Goal: Task Accomplishment & Management: Use online tool/utility

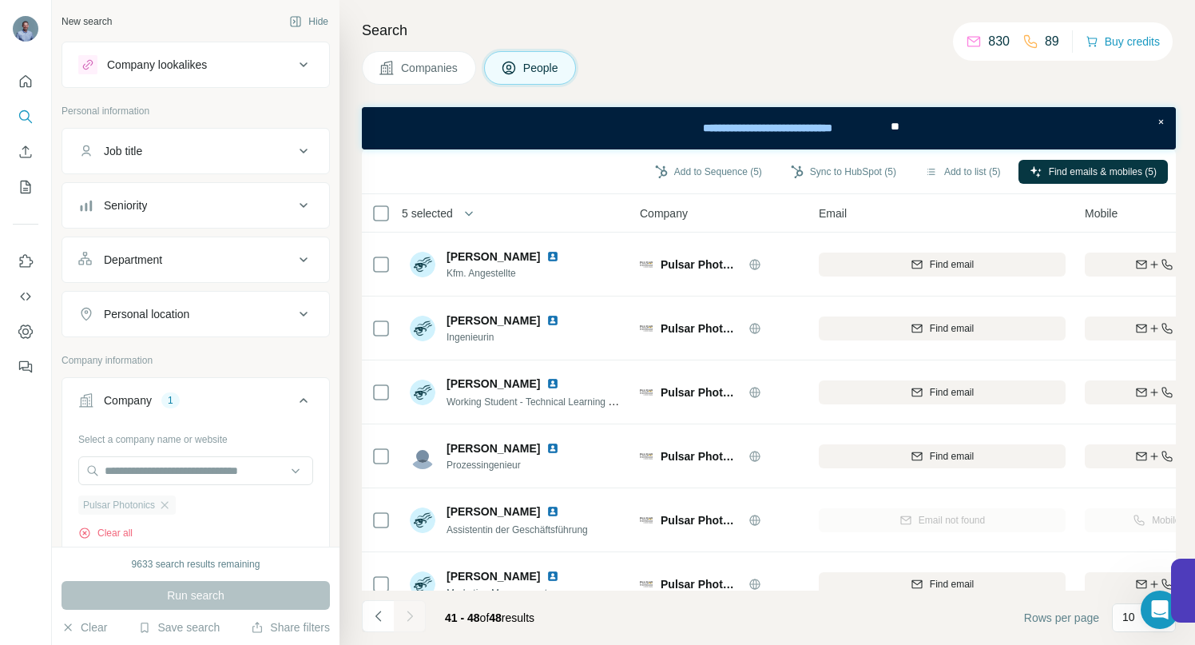
scroll to position [162, 0]
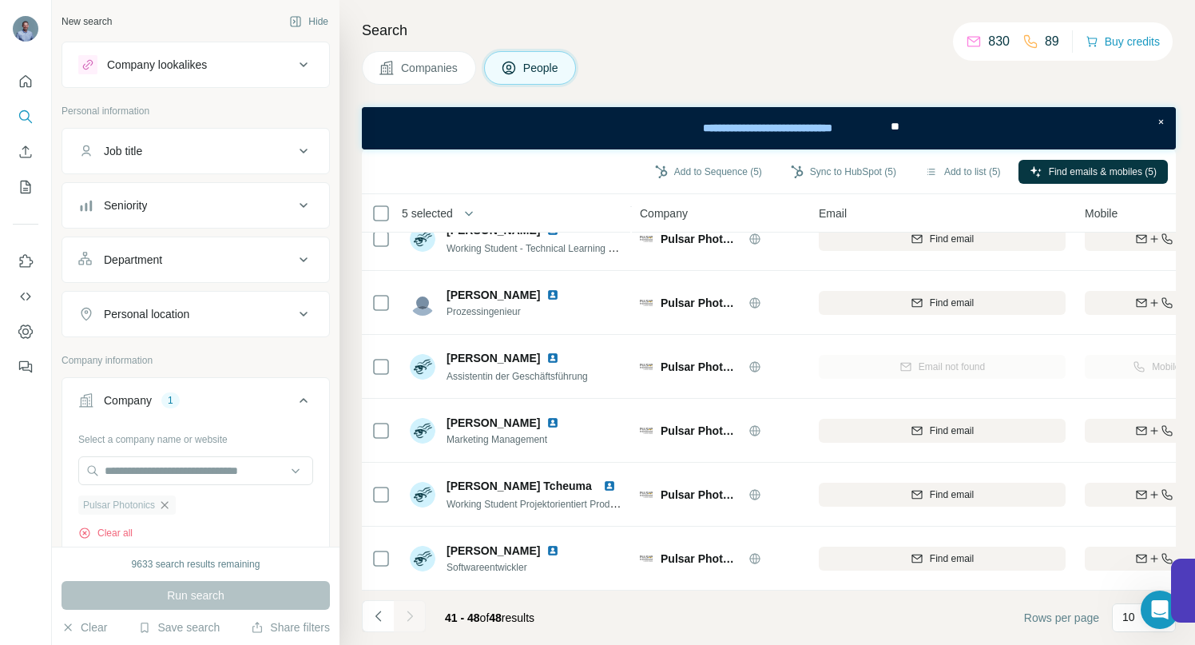
click at [171, 506] on icon "button" at bounding box center [164, 505] width 13 height 13
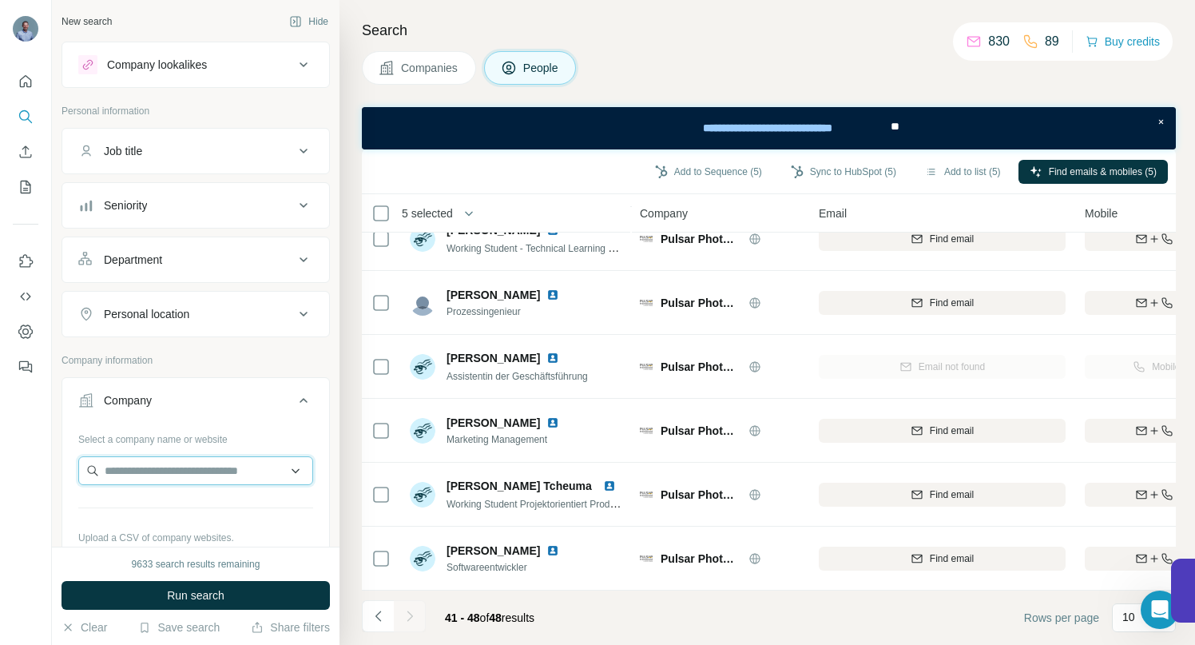
click at [158, 475] on input "text" at bounding box center [195, 470] width 235 height 29
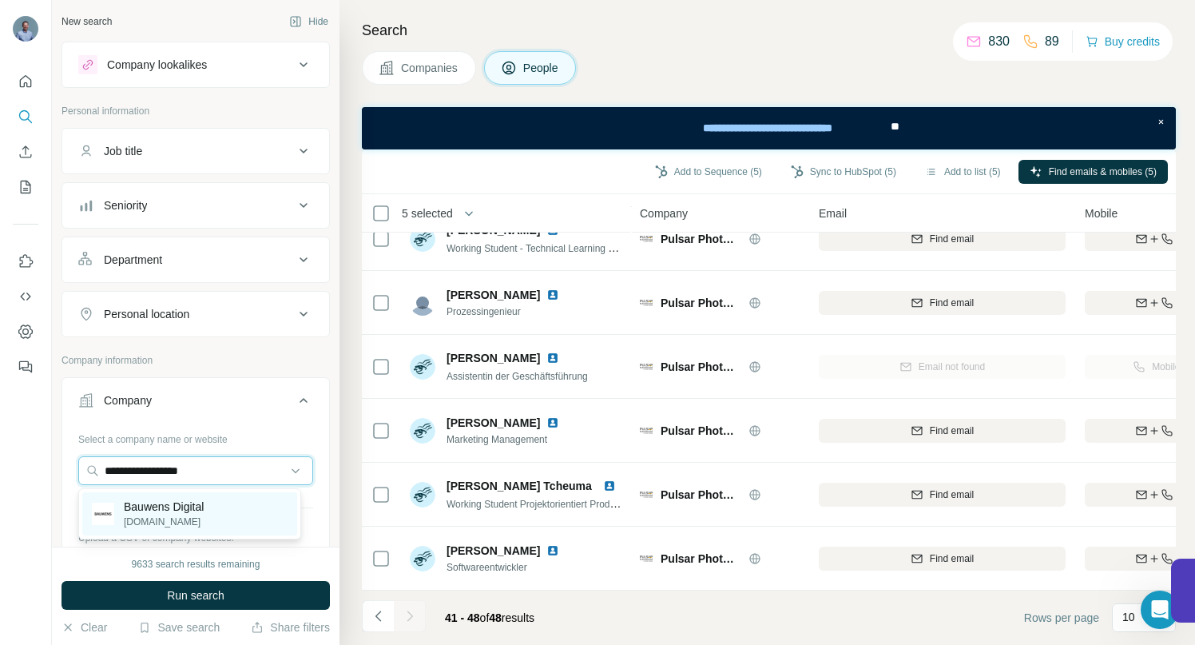
type input "**********"
click at [172, 515] on p "bauwens.de" at bounding box center [164, 522] width 80 height 14
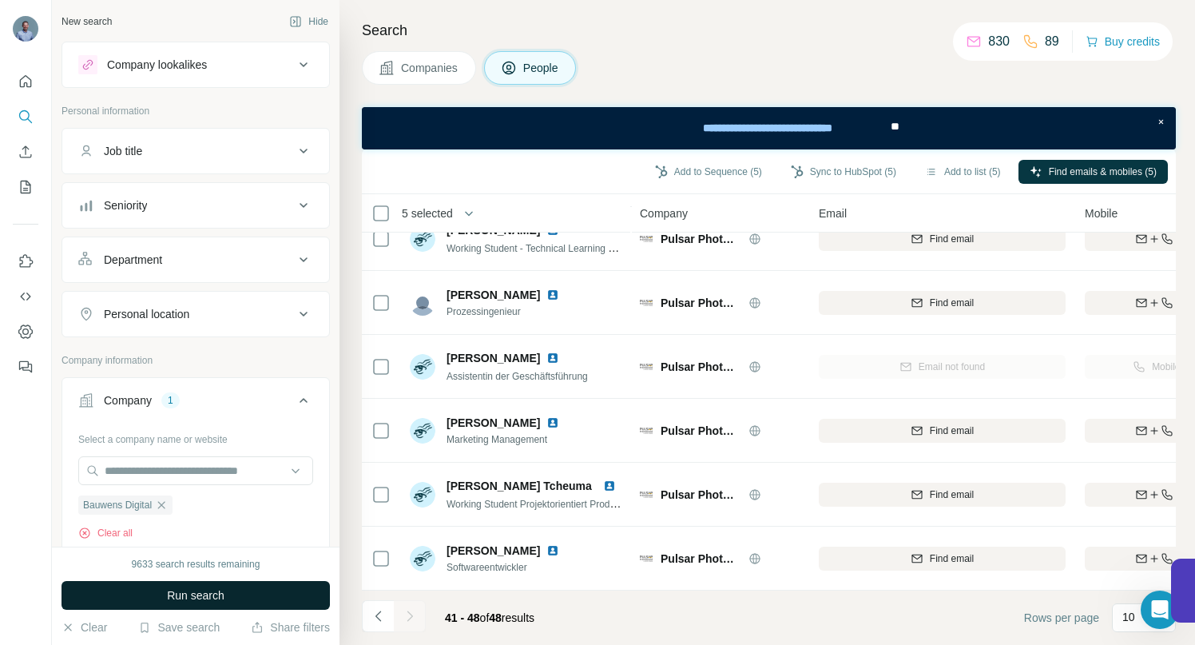
click at [196, 591] on span "Run search" at bounding box center [196, 595] width 58 height 16
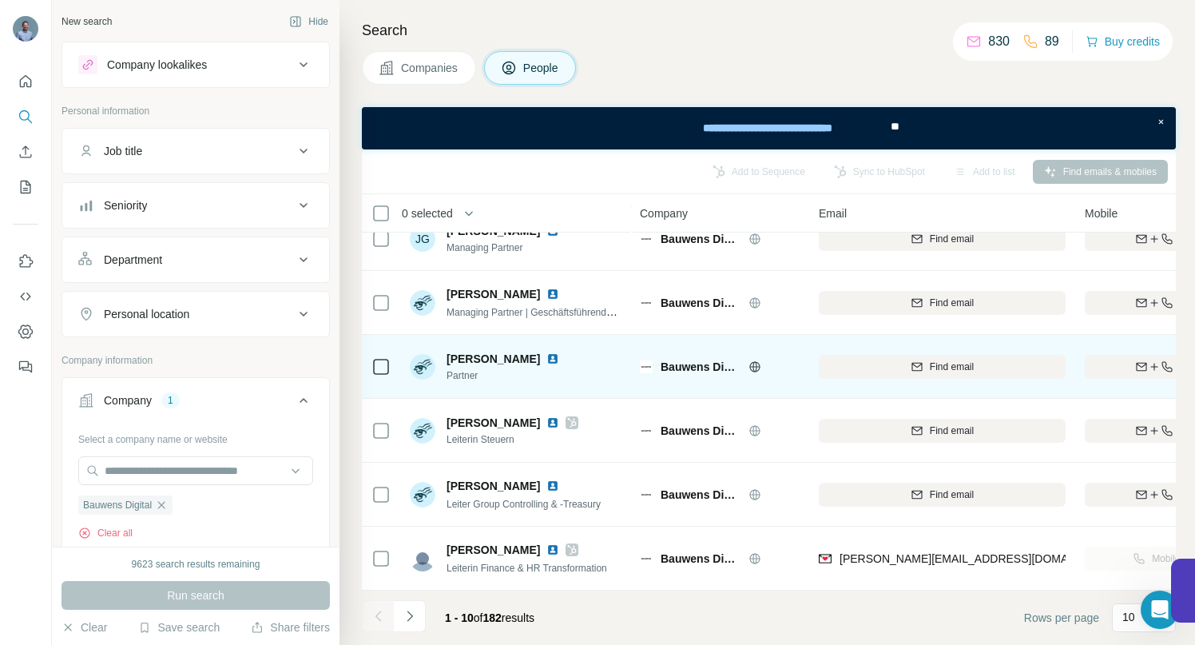
scroll to position [290, 0]
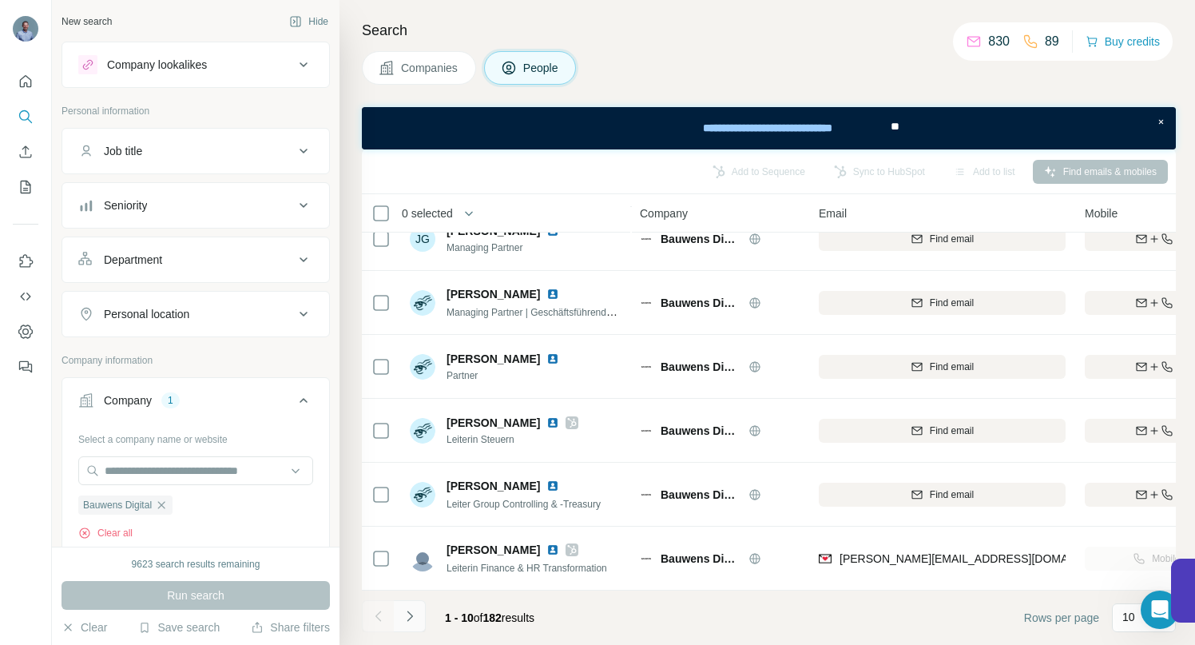
click at [409, 614] on icon "Navigate to next page" at bounding box center [410, 616] width 16 height 16
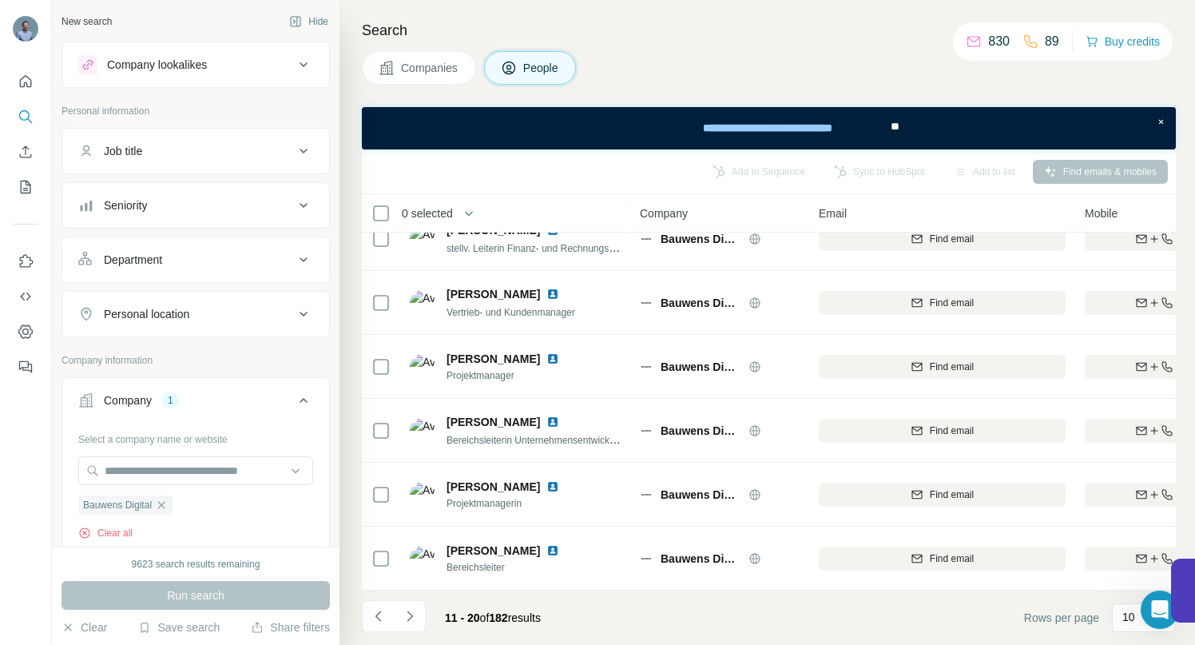
scroll to position [0, 0]
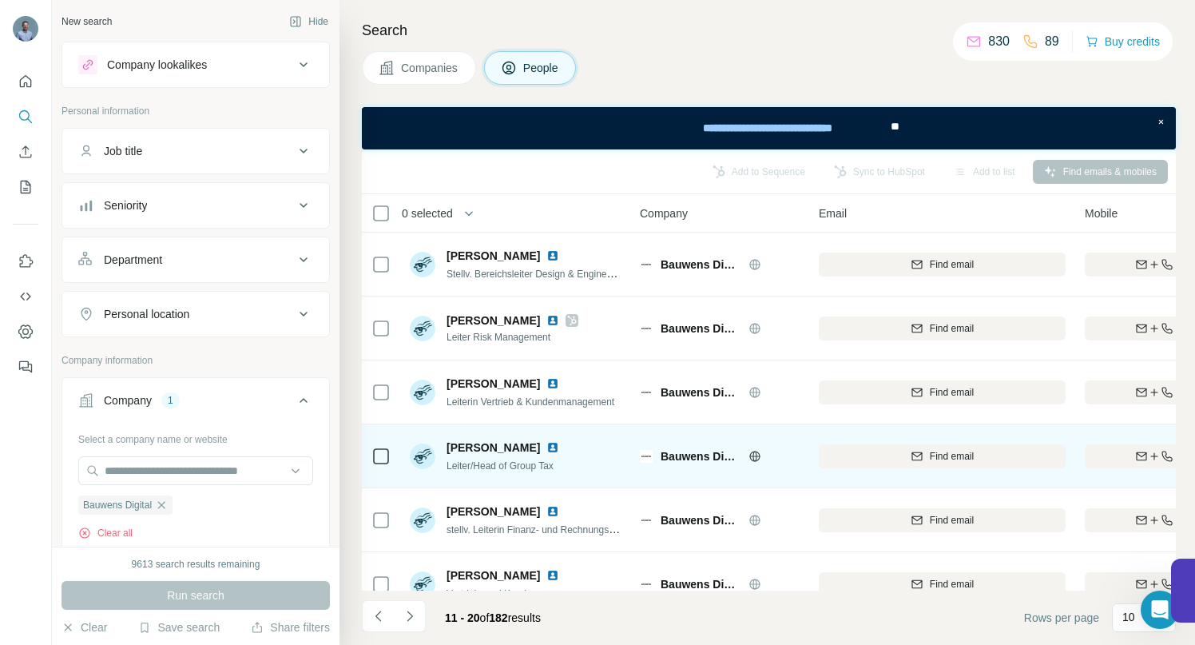
click at [547, 448] on img at bounding box center [553, 447] width 13 height 13
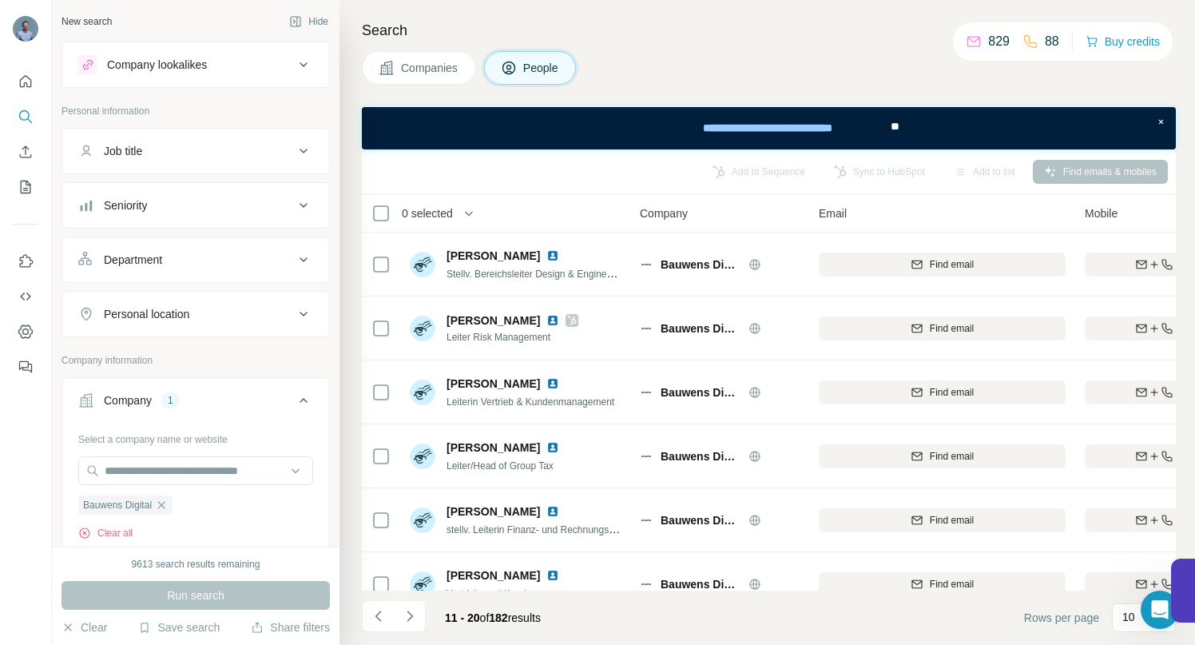
click at [165, 507] on icon "button" at bounding box center [161, 504] width 7 height 7
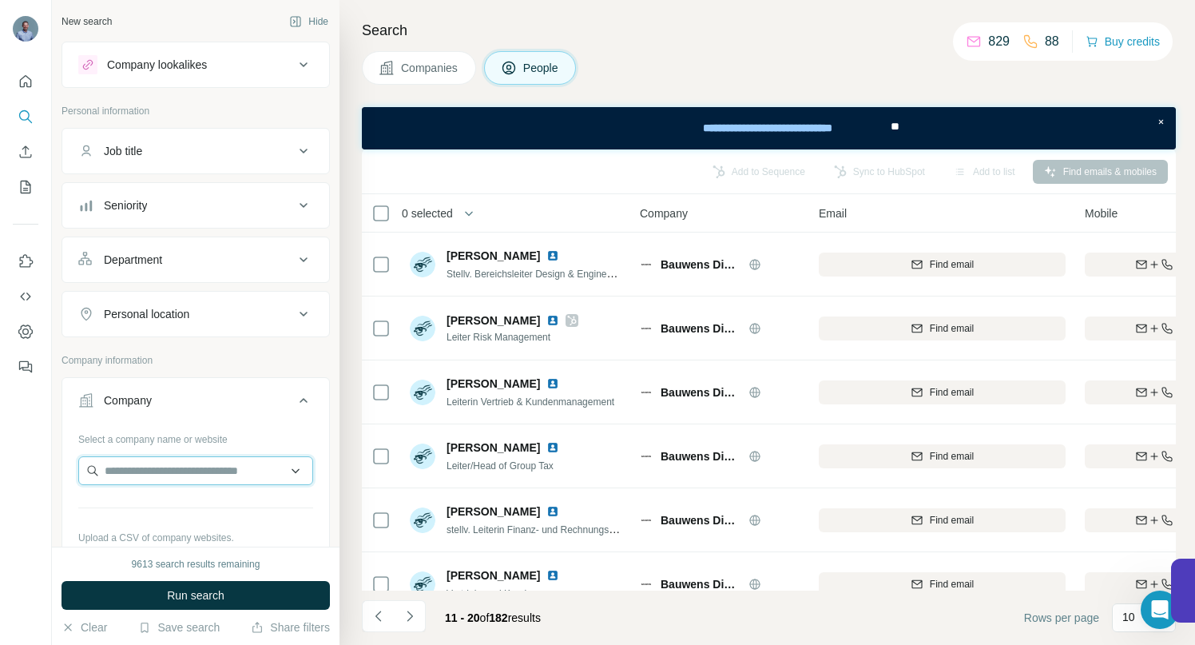
click at [161, 479] on input "text" at bounding box center [195, 470] width 235 height 29
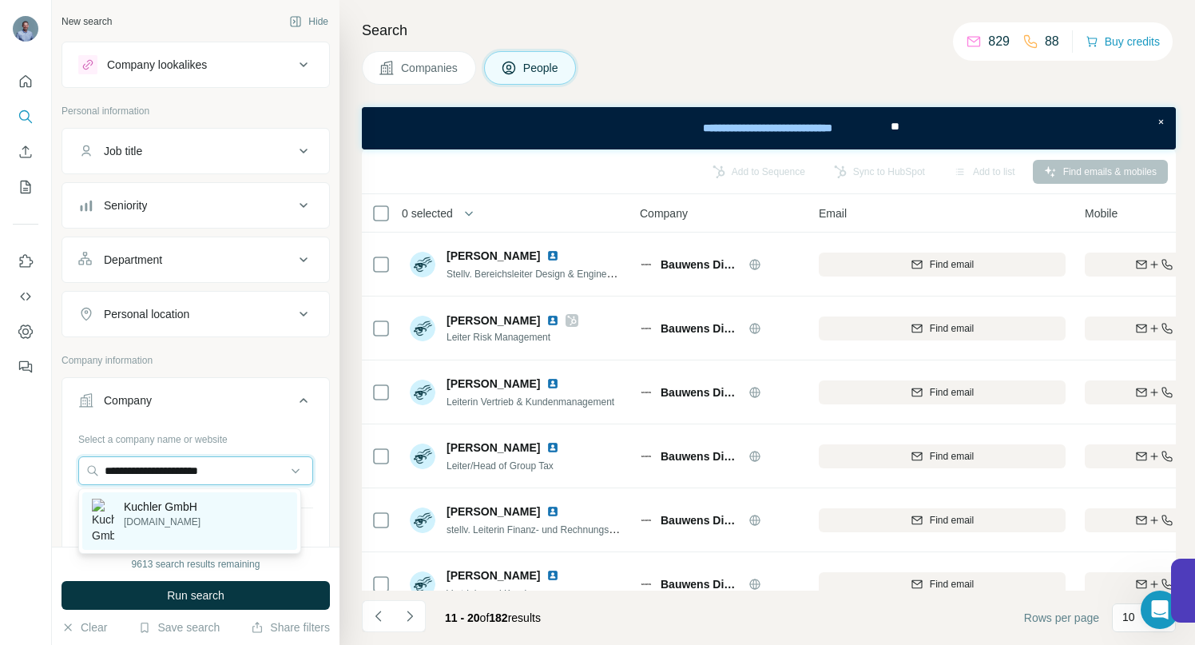
type input "**********"
click at [178, 506] on p "Kuchler GmbH" at bounding box center [162, 507] width 77 height 16
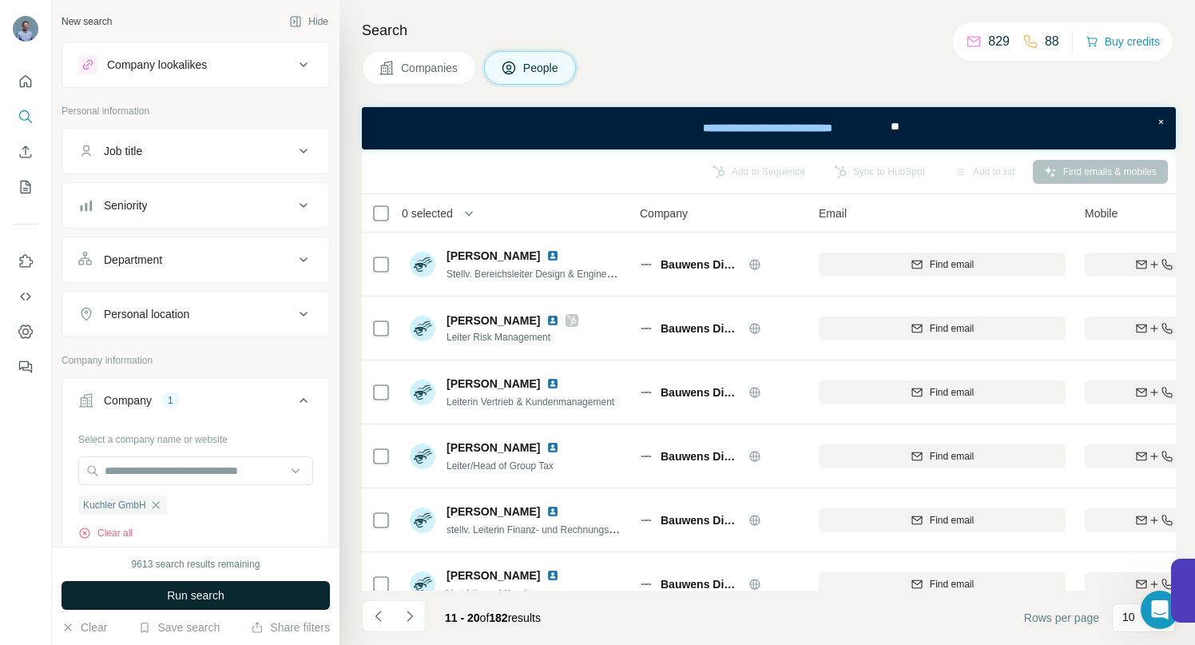
click at [189, 591] on span "Run search" at bounding box center [196, 595] width 58 height 16
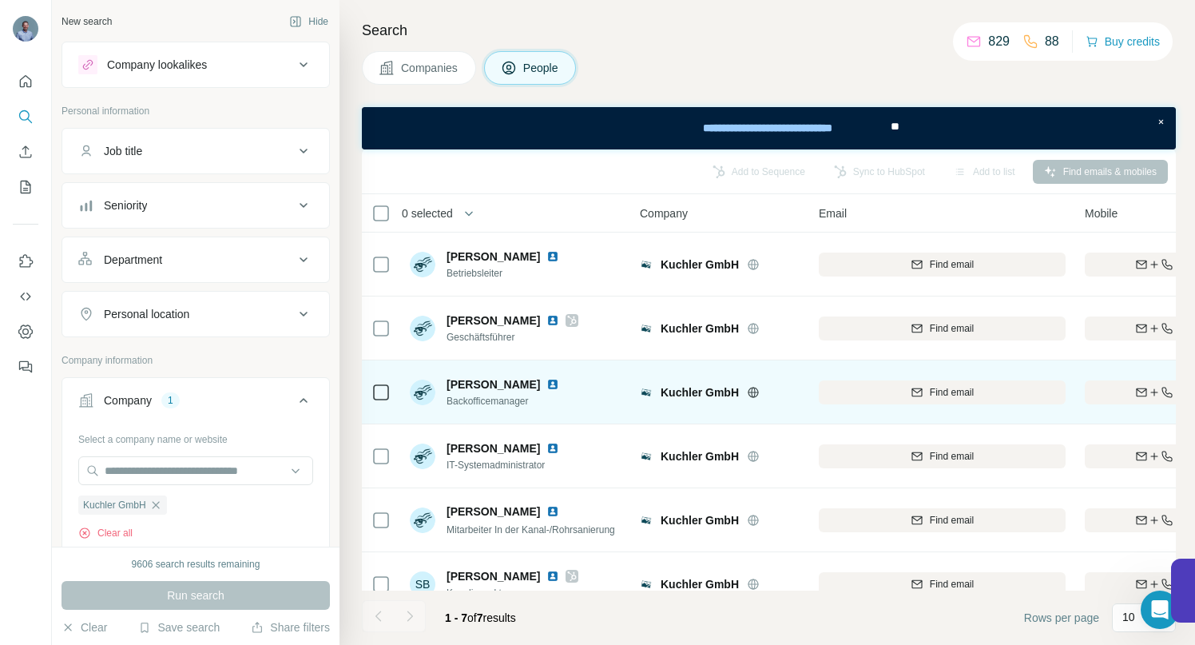
click at [547, 385] on img at bounding box center [553, 384] width 13 height 13
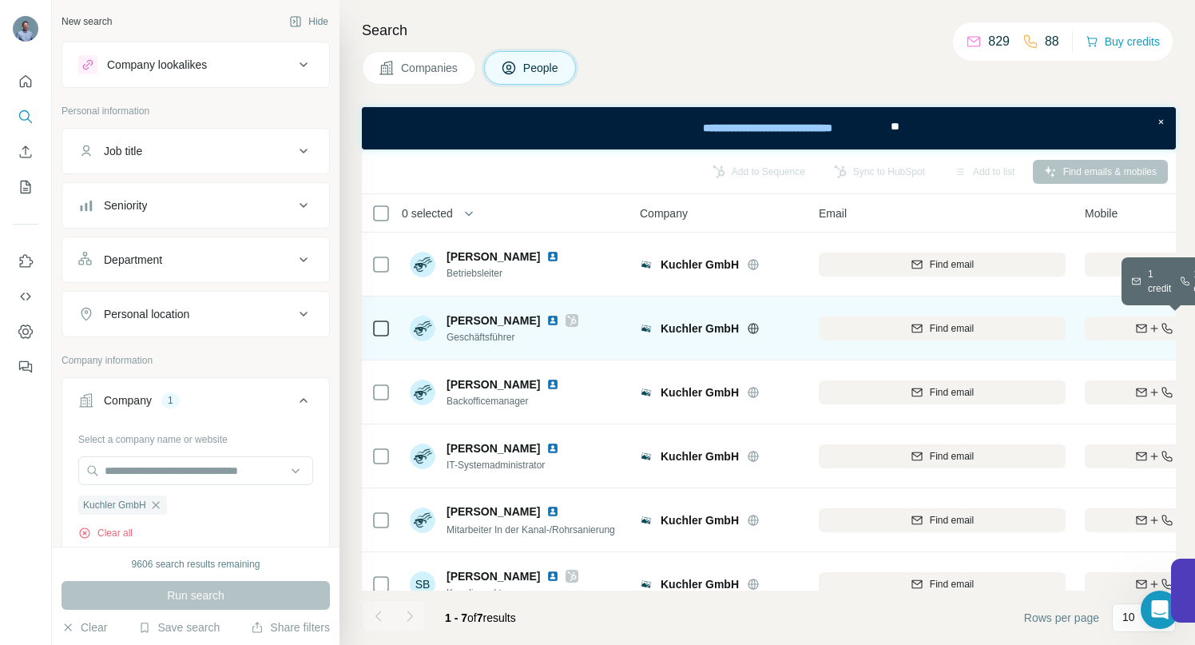
click at [1127, 324] on div "Find both" at bounding box center [1178, 328] width 186 height 14
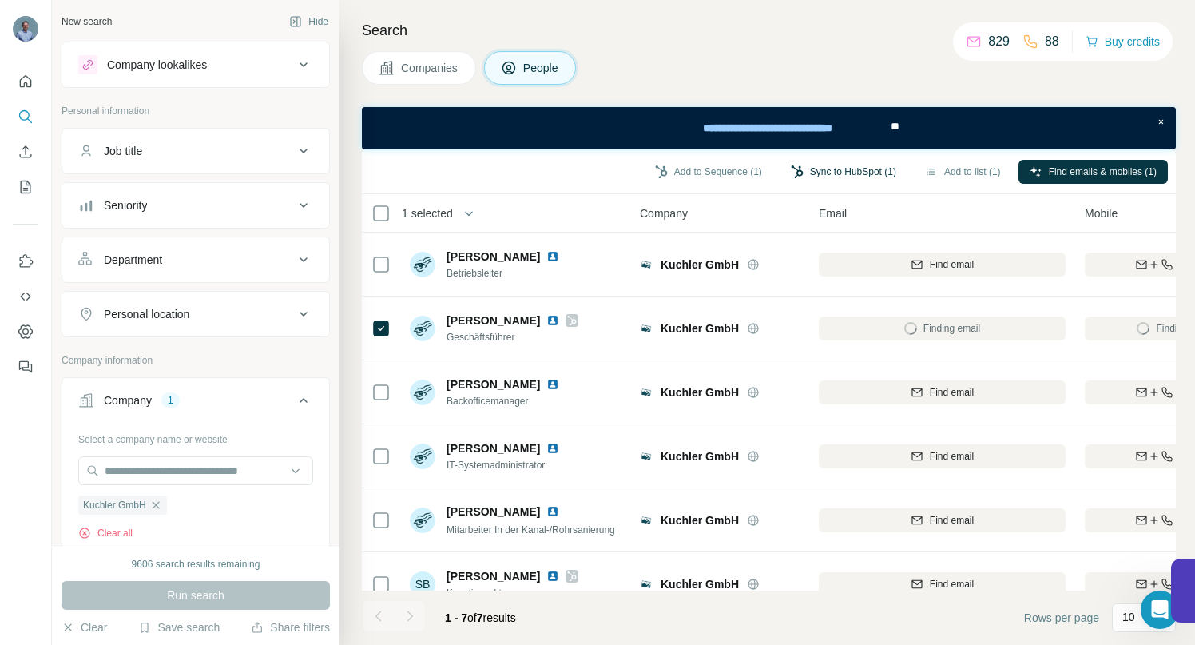
click at [818, 165] on button "Sync to HubSpot (1)" at bounding box center [844, 172] width 128 height 24
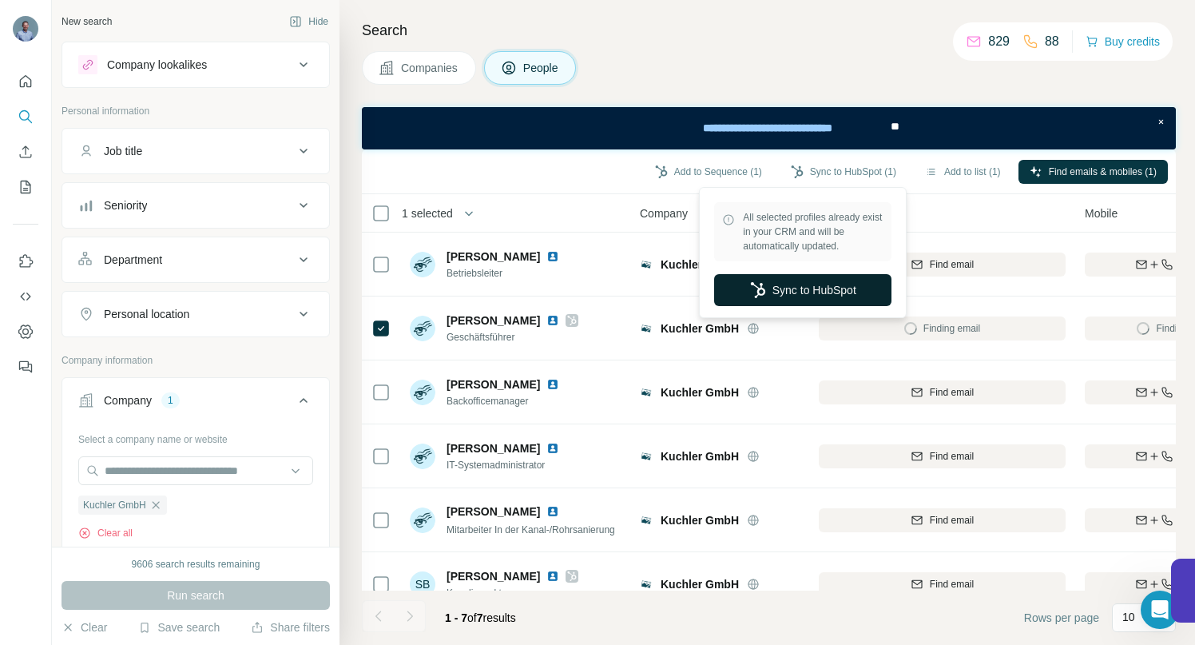
click at [828, 286] on button "Sync to HubSpot" at bounding box center [802, 290] width 177 height 32
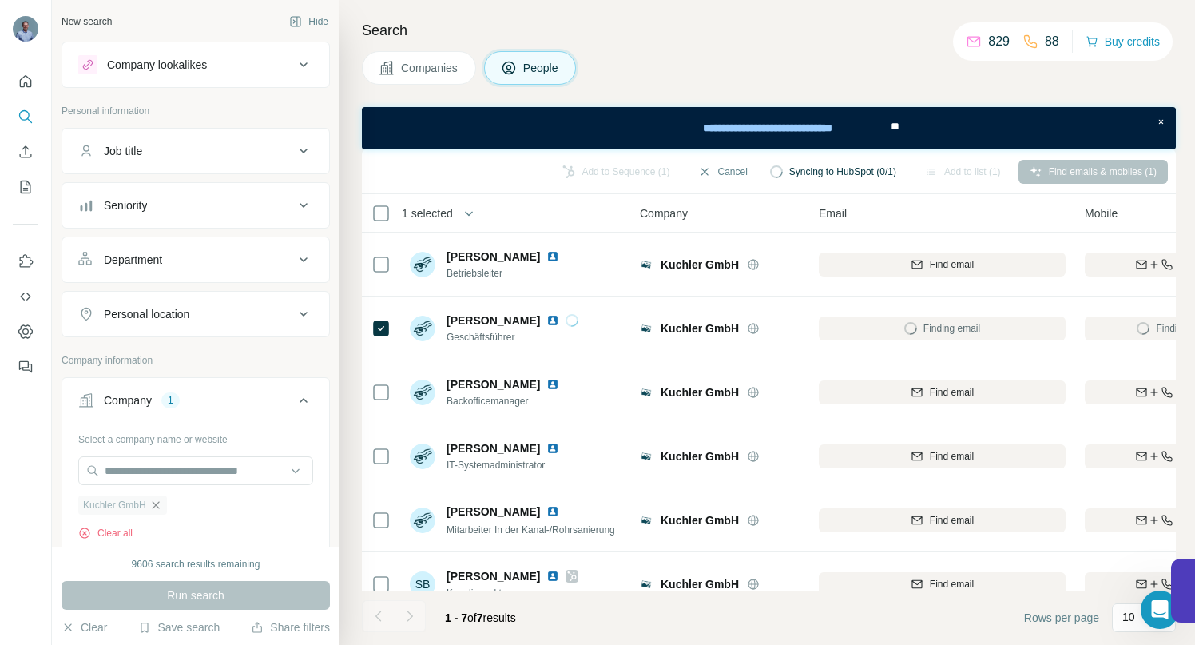
click at [157, 502] on icon "button" at bounding box center [155, 505] width 13 height 13
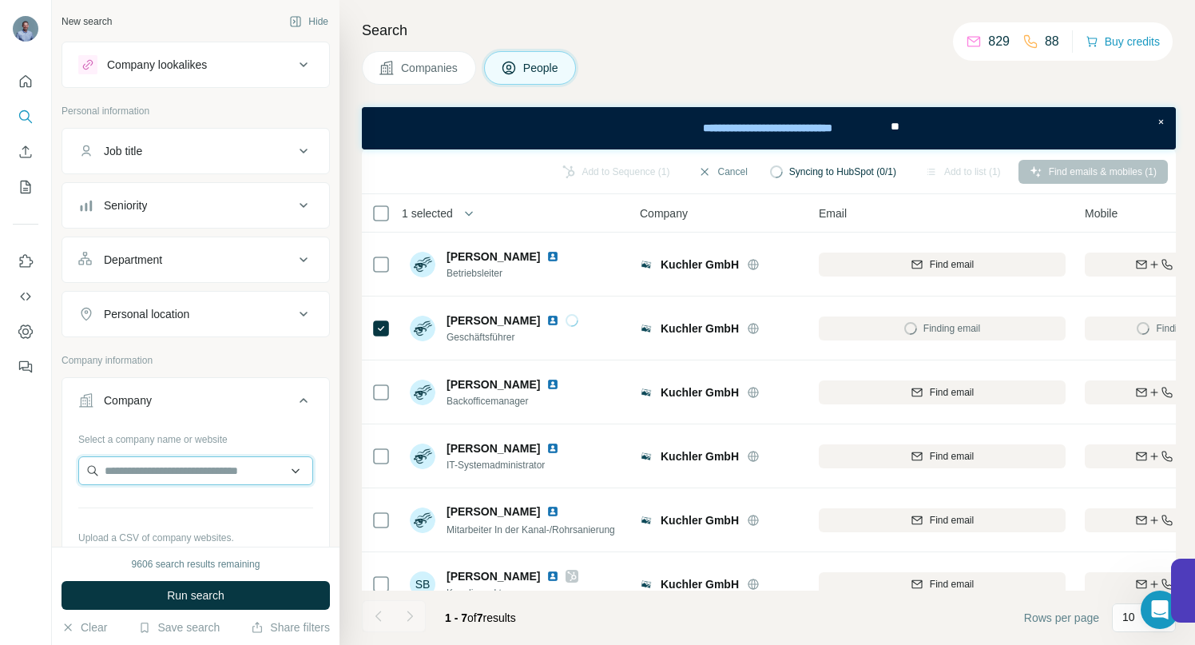
click at [149, 471] on input "text" at bounding box center [195, 470] width 235 height 29
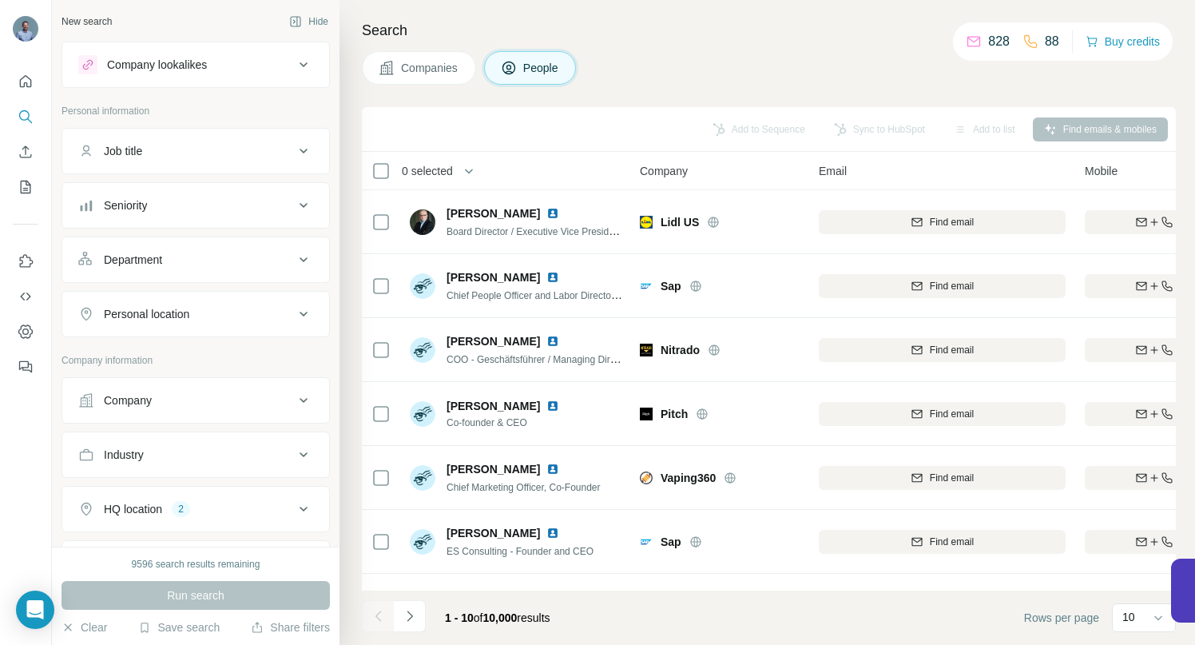
click at [294, 397] on icon at bounding box center [303, 400] width 19 height 19
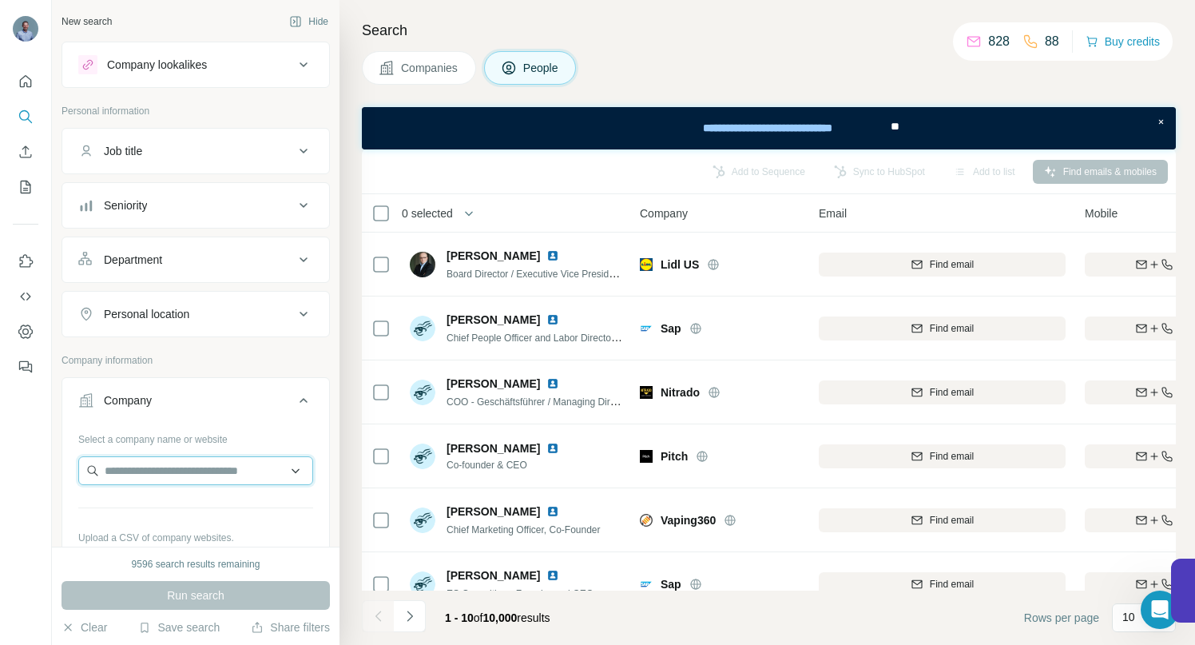
click at [149, 467] on input "text" at bounding box center [195, 470] width 235 height 29
paste input "**********"
type input "**********"
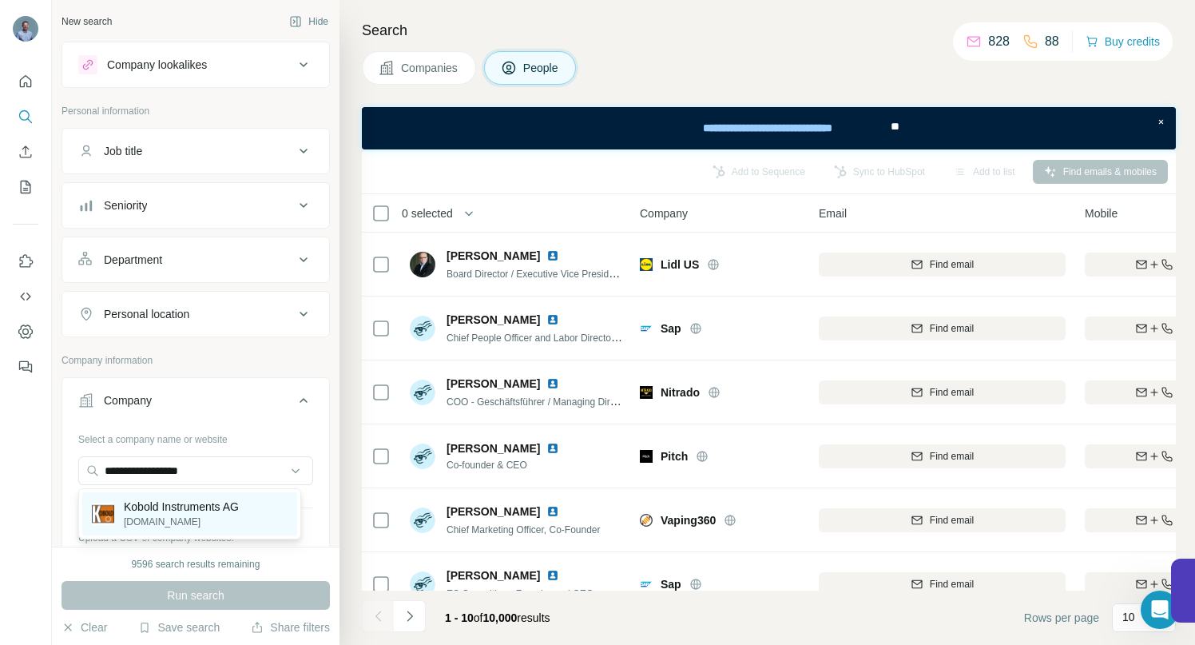
click at [204, 502] on p "Kobold Instruments AG" at bounding box center [181, 507] width 115 height 16
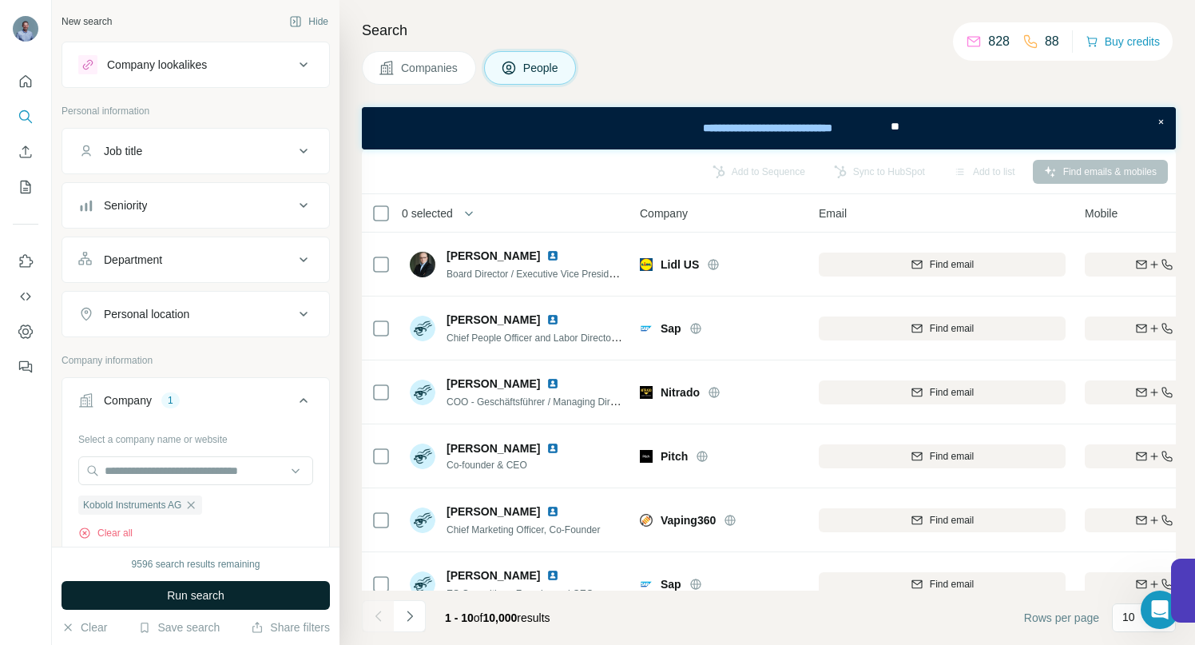
click at [177, 596] on span "Run search" at bounding box center [196, 595] width 58 height 16
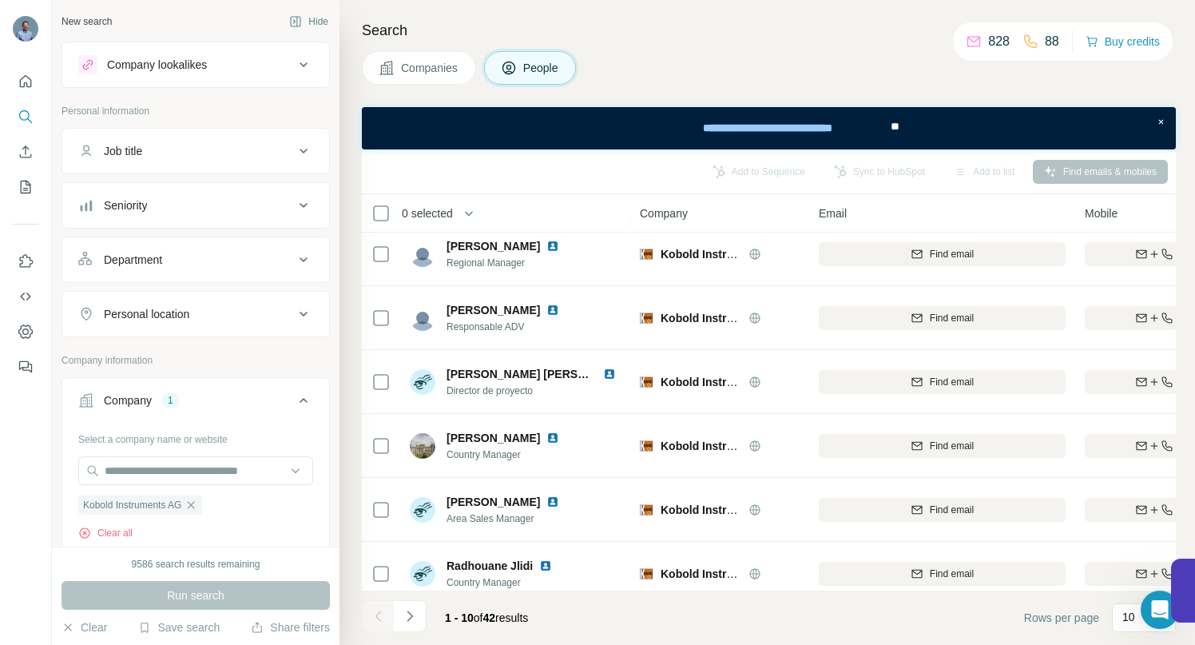
scroll to position [290, 0]
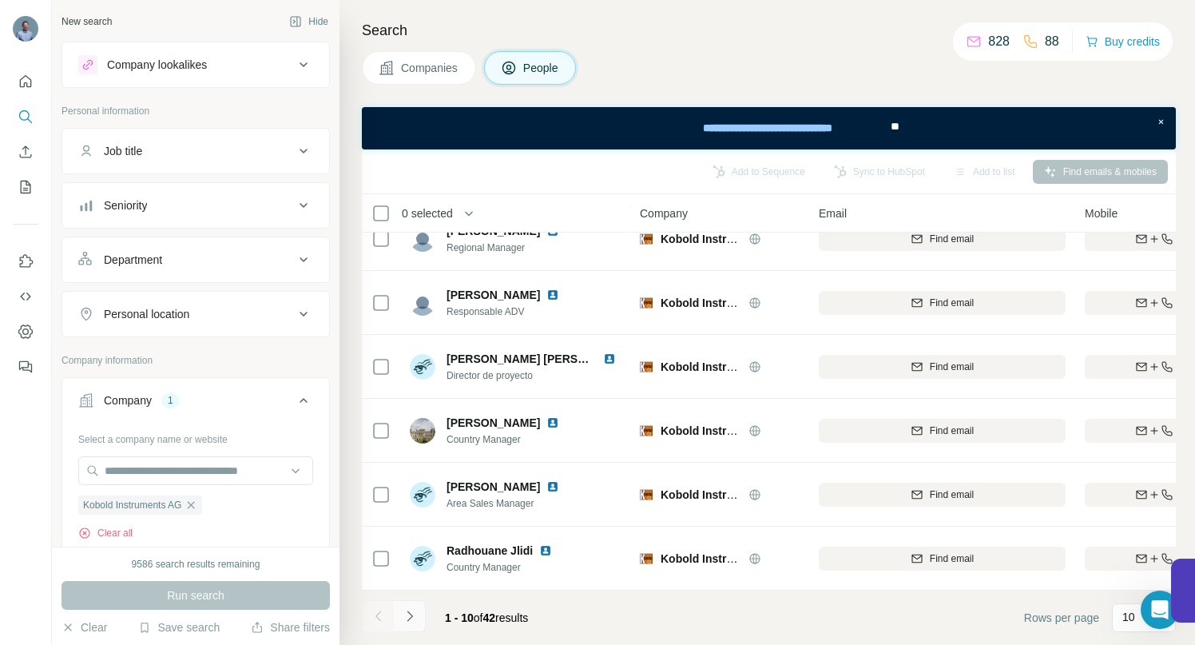
click at [415, 617] on icon "Navigate to next page" at bounding box center [410, 616] width 16 height 16
drag, startPoint x: 408, startPoint y: 618, endPoint x: 419, endPoint y: 595, distance: 25.7
click at [407, 618] on icon "Navigate to next page" at bounding box center [410, 616] width 16 height 16
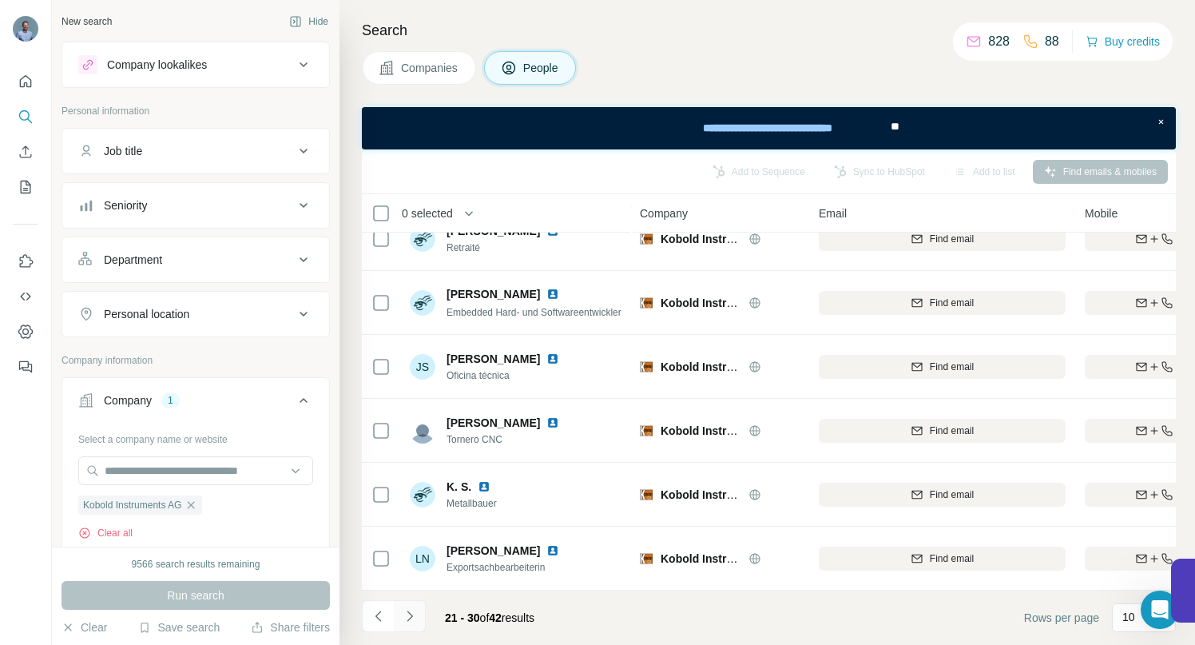
click at [411, 619] on icon "Navigate to next page" at bounding box center [410, 616] width 16 height 16
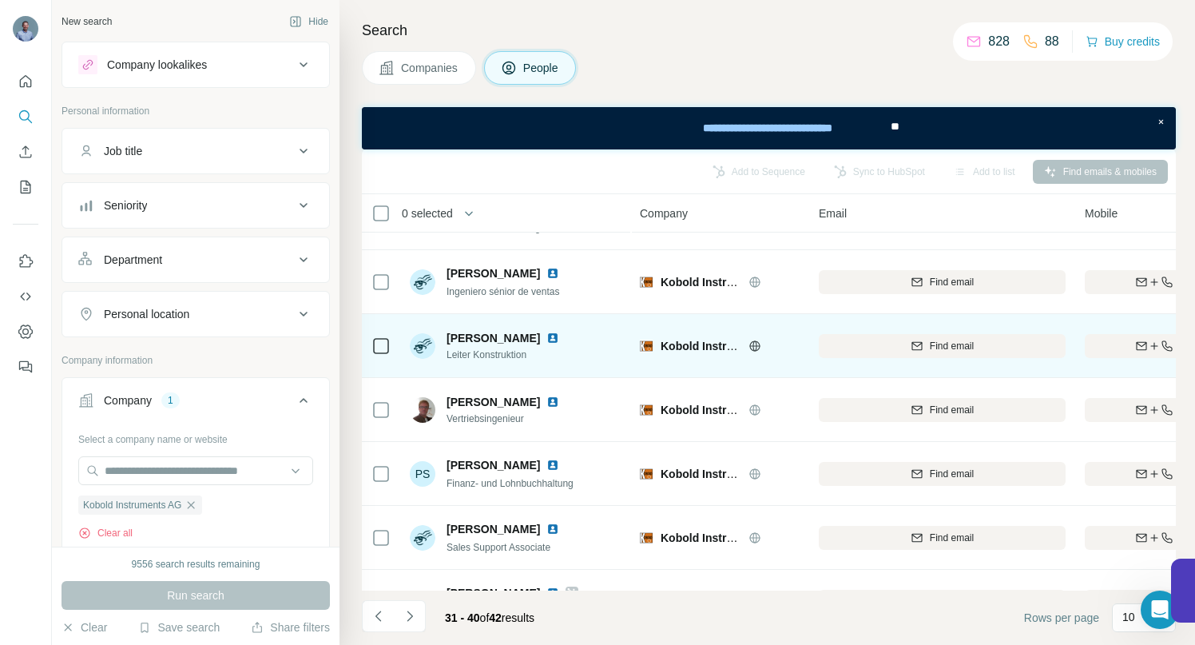
scroll to position [122, 0]
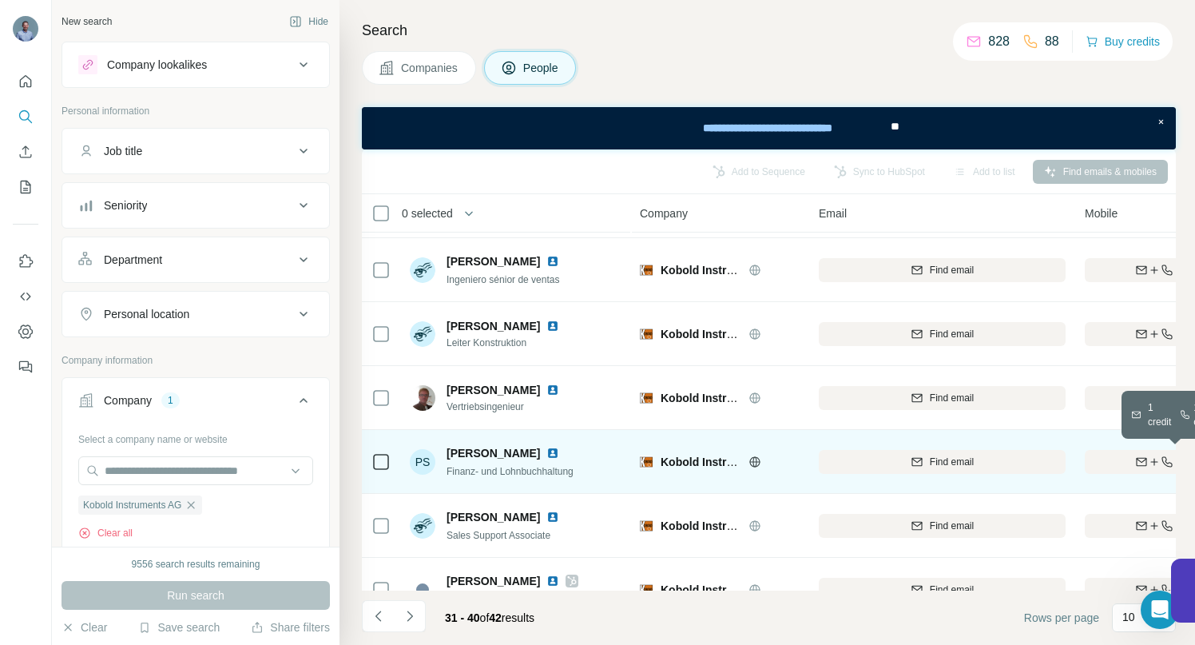
click at [1124, 458] on div "Find both" at bounding box center [1178, 462] width 186 height 14
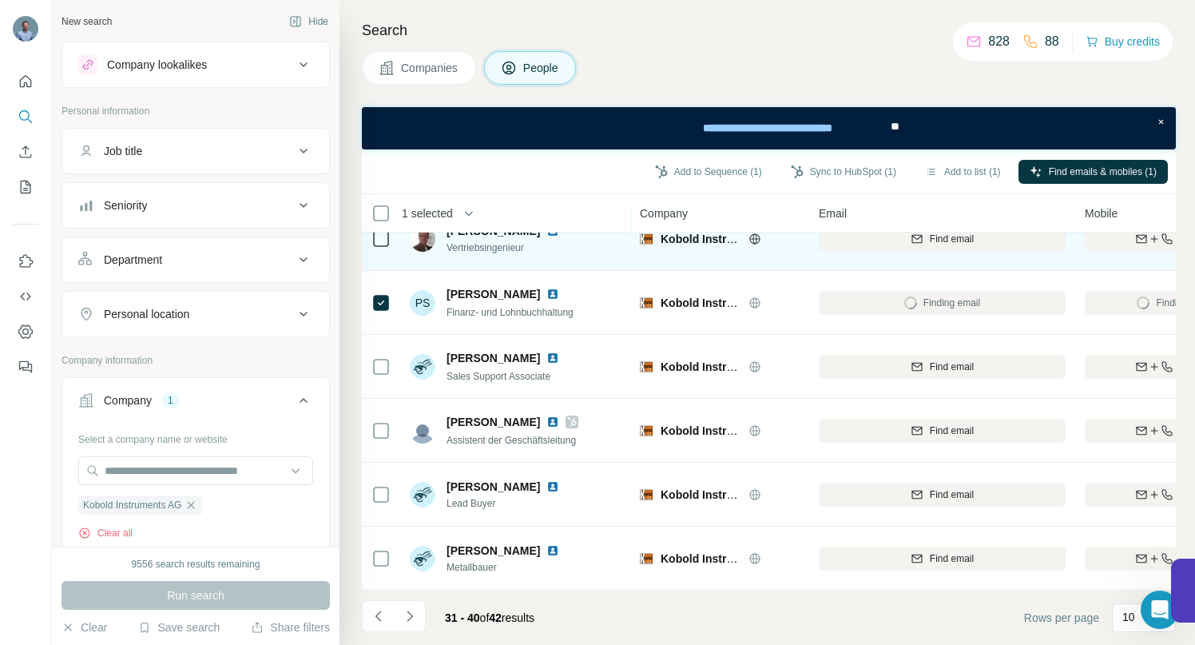
scroll to position [290, 0]
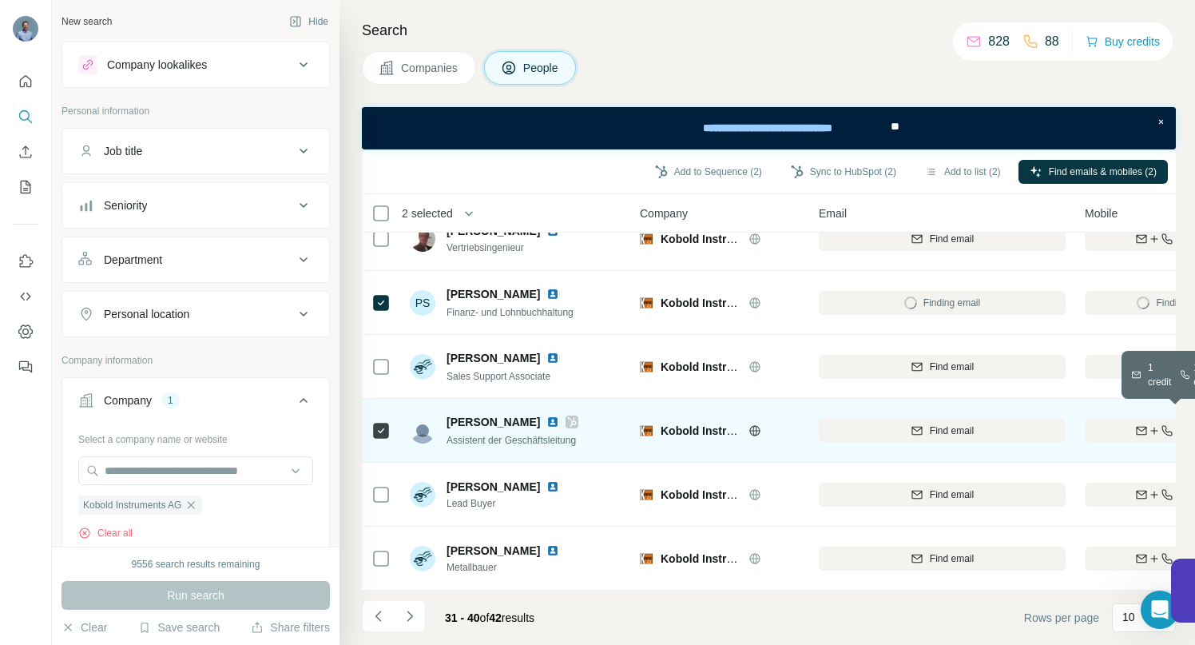
click at [1122, 424] on div "Find both" at bounding box center [1178, 431] width 186 height 14
click at [413, 619] on icon "Navigate to next page" at bounding box center [410, 616] width 16 height 16
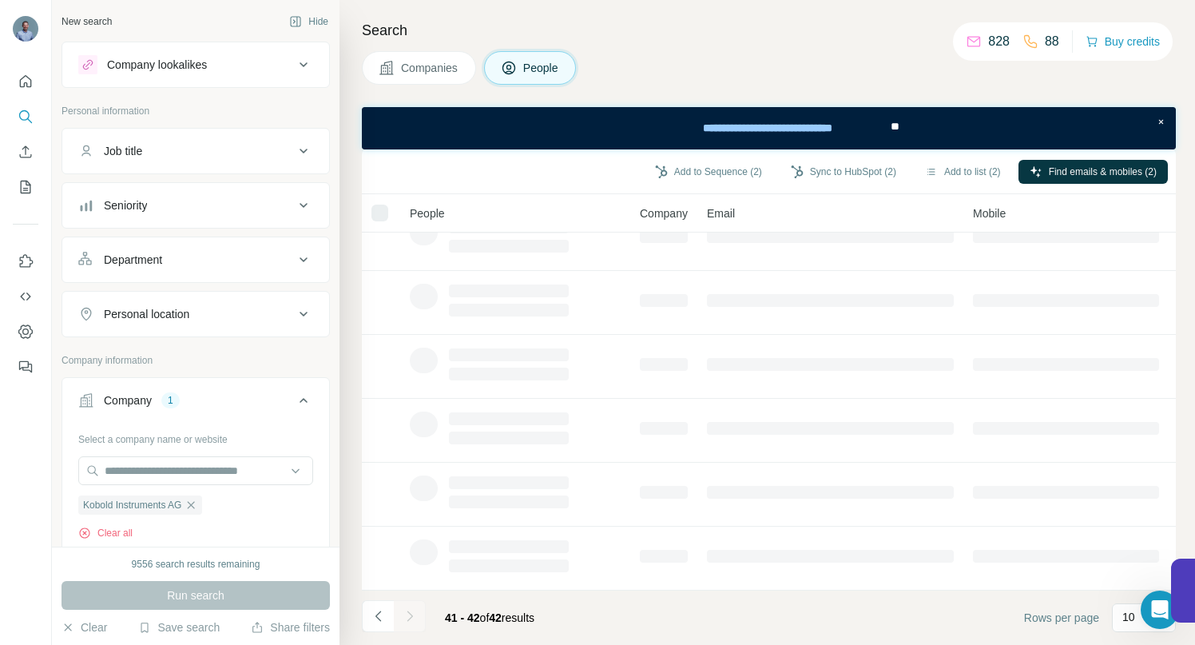
scroll to position [0, 0]
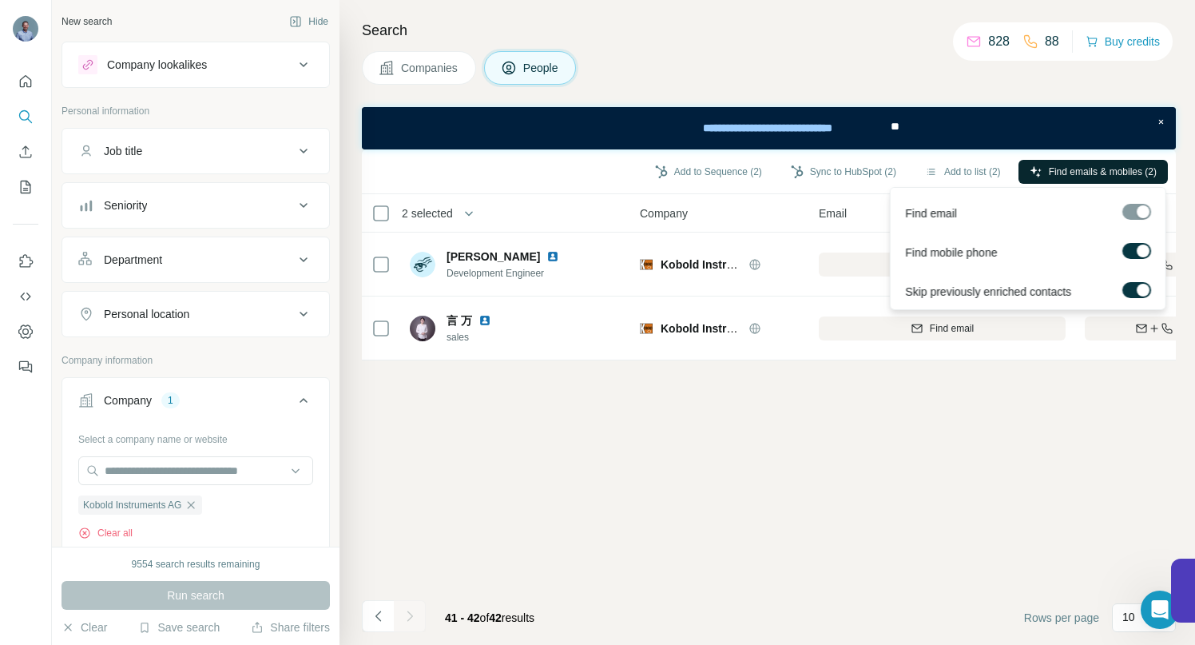
click at [1056, 173] on span "Find emails & mobiles (2)" at bounding box center [1103, 172] width 108 height 14
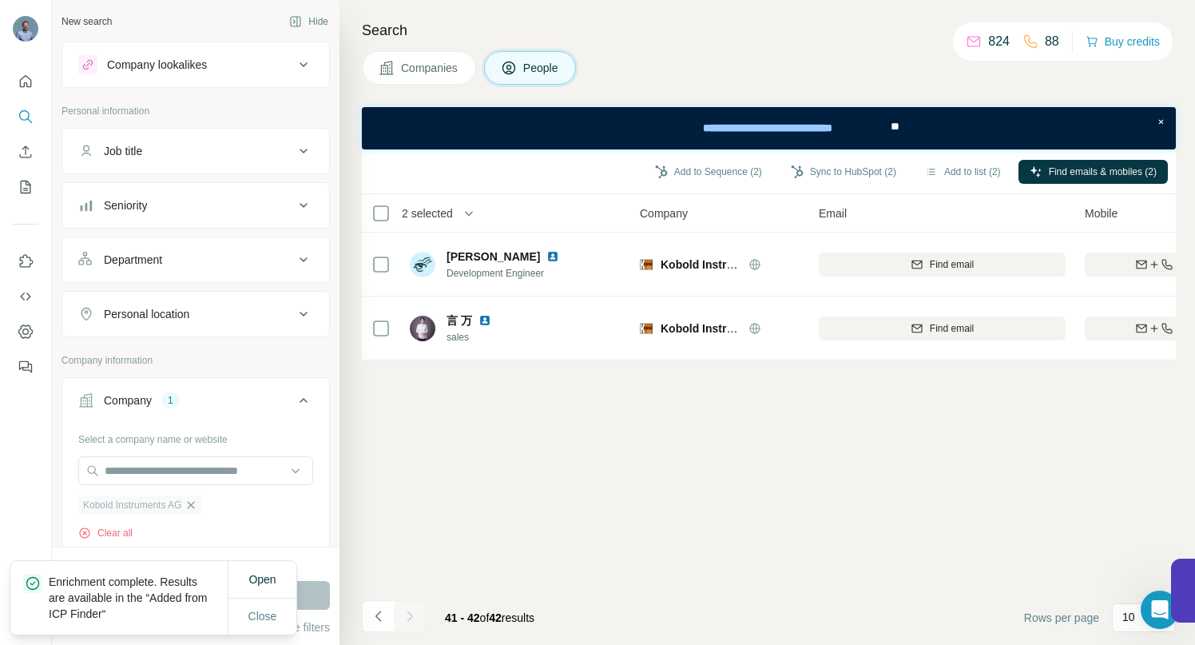
click at [197, 504] on icon "button" at bounding box center [191, 505] width 13 height 13
click at [196, 469] on input "text" at bounding box center [195, 470] width 235 height 29
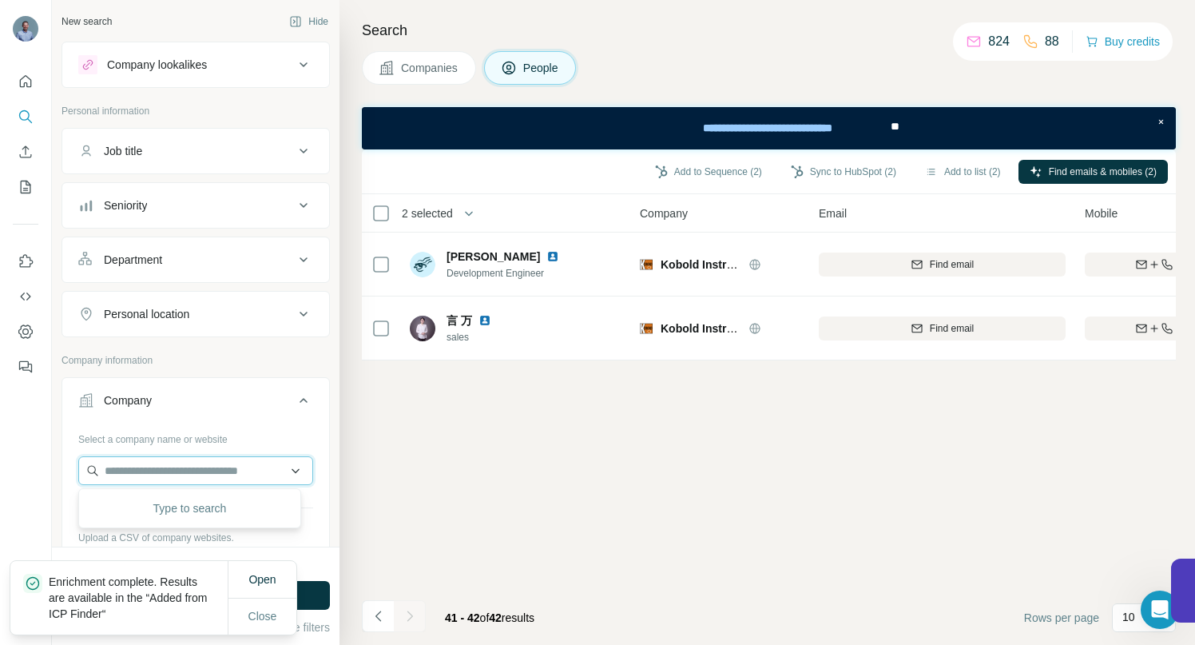
paste input "**********"
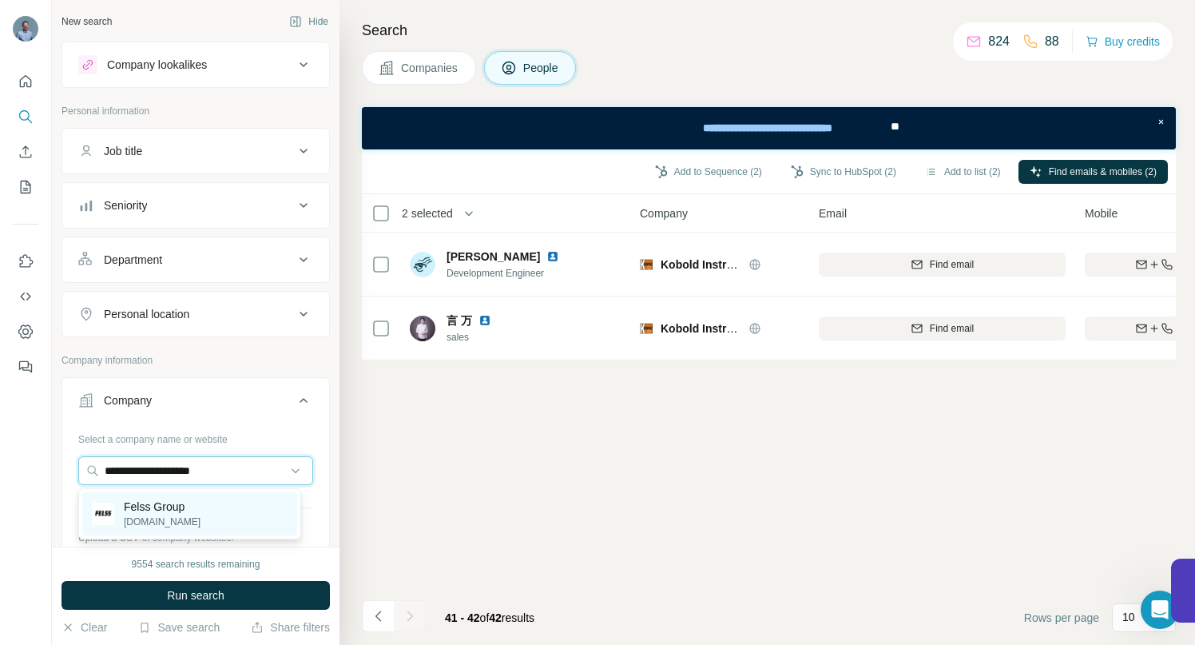
type input "**********"
click at [174, 511] on p "Felss Group" at bounding box center [162, 507] width 77 height 16
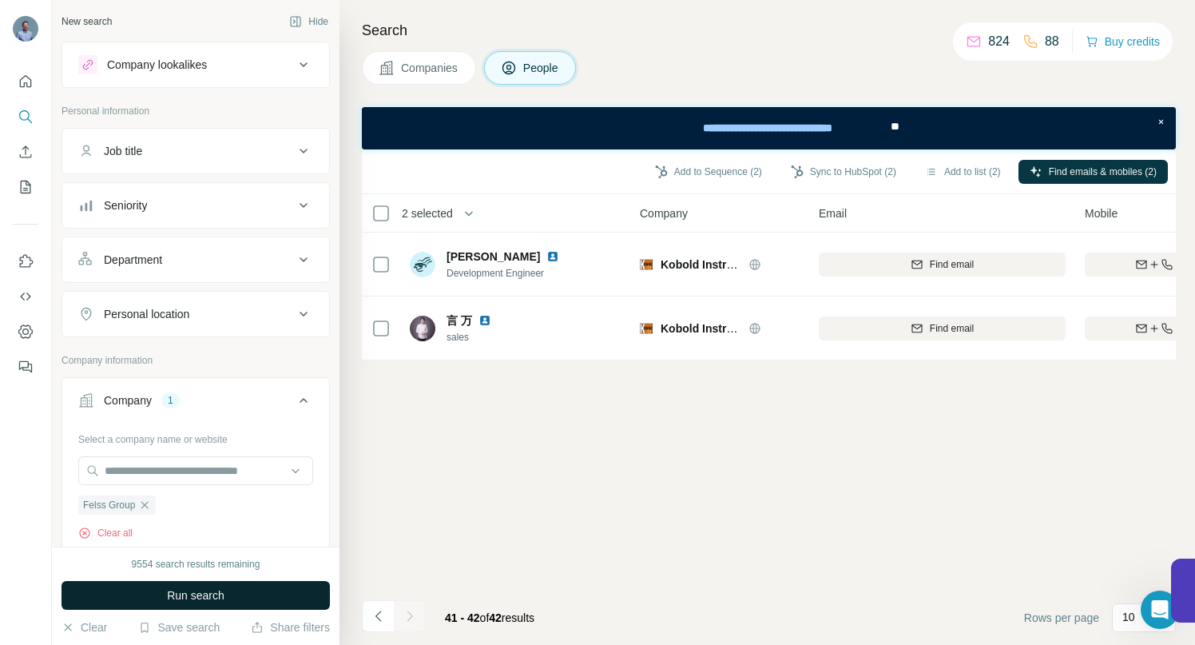
click at [188, 589] on span "Run search" at bounding box center [196, 595] width 58 height 16
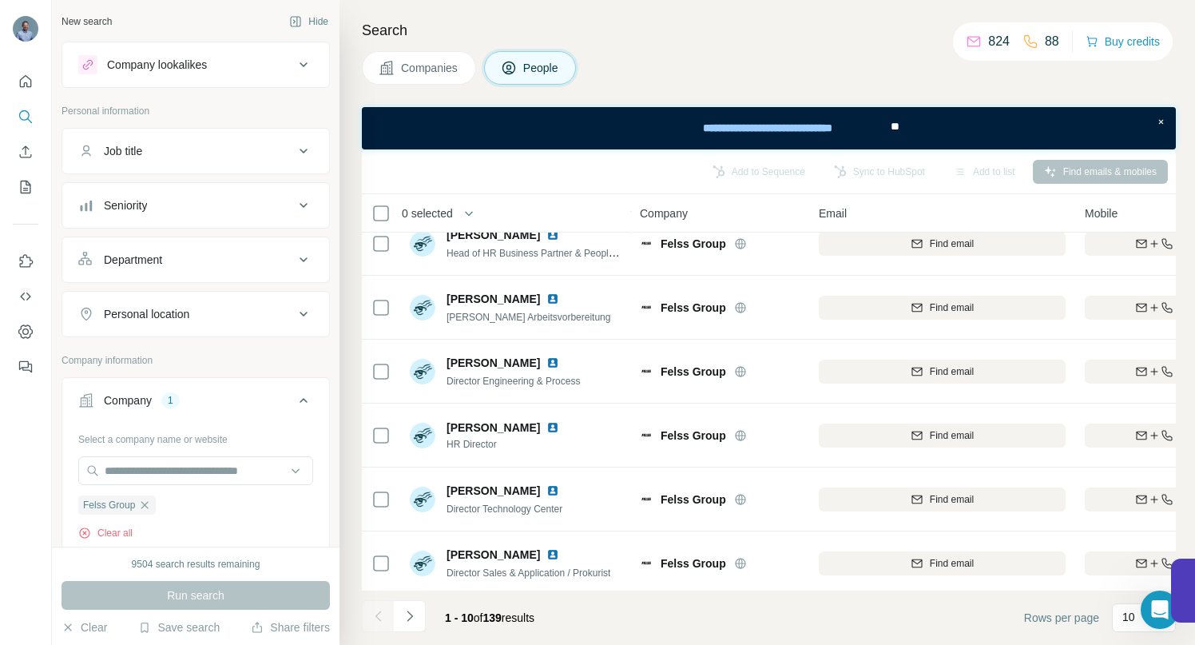
scroll to position [290, 0]
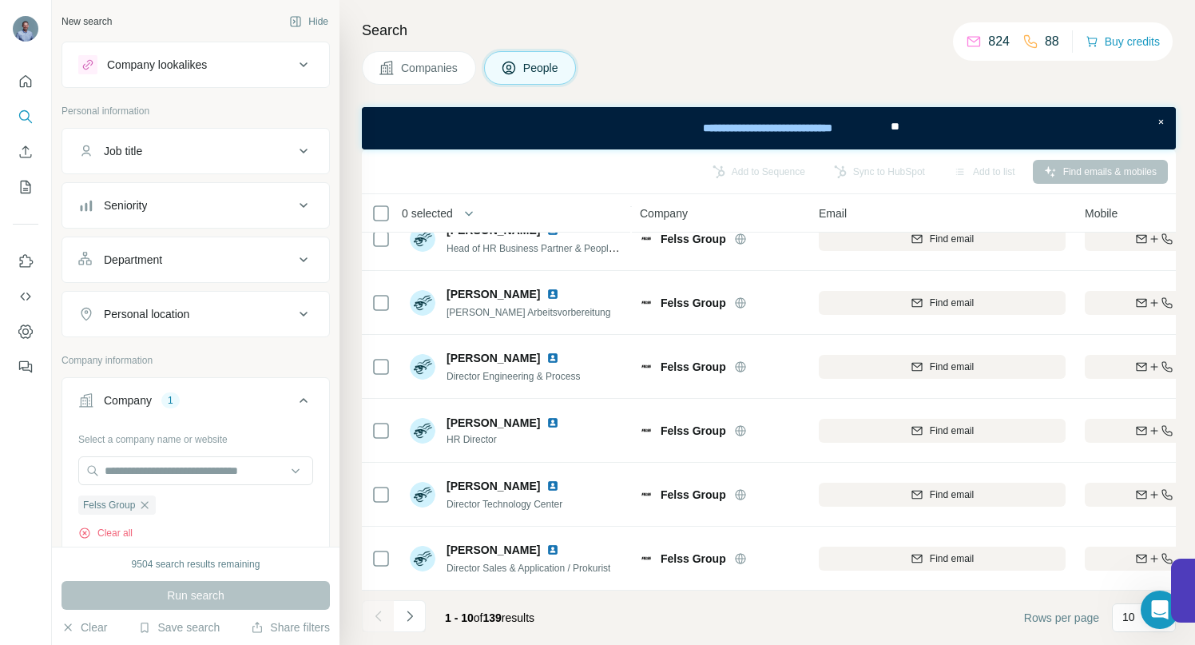
click at [300, 259] on icon at bounding box center [304, 259] width 8 height 5
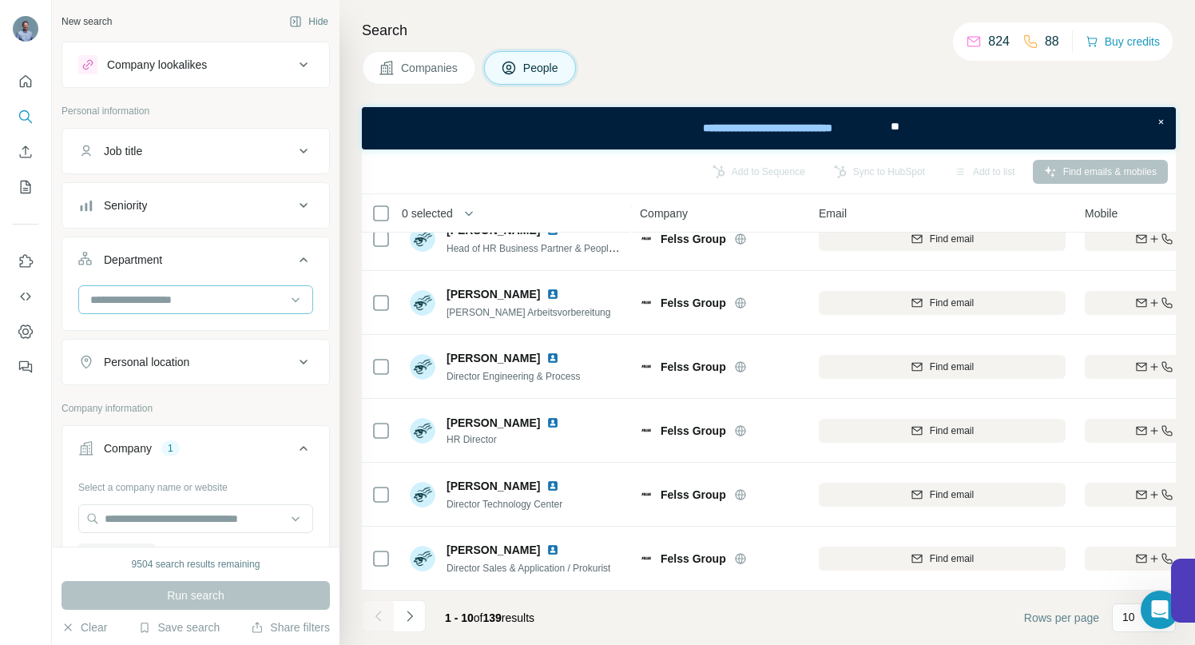
click at [261, 300] on input at bounding box center [187, 300] width 197 height 18
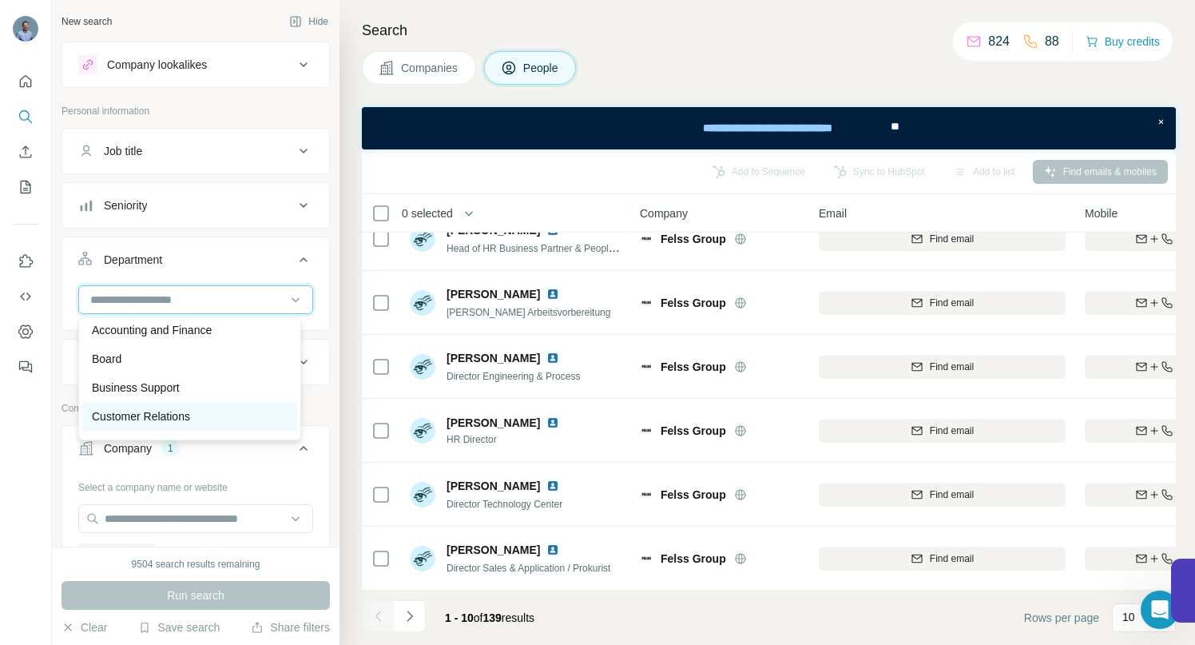
scroll to position [0, 0]
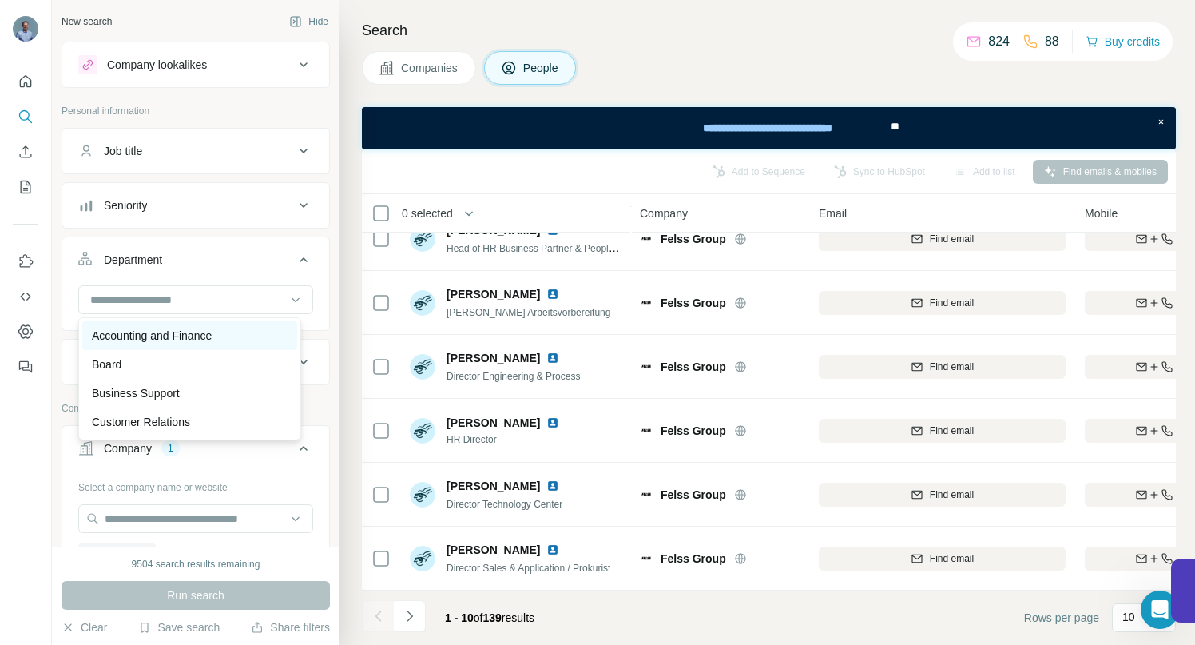
click at [176, 337] on p "Accounting and Finance" at bounding box center [152, 336] width 120 height 16
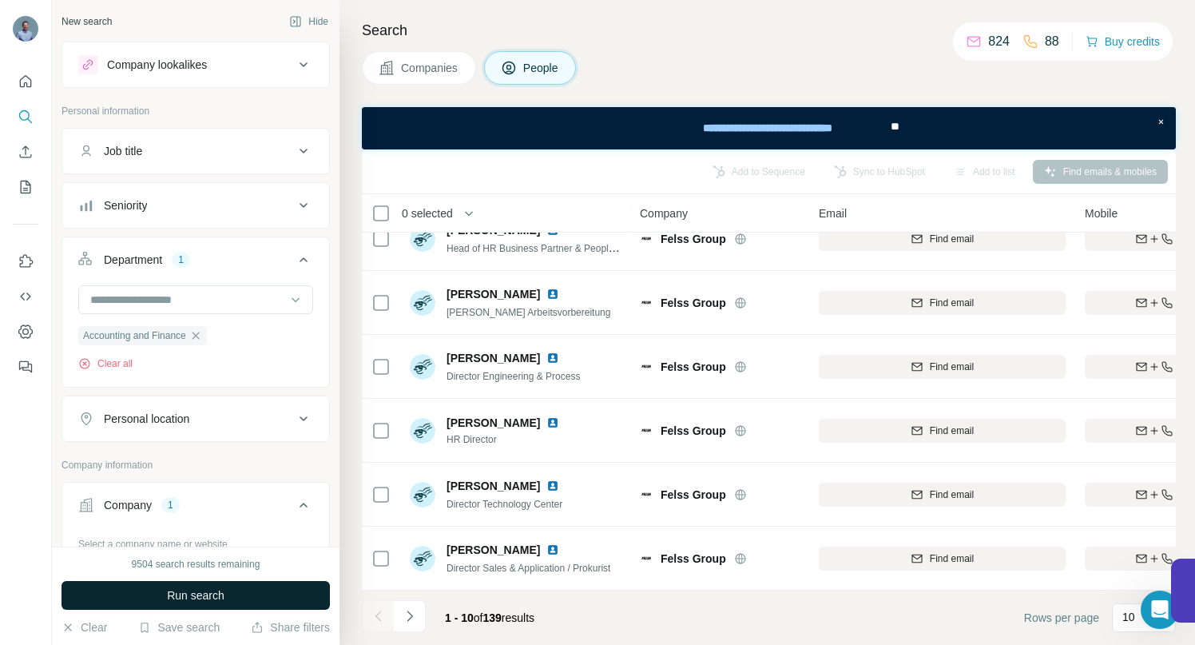
click at [195, 589] on span "Run search" at bounding box center [196, 595] width 58 height 16
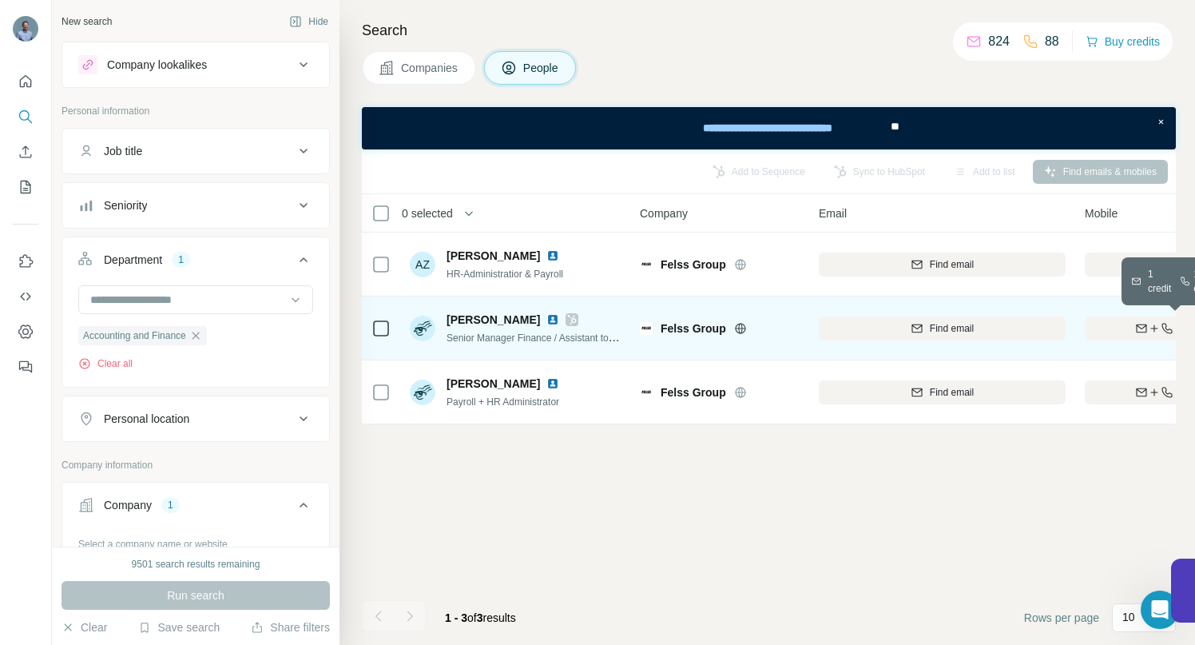
click at [1121, 333] on div "Find both" at bounding box center [1178, 328] width 186 height 14
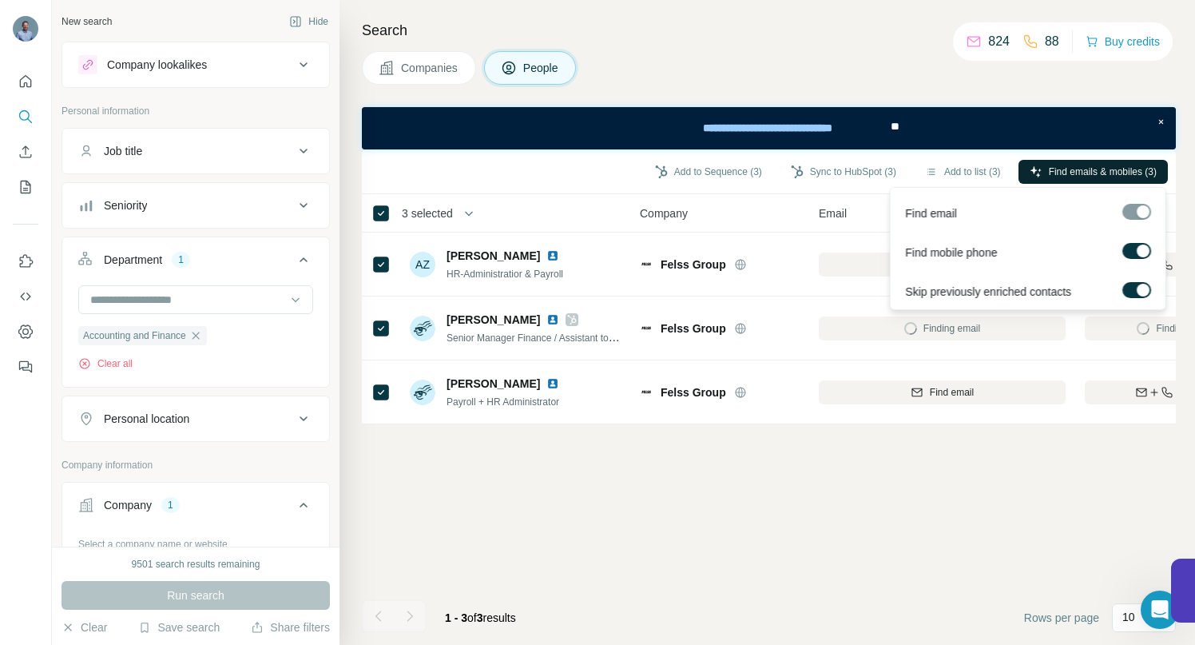
click at [1058, 171] on span "Find emails & mobiles (3)" at bounding box center [1103, 172] width 108 height 14
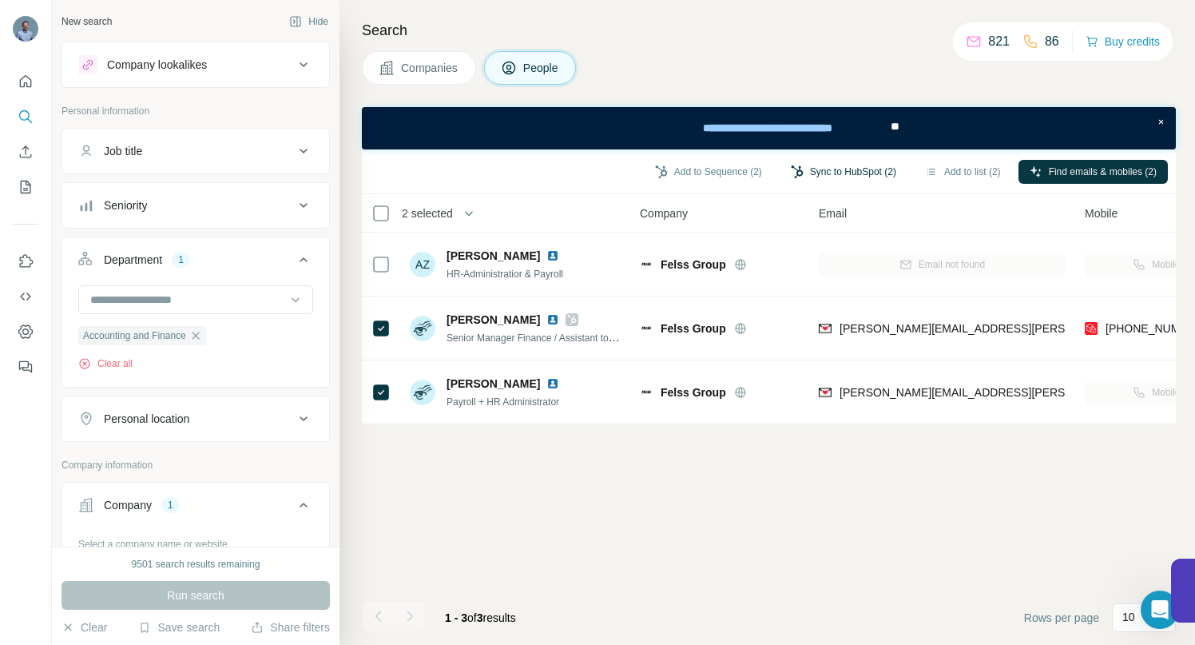
click at [827, 174] on button "Sync to HubSpot (2)" at bounding box center [844, 172] width 128 height 24
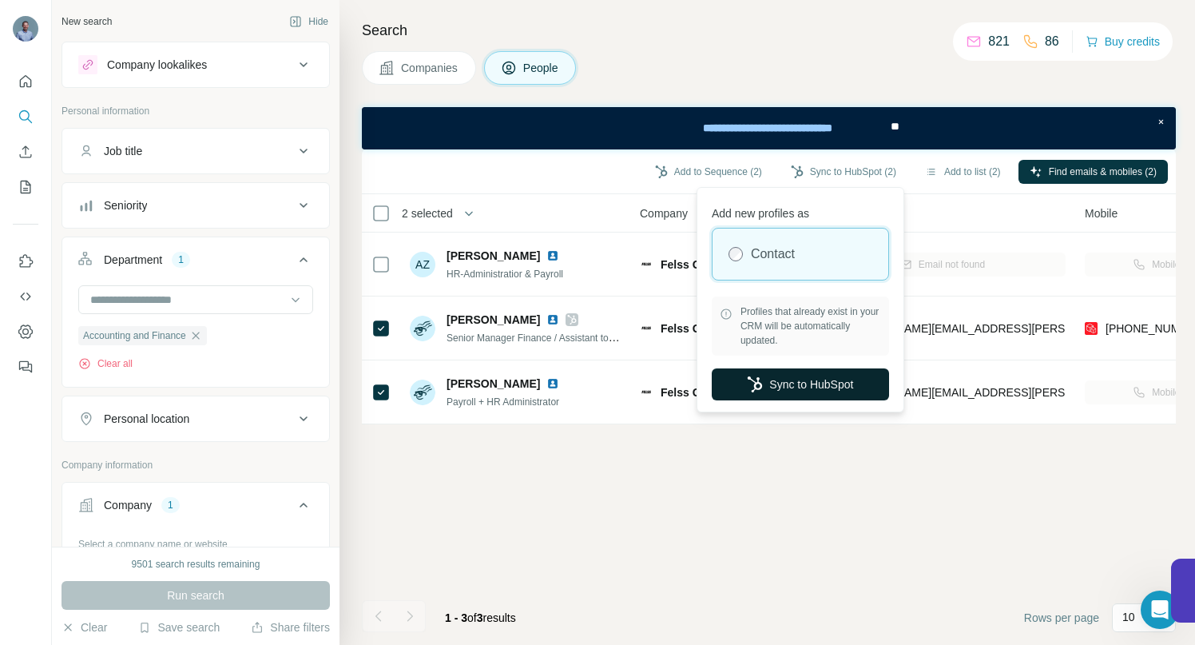
click at [810, 381] on button "Sync to HubSpot" at bounding box center [800, 384] width 177 height 32
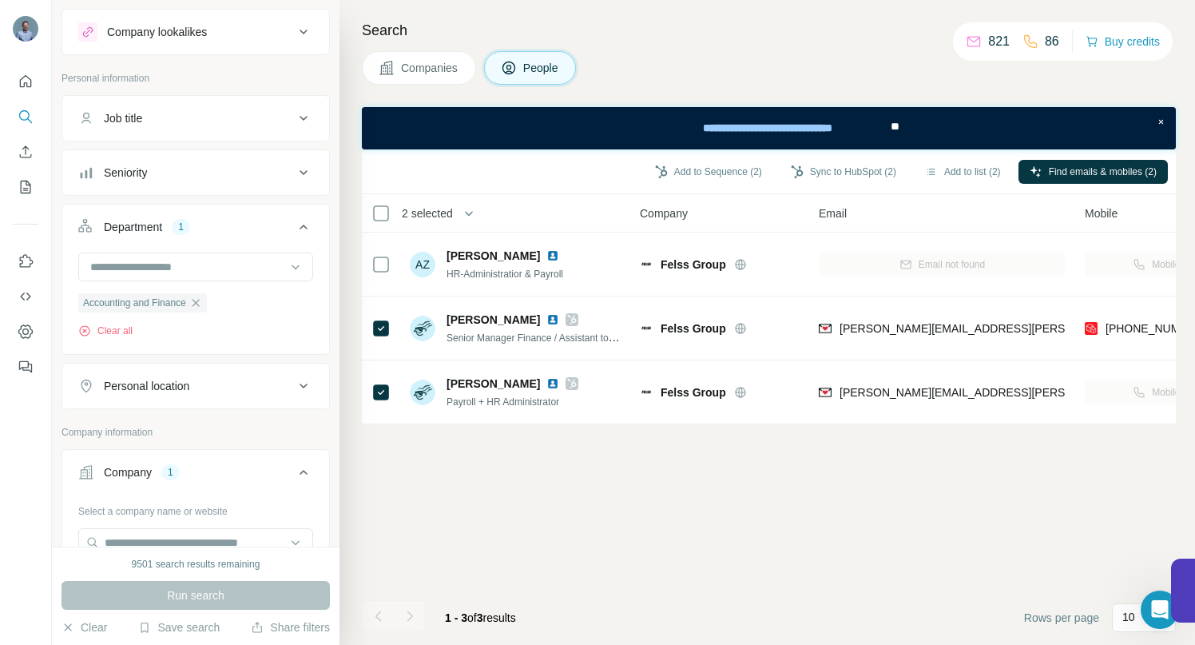
scroll to position [287, 0]
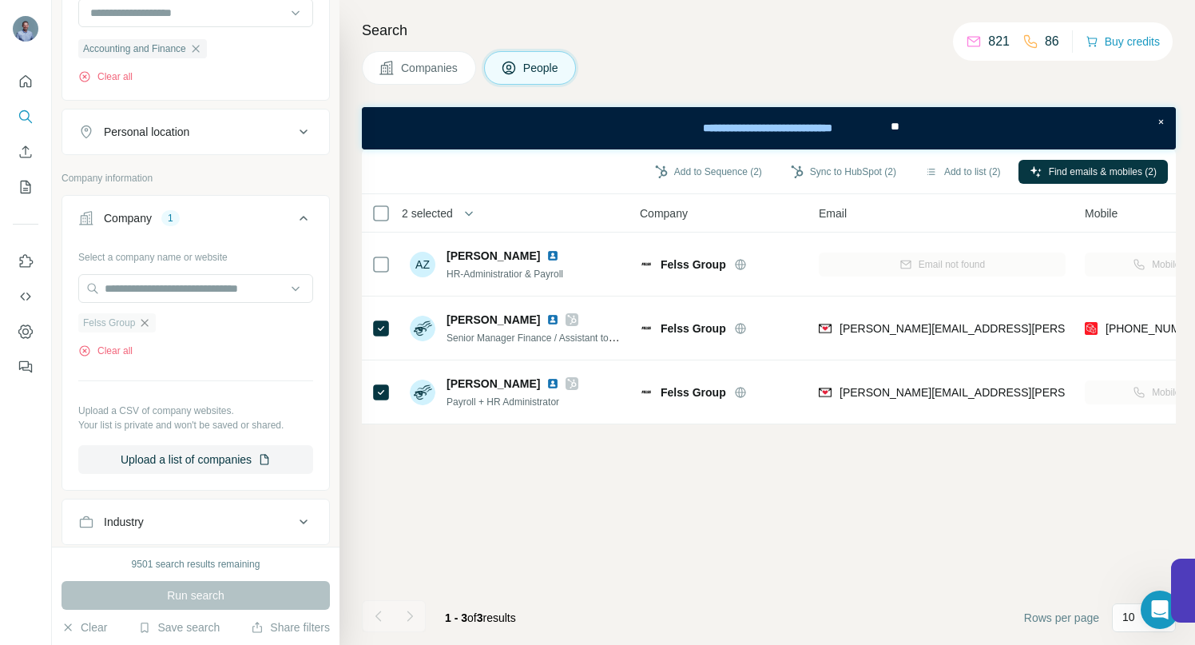
click at [150, 324] on icon "button" at bounding box center [144, 322] width 13 height 13
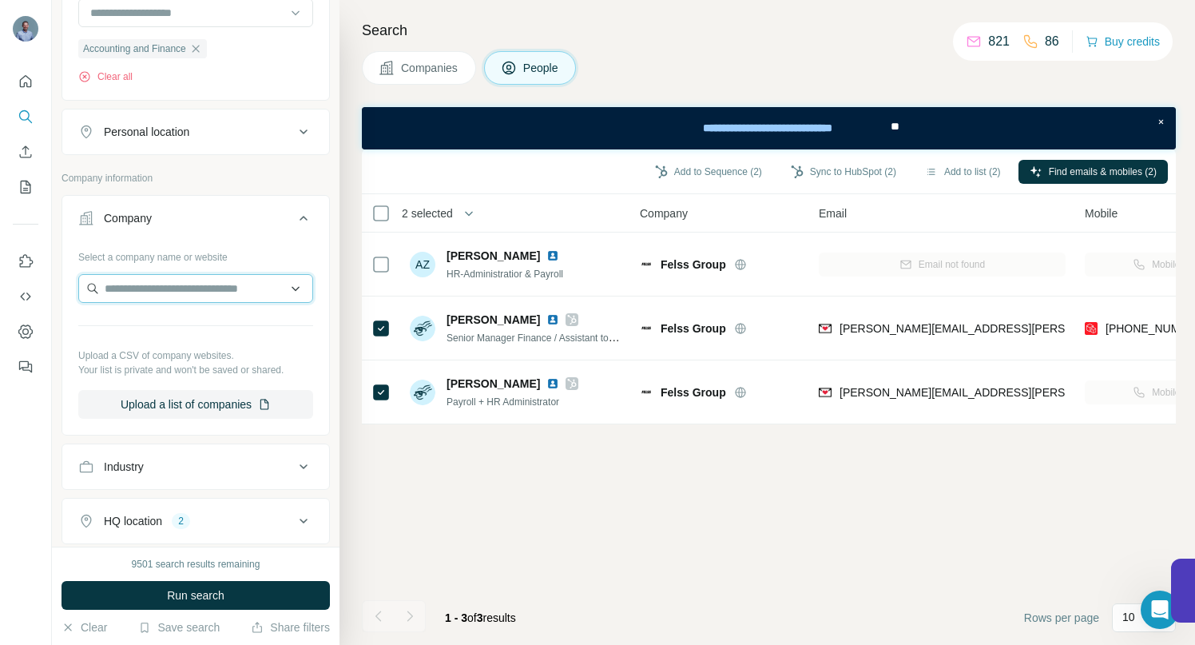
click at [153, 292] on input "text" at bounding box center [195, 288] width 235 height 29
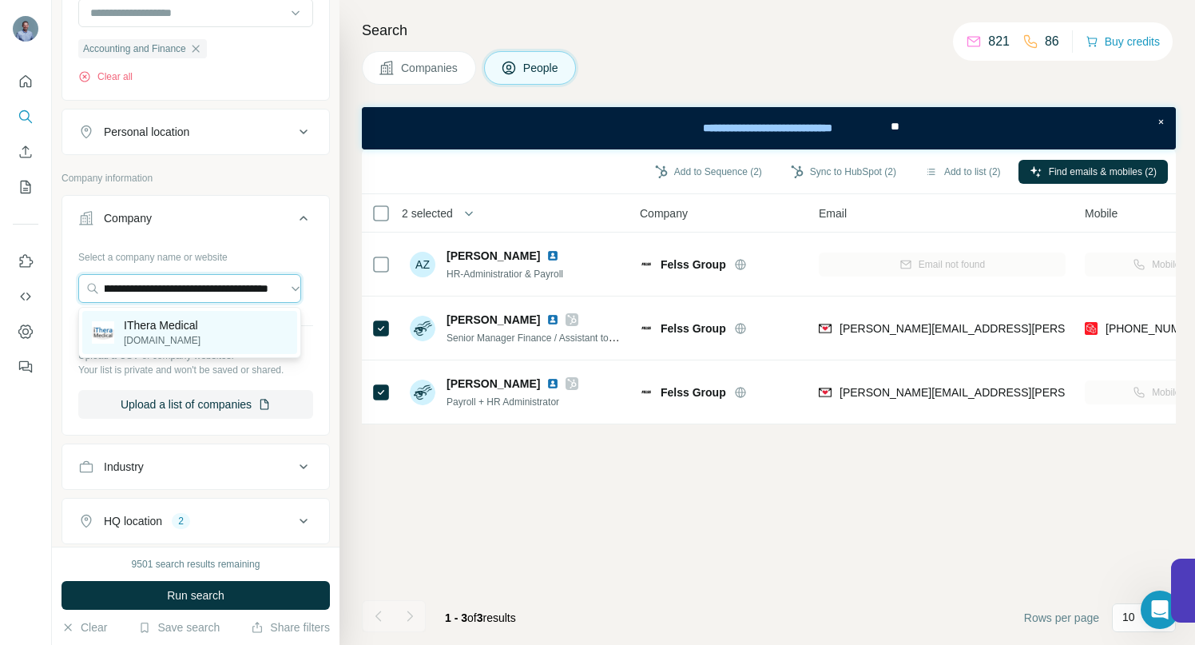
type input "**********"
click at [185, 329] on p "IThera Medical" at bounding box center [162, 325] width 77 height 16
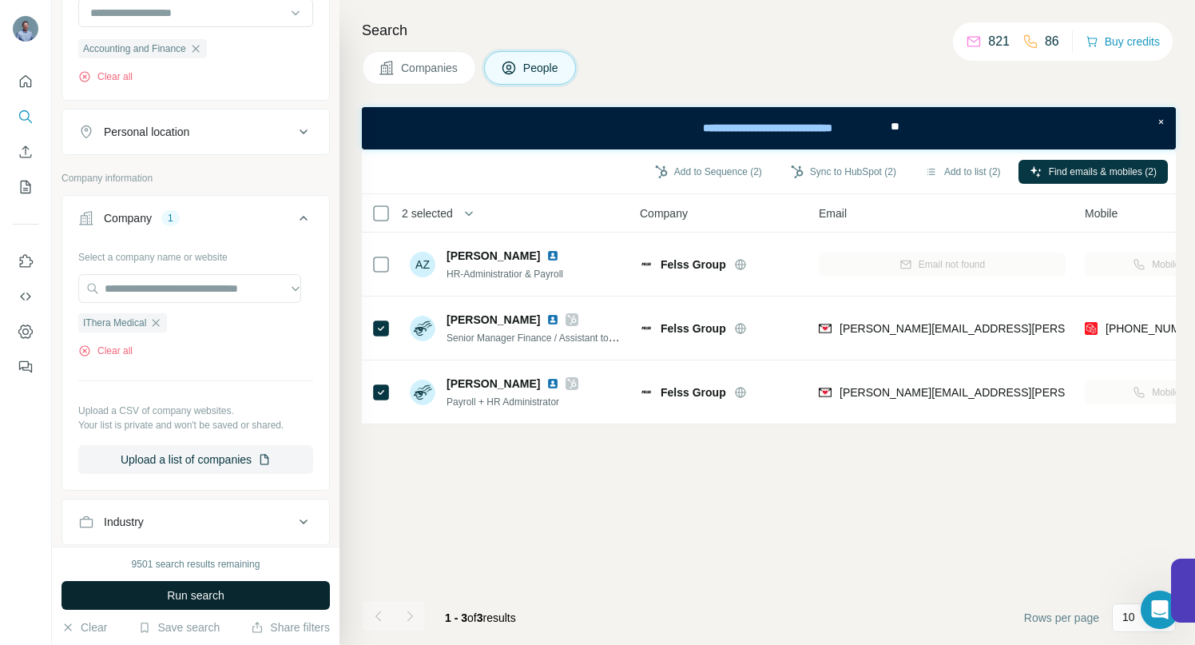
click at [205, 597] on span "Run search" at bounding box center [196, 595] width 58 height 16
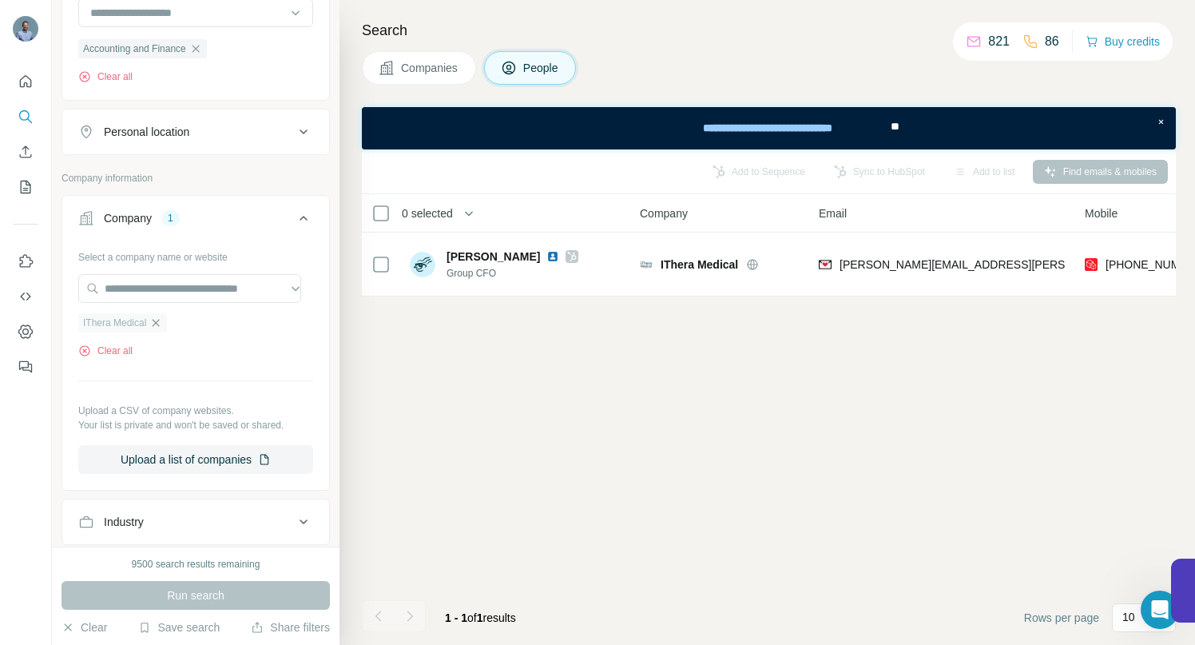
click at [161, 319] on icon "button" at bounding box center [155, 322] width 13 height 13
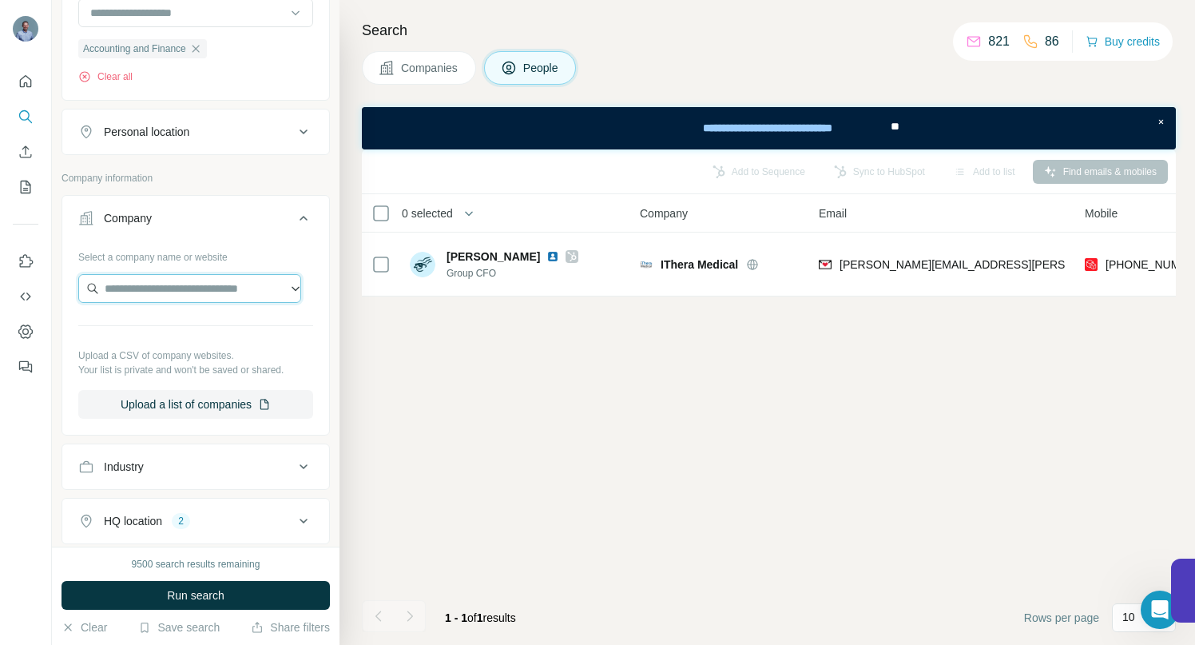
click at [159, 290] on input "text" at bounding box center [189, 288] width 223 height 29
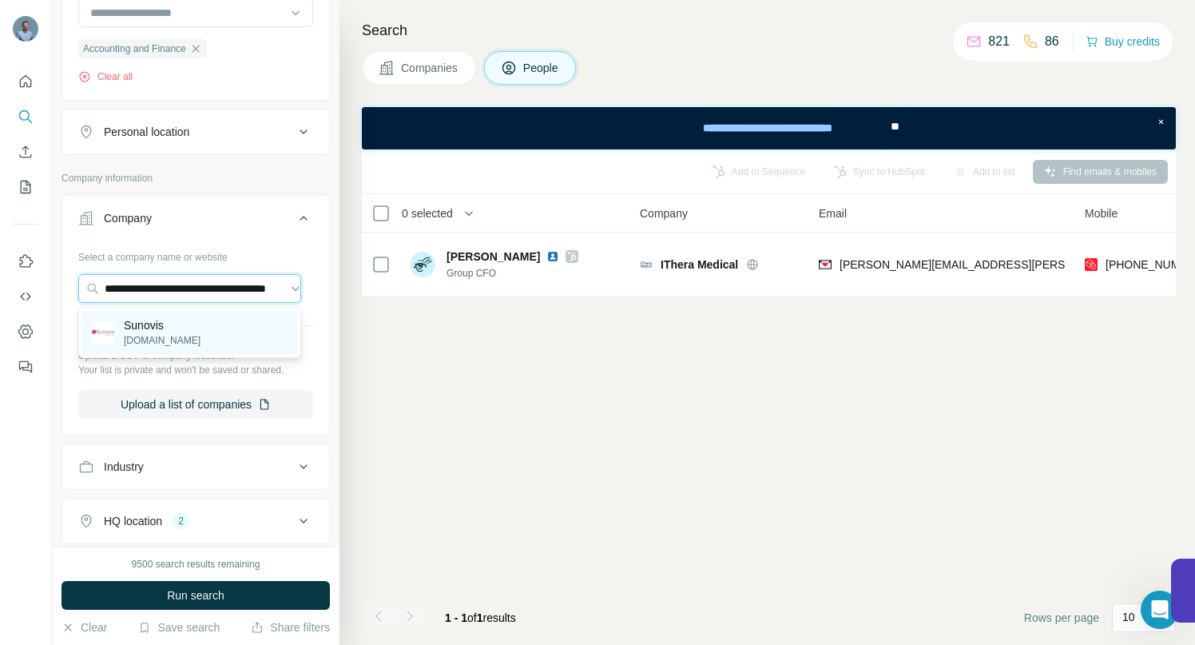
type input "**********"
click at [160, 328] on p "Sunovis" at bounding box center [162, 325] width 77 height 16
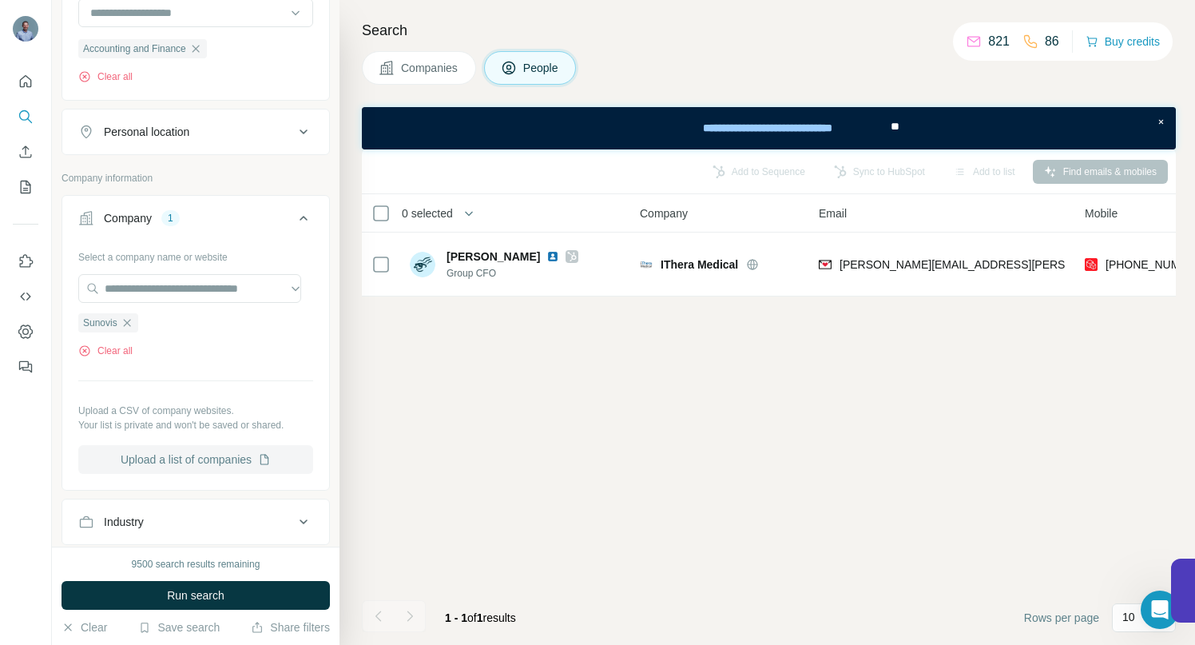
click at [143, 462] on button "Upload a list of companies" at bounding box center [195, 459] width 235 height 29
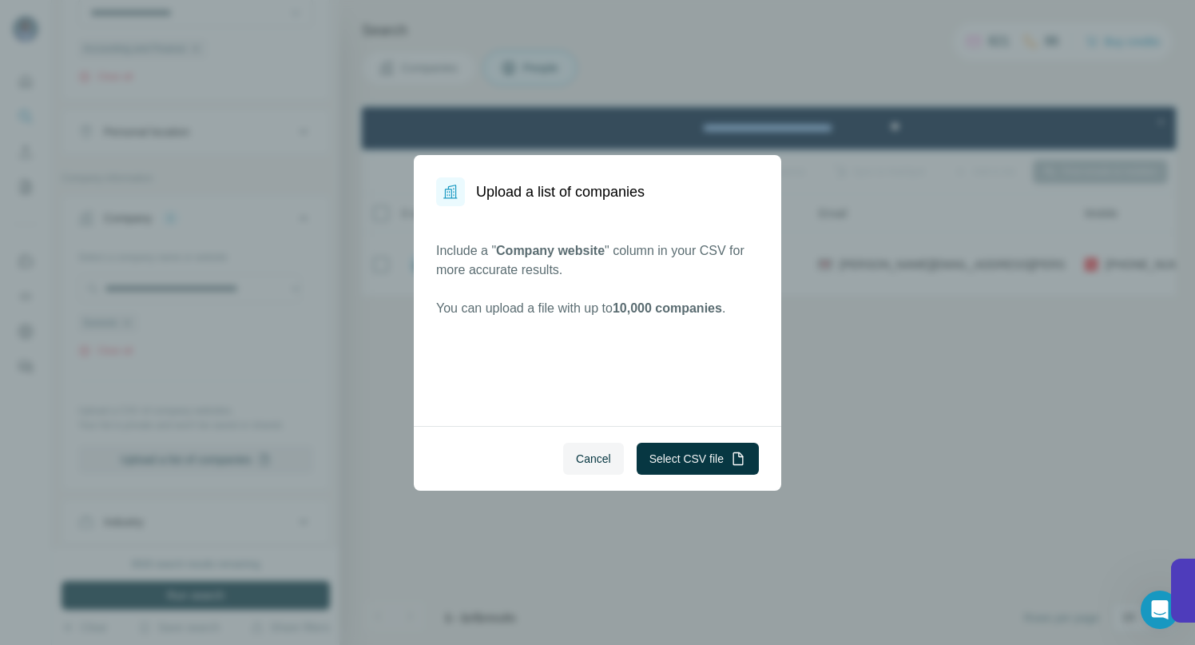
click at [852, 415] on div "Upload a list of companies Include a " Company website " column in your CSV for…" at bounding box center [597, 322] width 1195 height 645
click at [587, 453] on span "Cancel" at bounding box center [593, 459] width 35 height 16
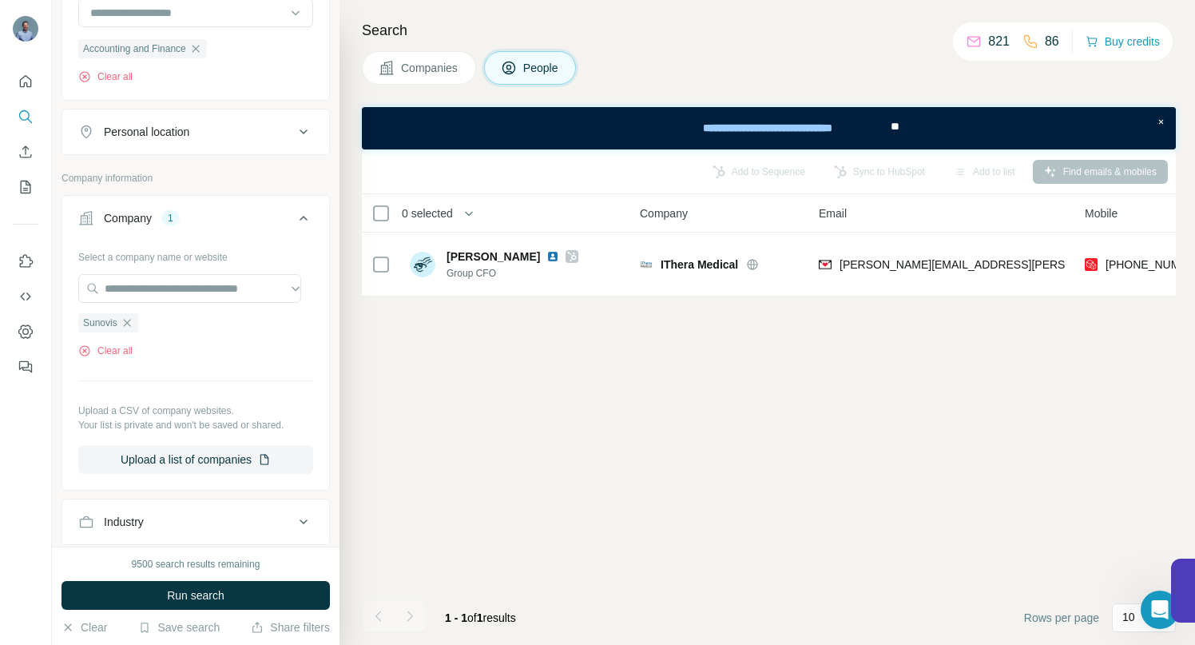
click at [173, 599] on span "Run search" at bounding box center [196, 595] width 58 height 16
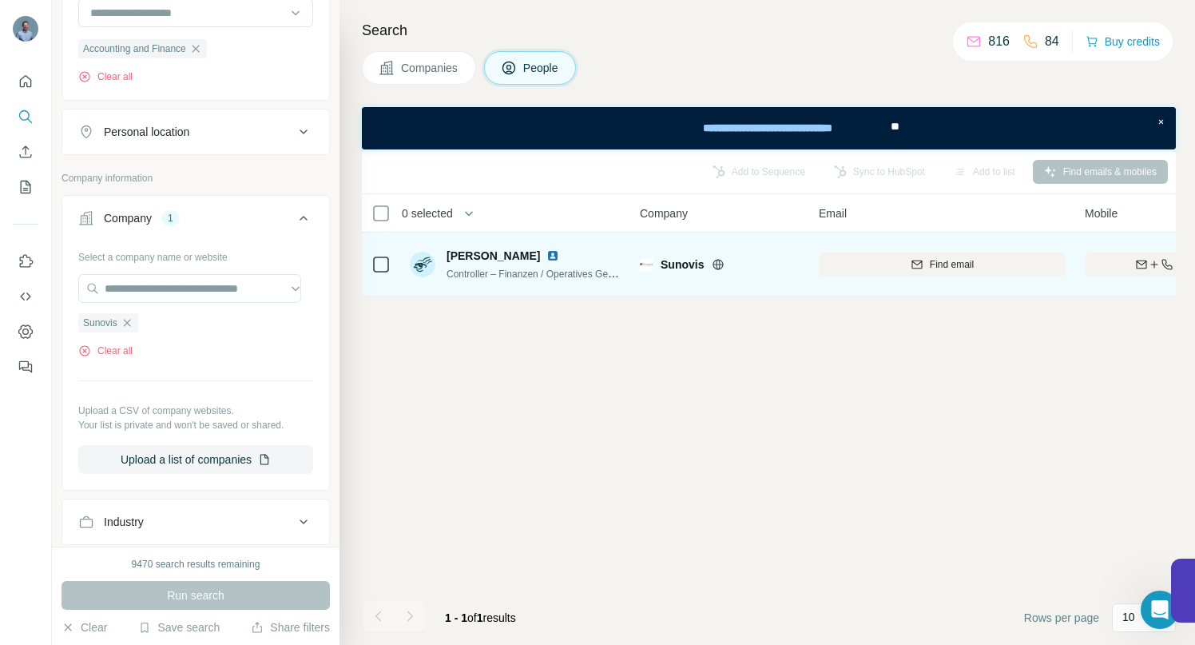
click at [547, 257] on img at bounding box center [553, 255] width 13 height 13
click at [1098, 259] on div "Find both" at bounding box center [1178, 264] width 186 height 14
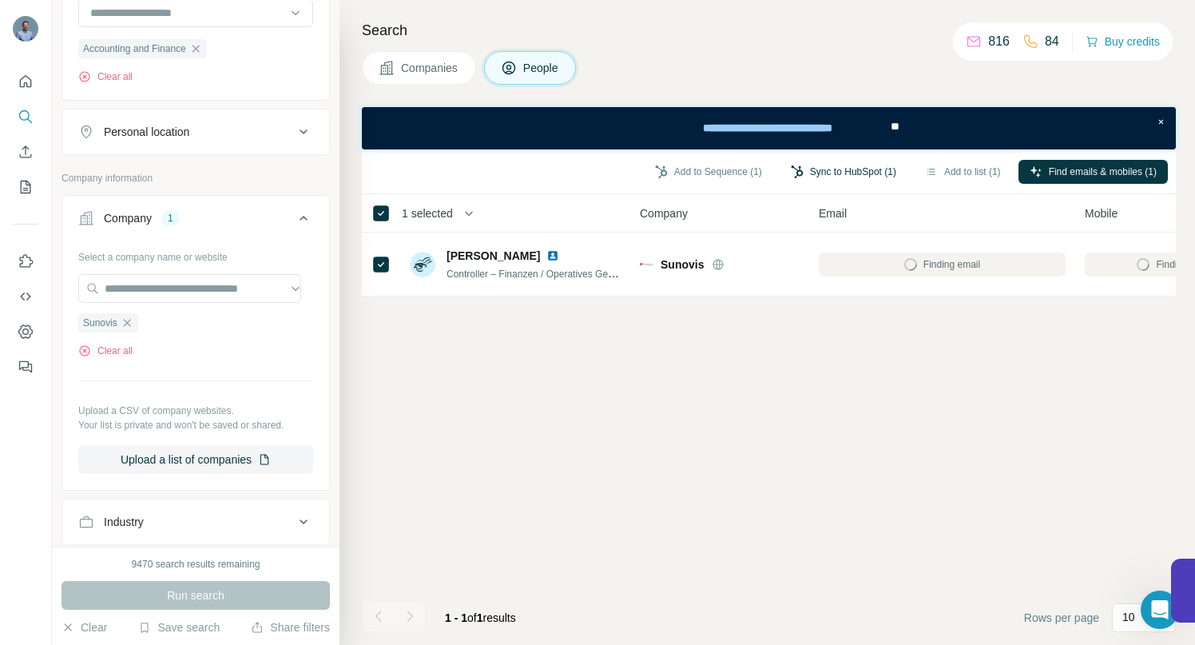
click at [822, 167] on button "Sync to HubSpot (1)" at bounding box center [844, 172] width 128 height 24
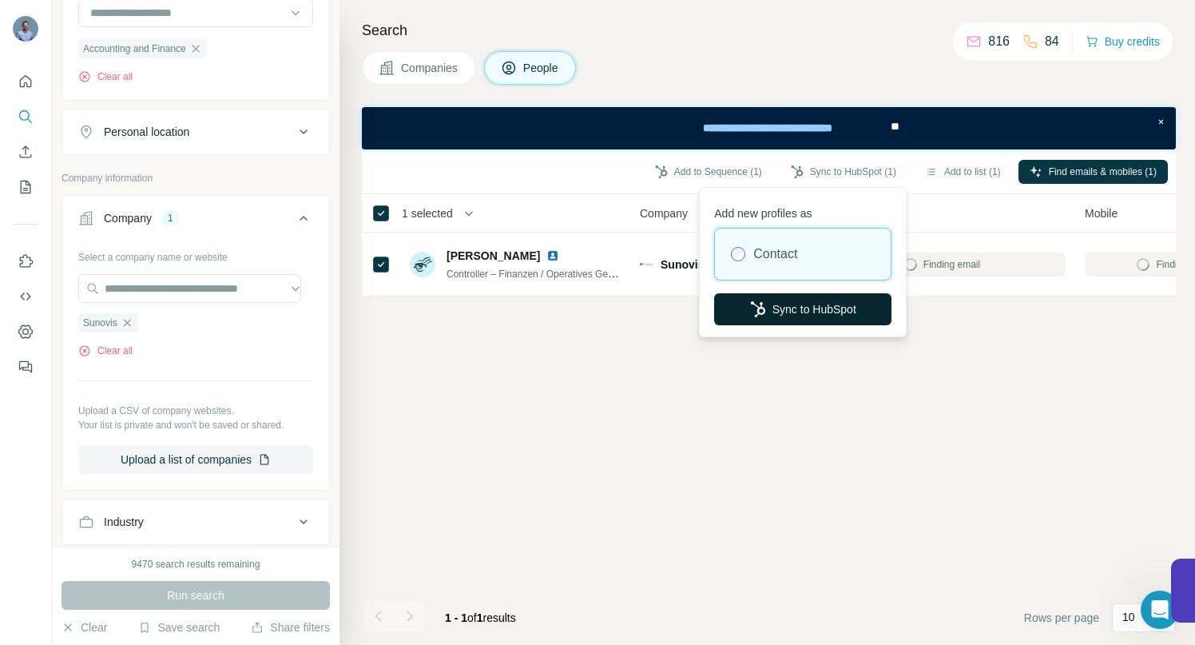
click at [822, 308] on button "Sync to HubSpot" at bounding box center [802, 309] width 177 height 32
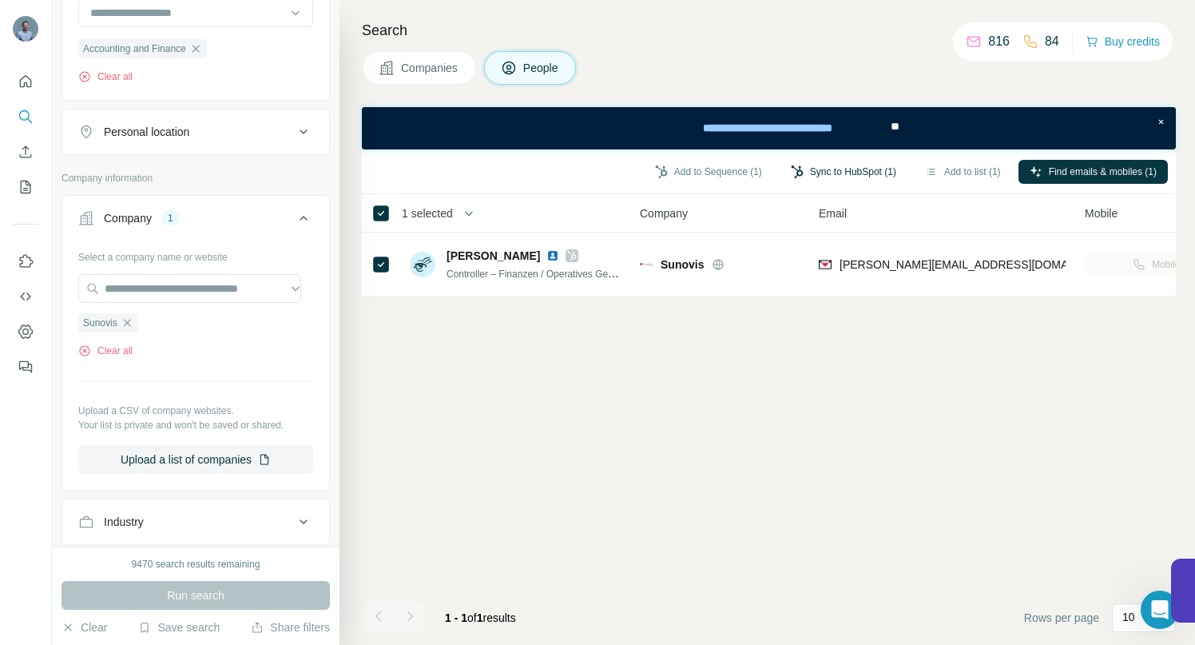
click at [806, 171] on button "Sync to HubSpot (1)" at bounding box center [844, 172] width 128 height 24
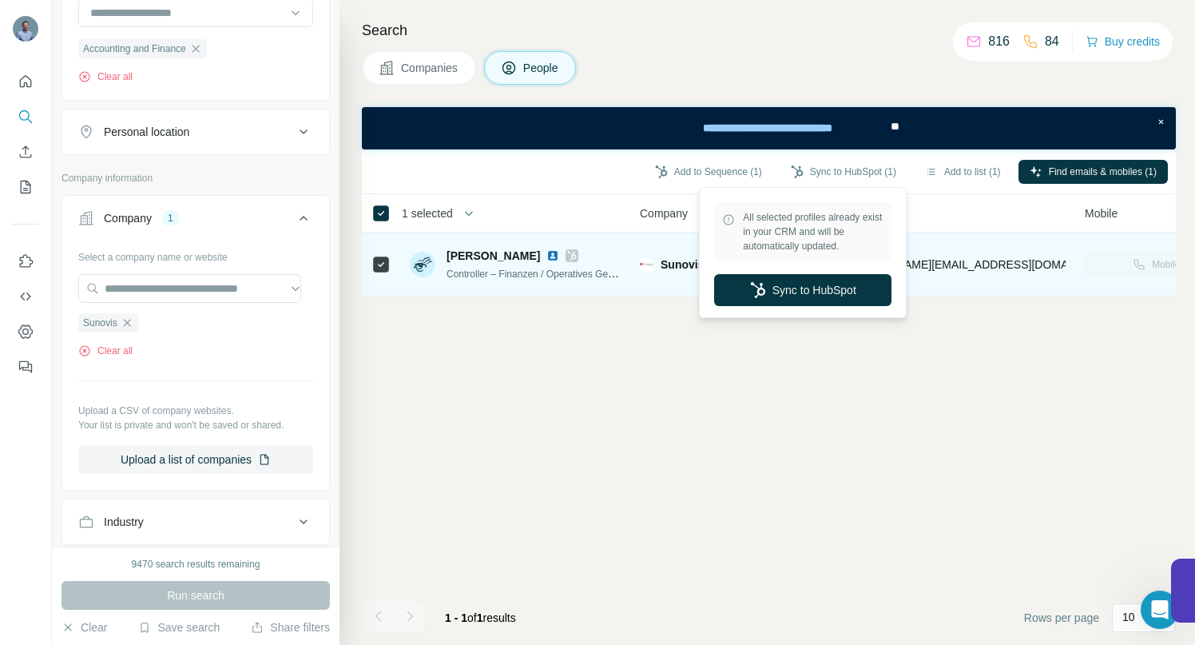
click at [779, 300] on button "Sync to HubSpot" at bounding box center [802, 290] width 177 height 32
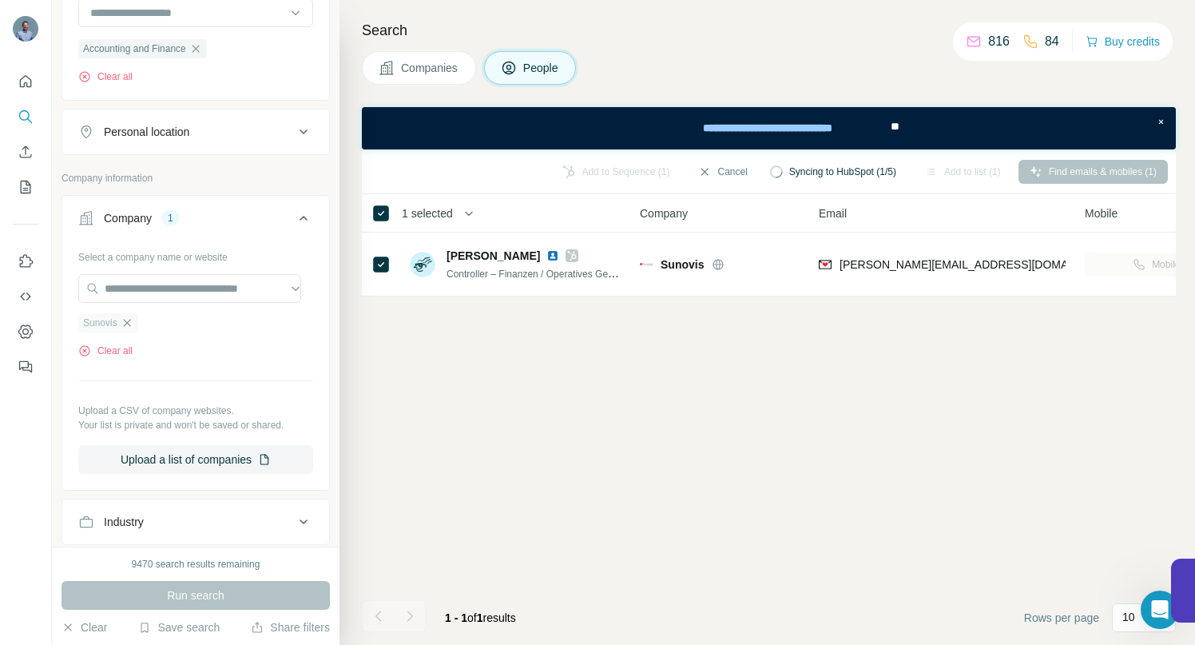
click at [130, 323] on icon "button" at bounding box center [127, 322] width 13 height 13
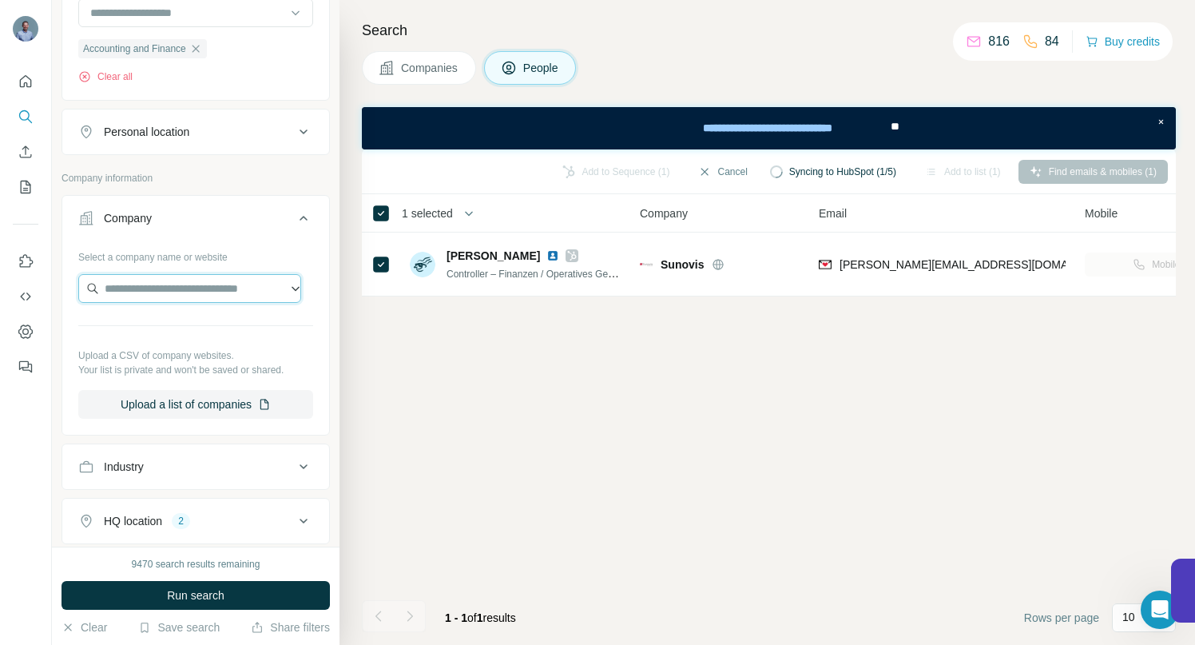
click at [143, 281] on input "text" at bounding box center [189, 288] width 223 height 29
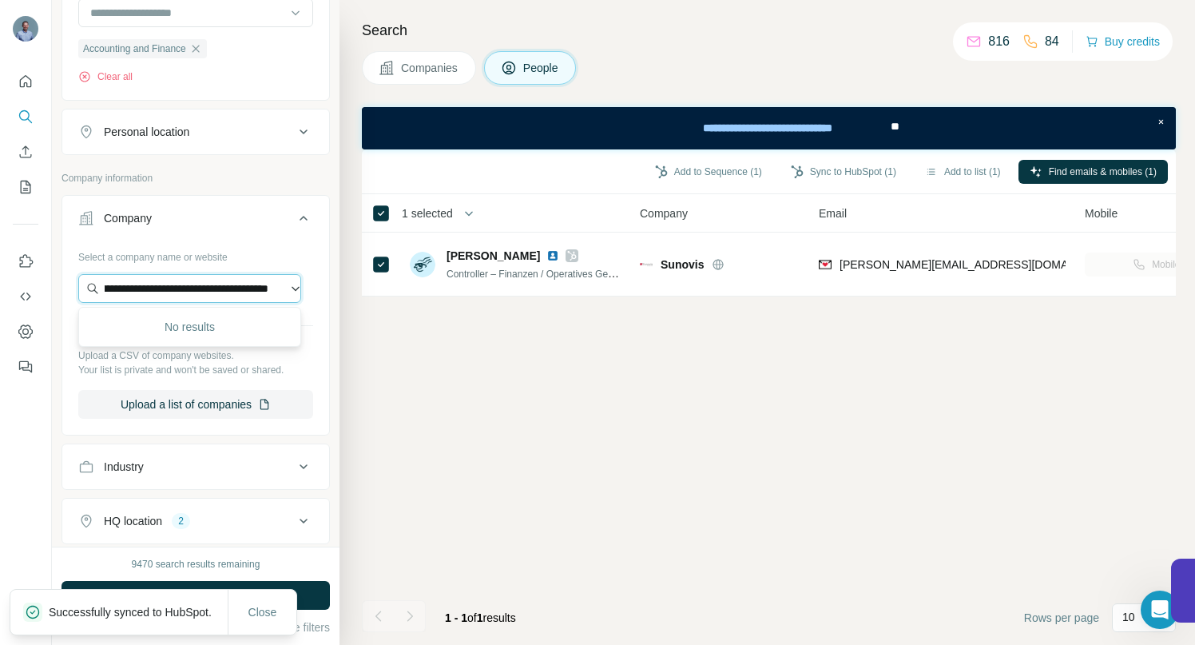
drag, startPoint x: 273, startPoint y: 292, endPoint x: 205, endPoint y: 292, distance: 67.1
click at [205, 292] on input "**********" at bounding box center [189, 288] width 223 height 29
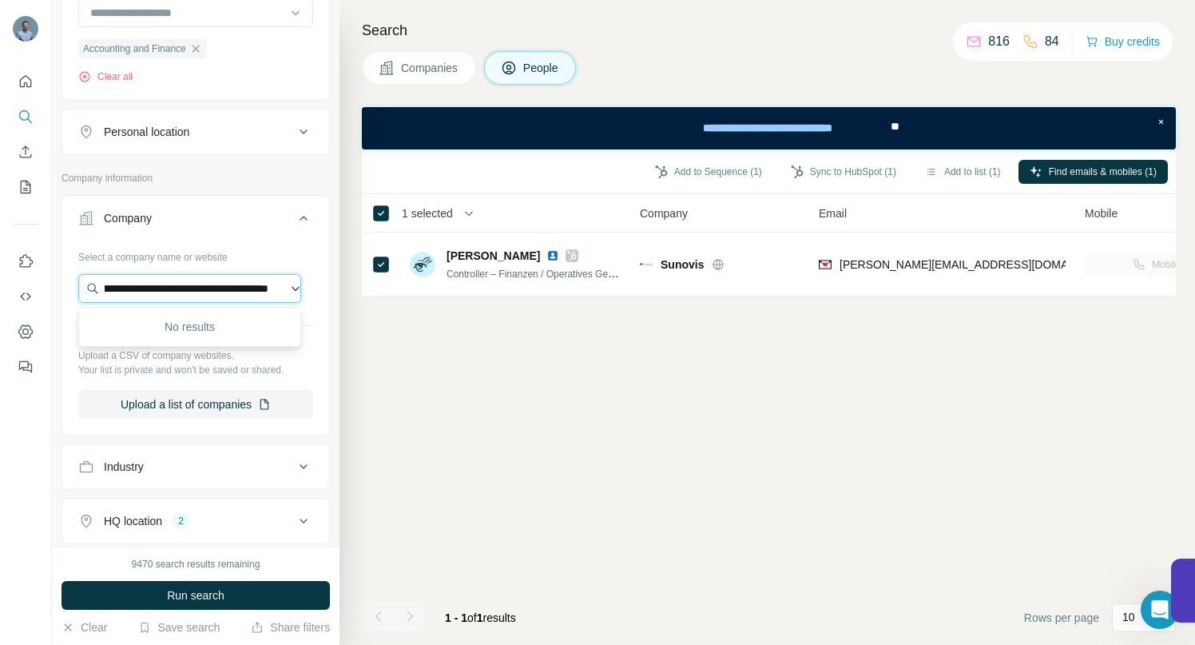
drag, startPoint x: 271, startPoint y: 289, endPoint x: 193, endPoint y: 293, distance: 77.6
click at [193, 293] on input "**********" at bounding box center [189, 288] width 223 height 29
click at [262, 290] on input "**********" at bounding box center [189, 288] width 223 height 29
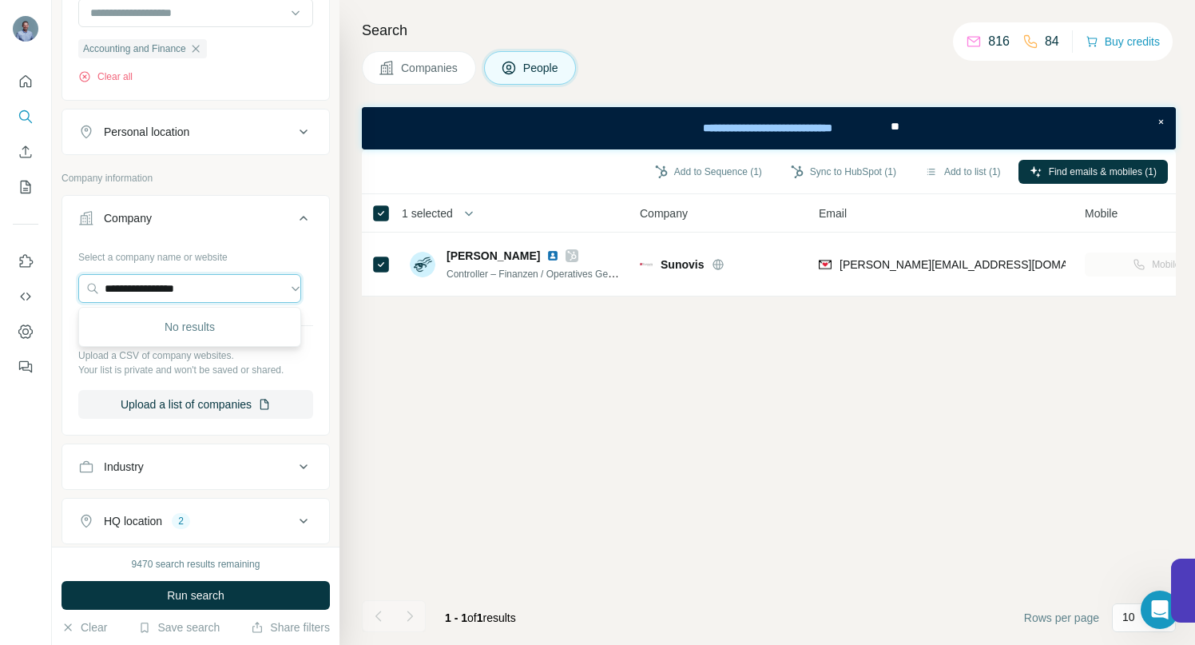
drag, startPoint x: 238, startPoint y: 290, endPoint x: 61, endPoint y: 296, distance: 177.5
click at [63, 296] on div "**********" at bounding box center [195, 338] width 267 height 188
paste input "**********"
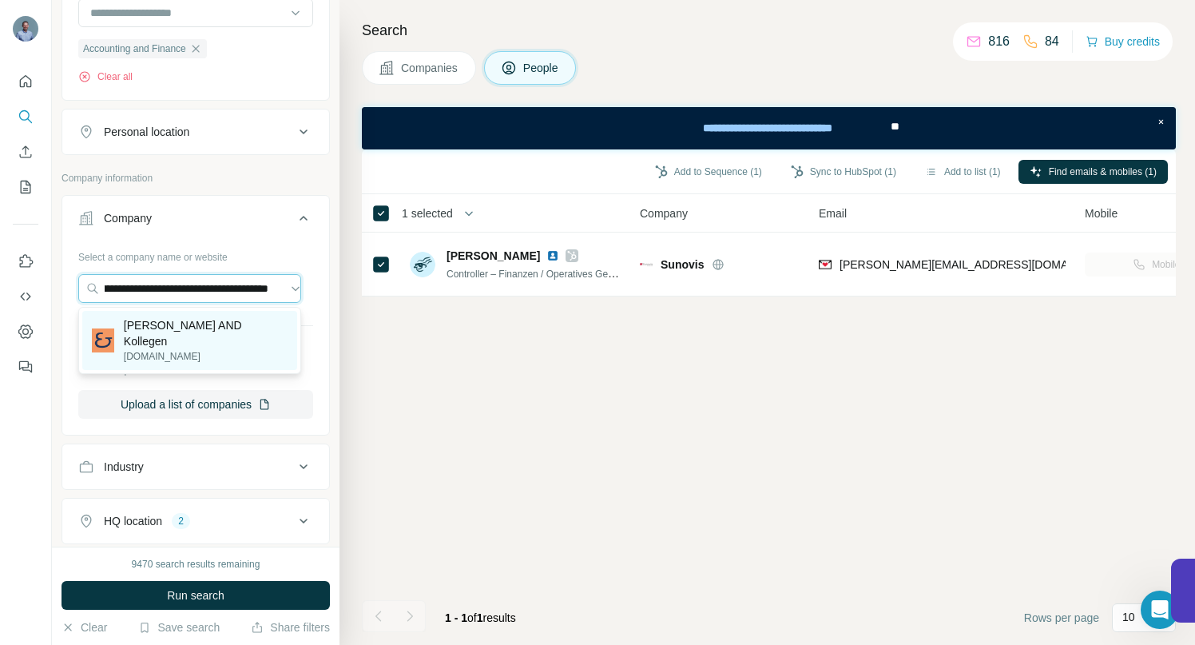
type input "**********"
click at [208, 325] on p "[PERSON_NAME] AND Kollegen" at bounding box center [206, 333] width 164 height 32
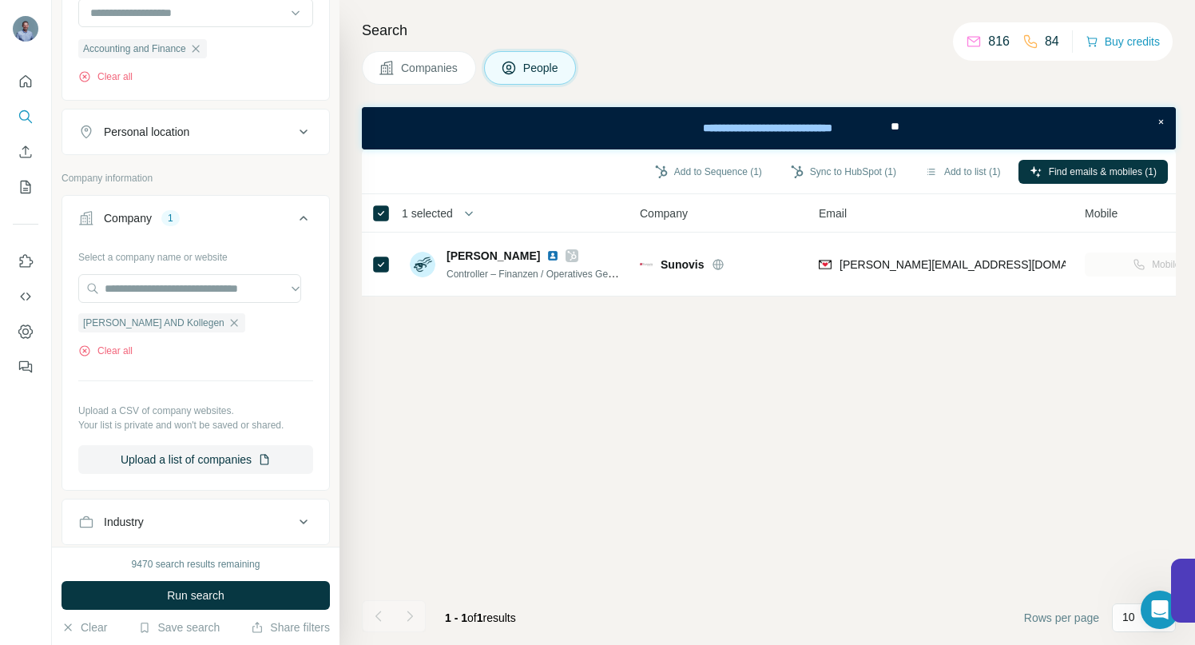
click at [189, 589] on span "Run search" at bounding box center [196, 595] width 58 height 16
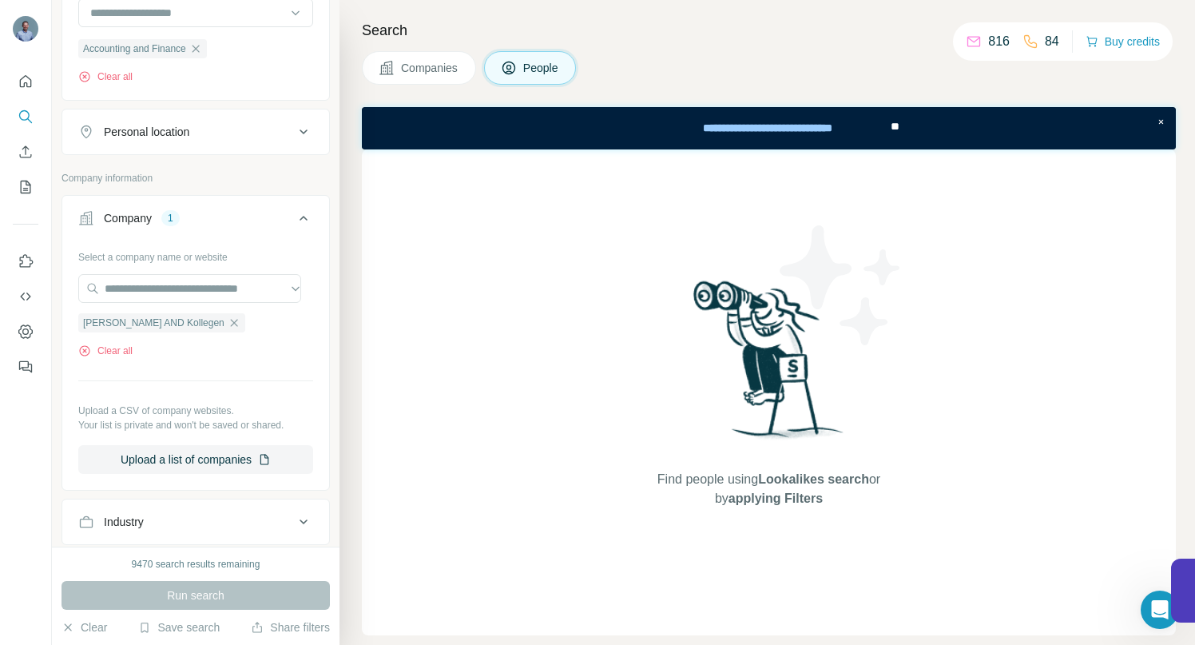
click at [412, 60] on span "Companies" at bounding box center [430, 68] width 58 height 16
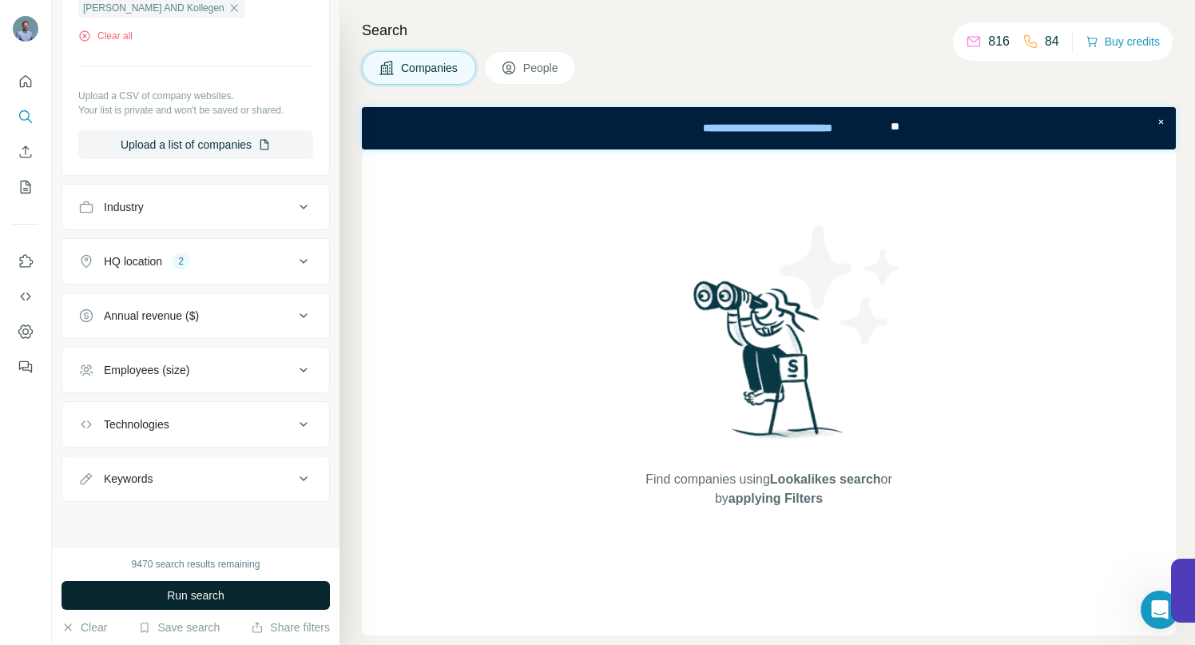
click at [210, 591] on span "Run search" at bounding box center [196, 595] width 58 height 16
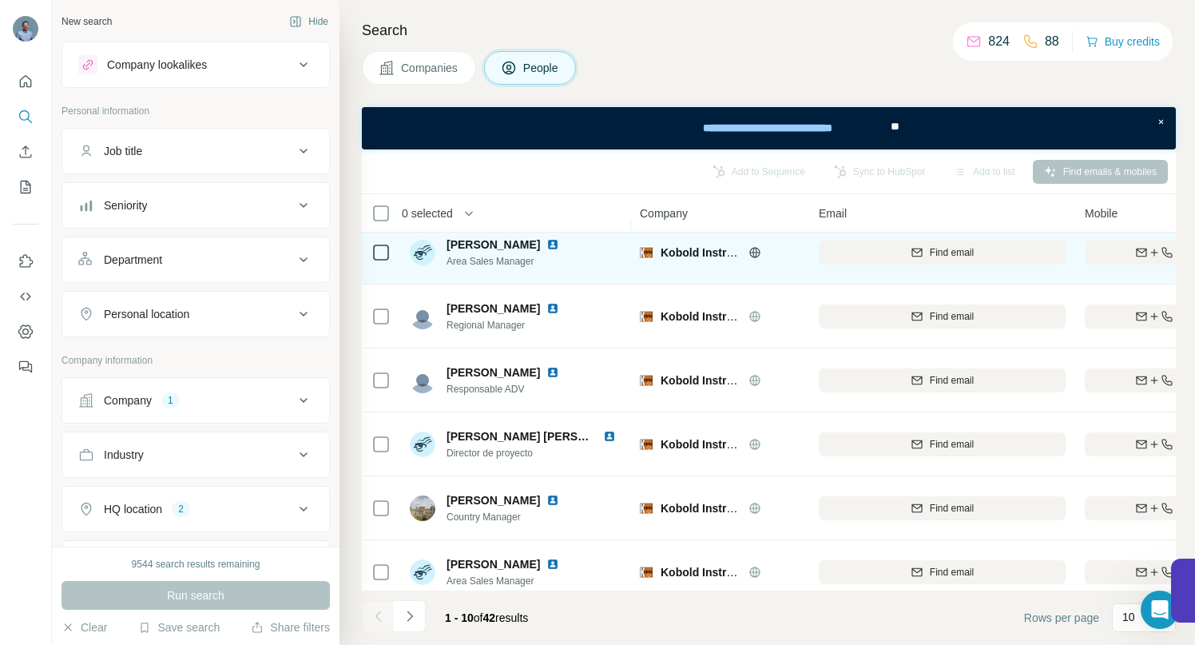
scroll to position [290, 0]
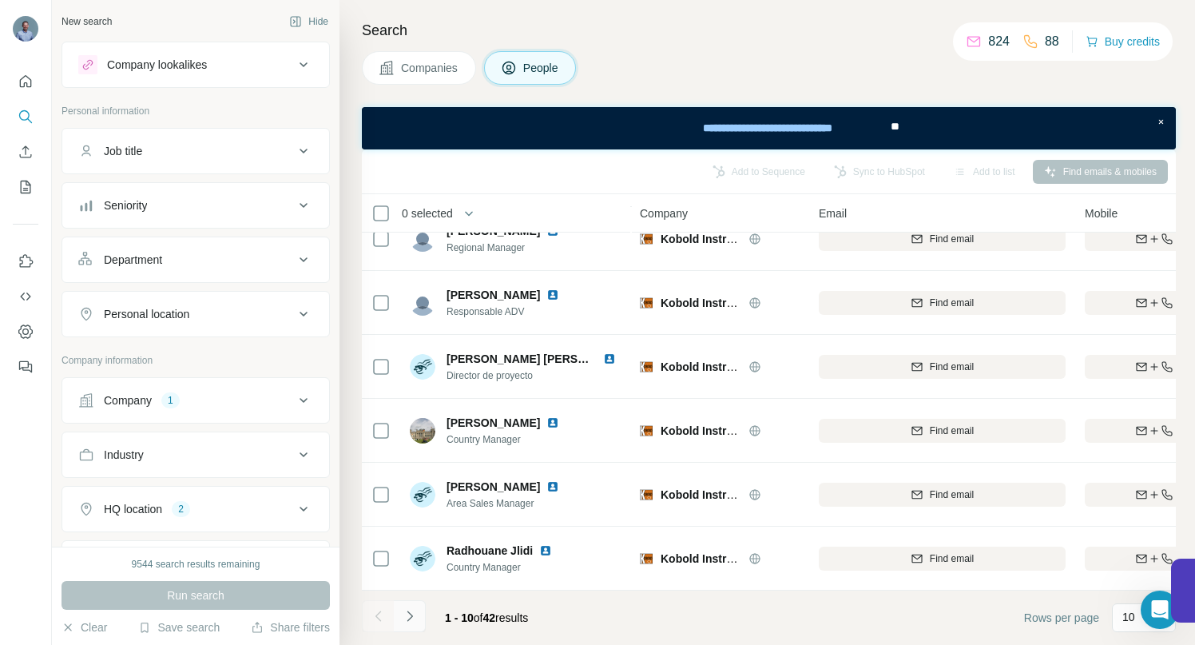
click at [417, 616] on button "Navigate to next page" at bounding box center [410, 616] width 32 height 32
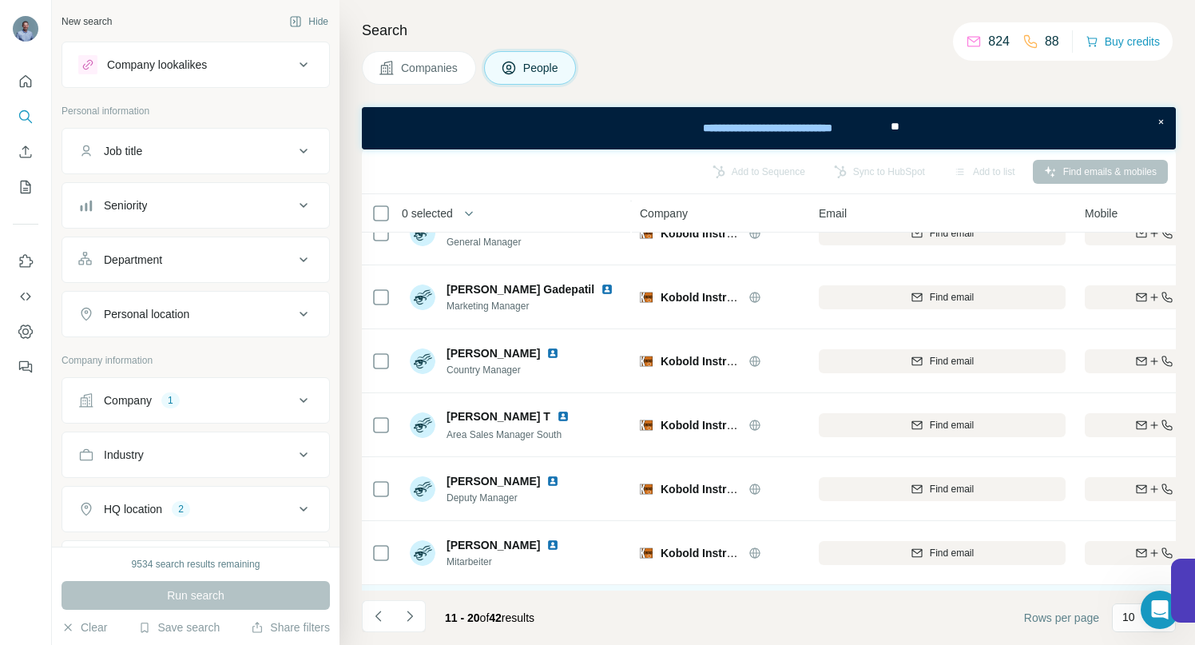
scroll to position [0, 0]
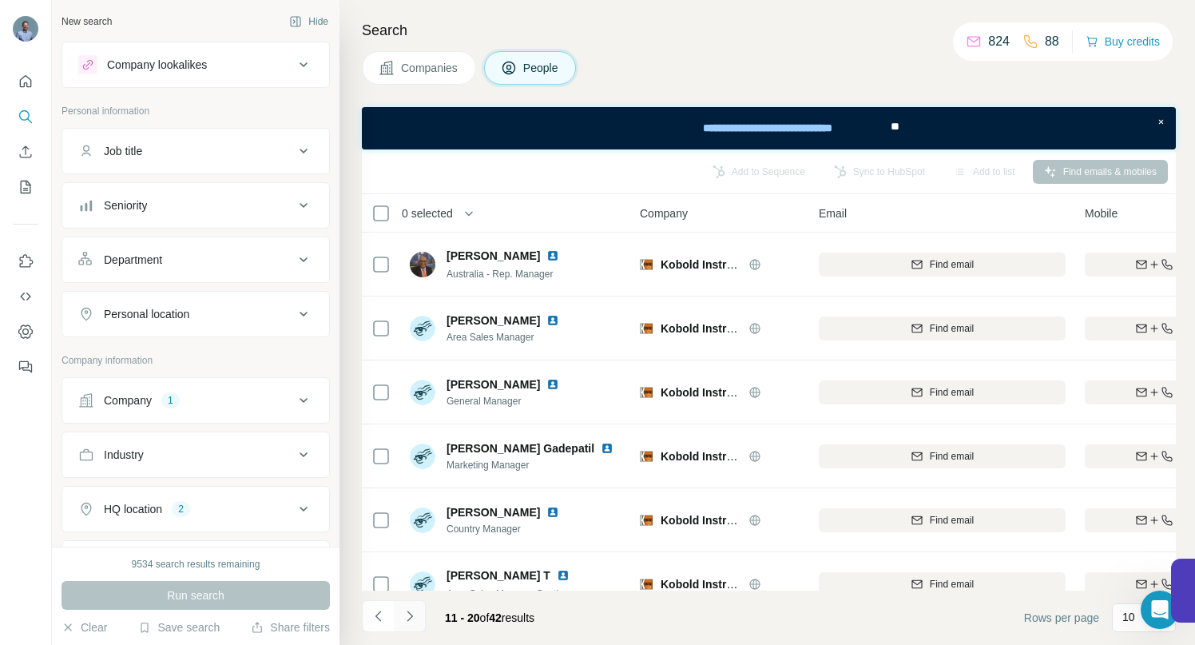
click at [417, 614] on button "Navigate to next page" at bounding box center [410, 616] width 32 height 32
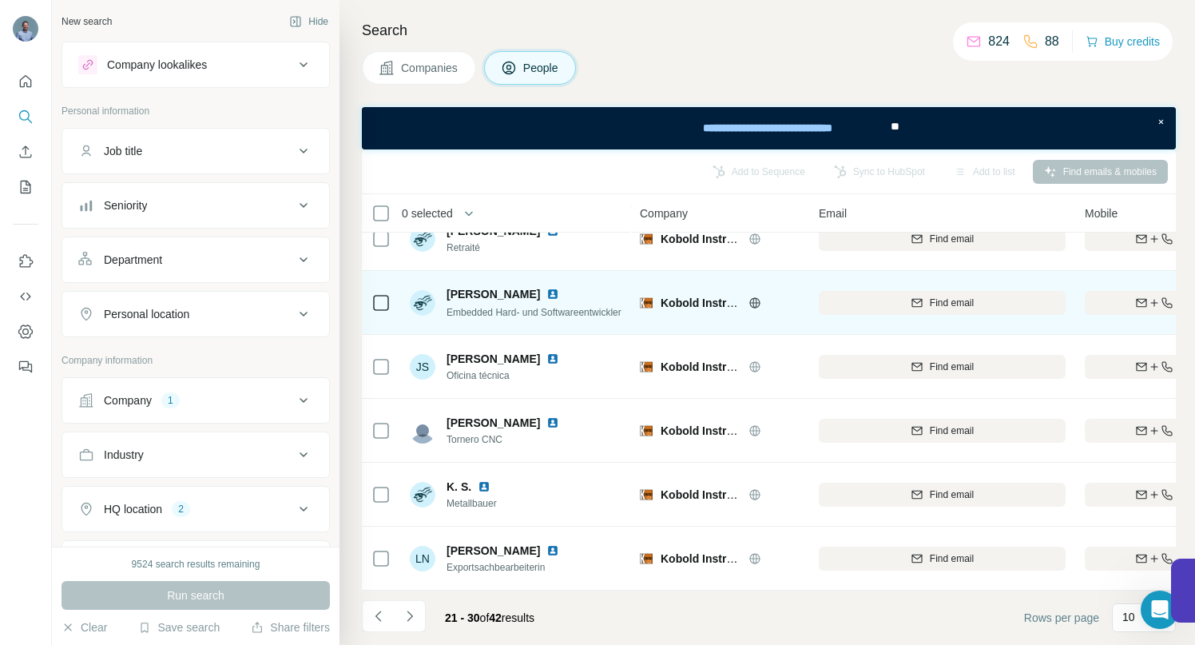
scroll to position [290, 0]
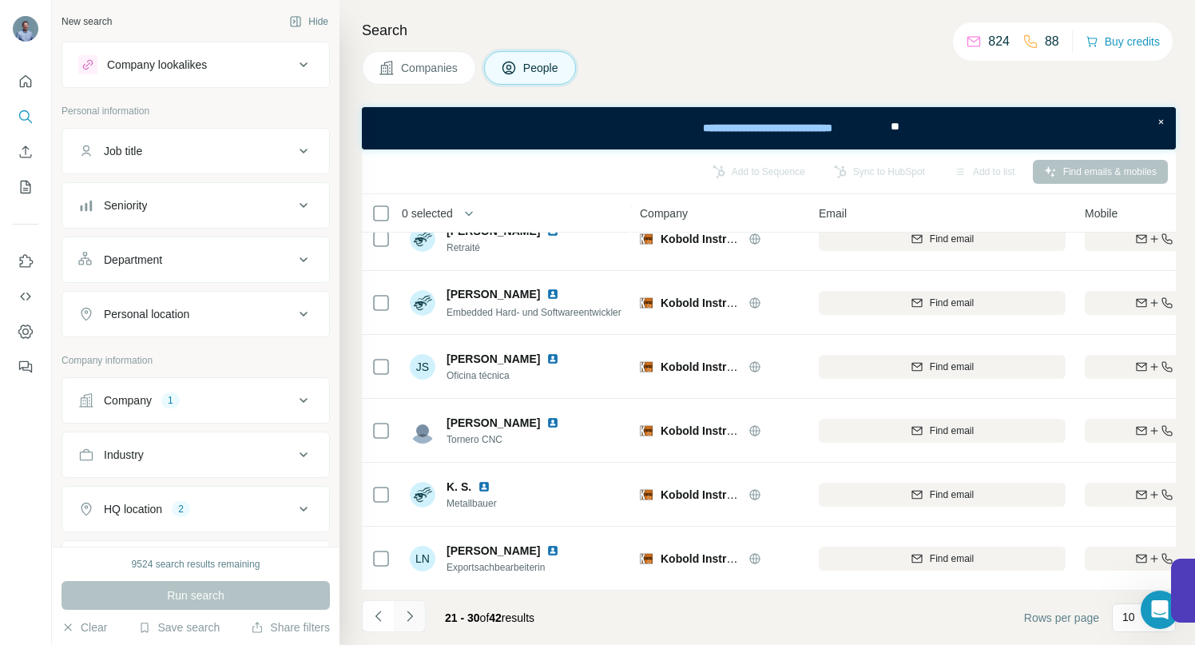
click at [413, 616] on icon "Navigate to next page" at bounding box center [410, 616] width 16 height 16
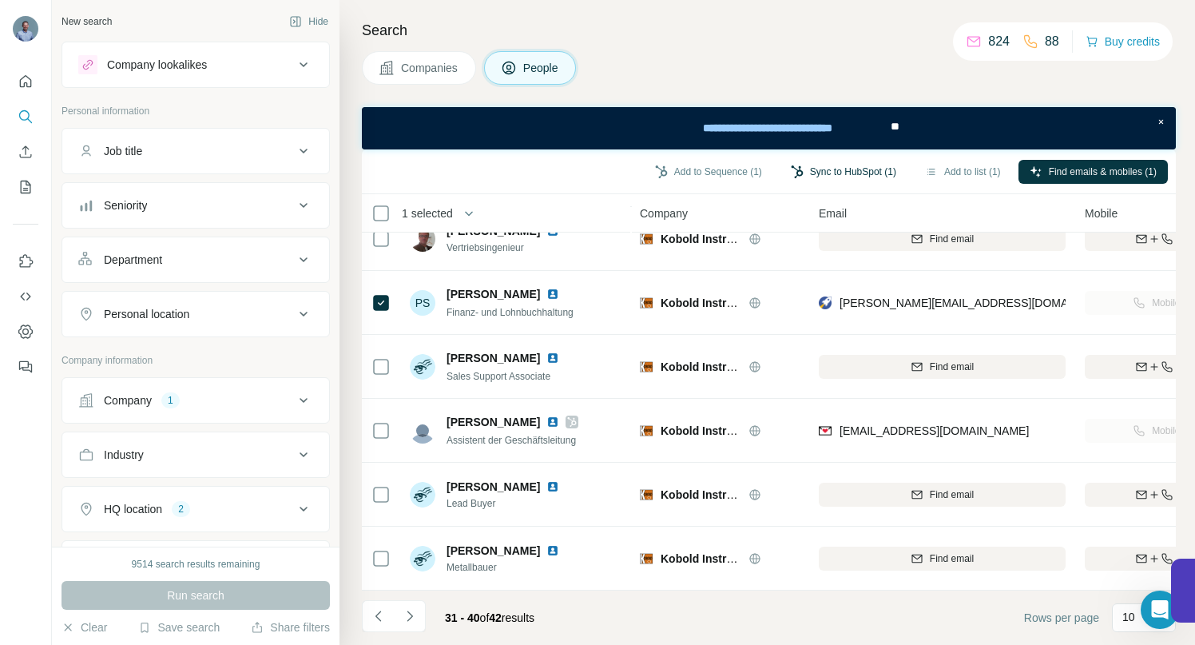
click at [818, 170] on button "Sync to HubSpot (1)" at bounding box center [844, 172] width 128 height 24
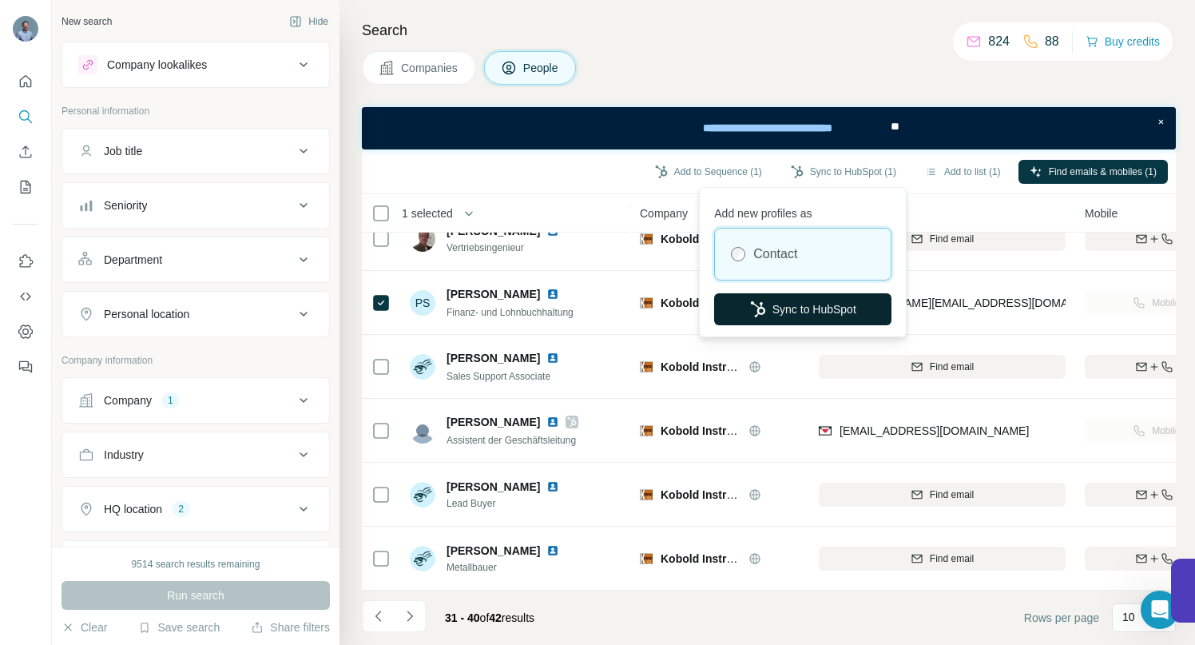
click at [797, 307] on button "Sync to HubSpot" at bounding box center [802, 309] width 177 height 32
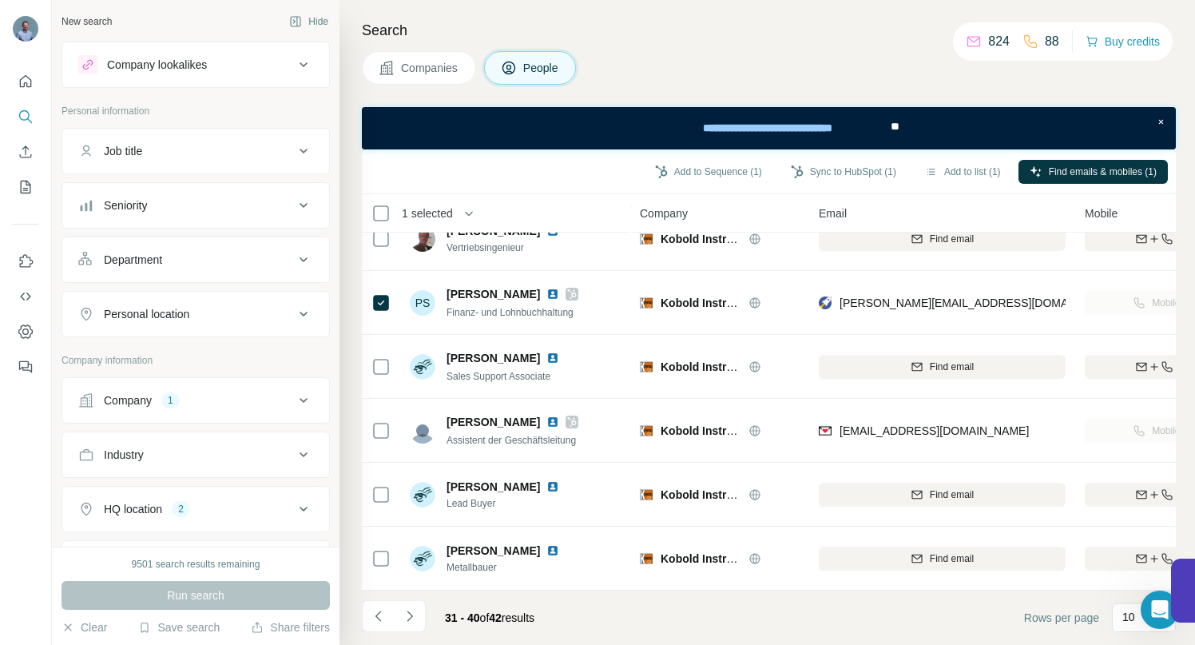
click at [294, 398] on icon at bounding box center [303, 400] width 19 height 19
click at [195, 507] on icon "button" at bounding box center [191, 504] width 7 height 7
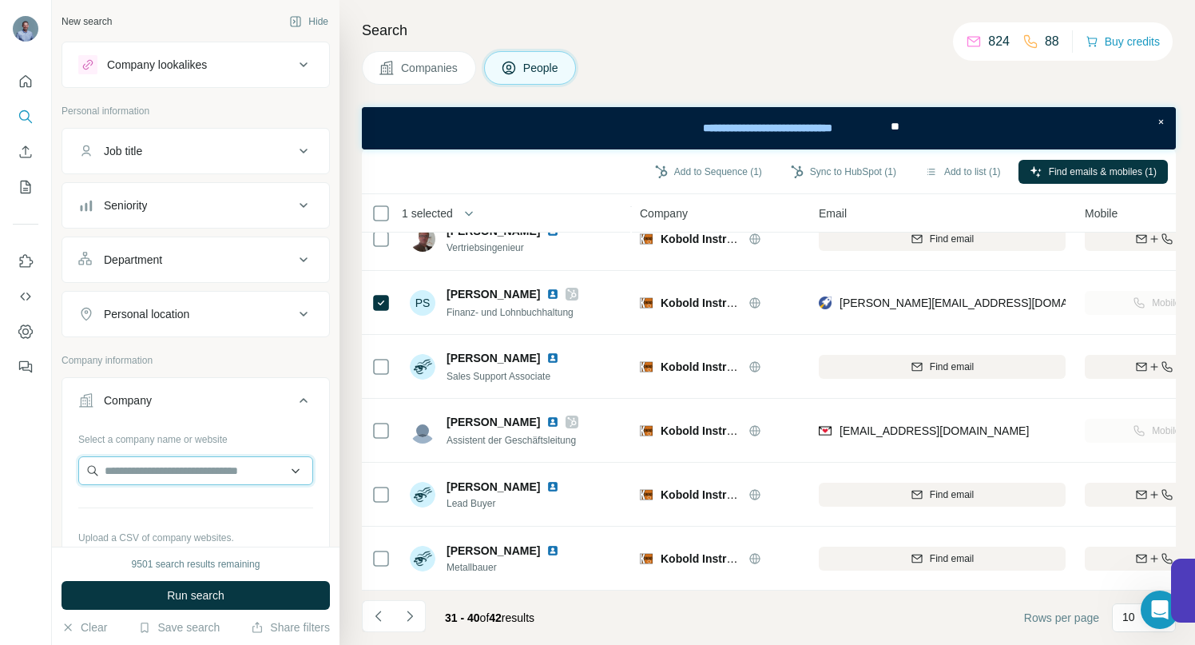
click at [188, 469] on input "text" at bounding box center [195, 470] width 235 height 29
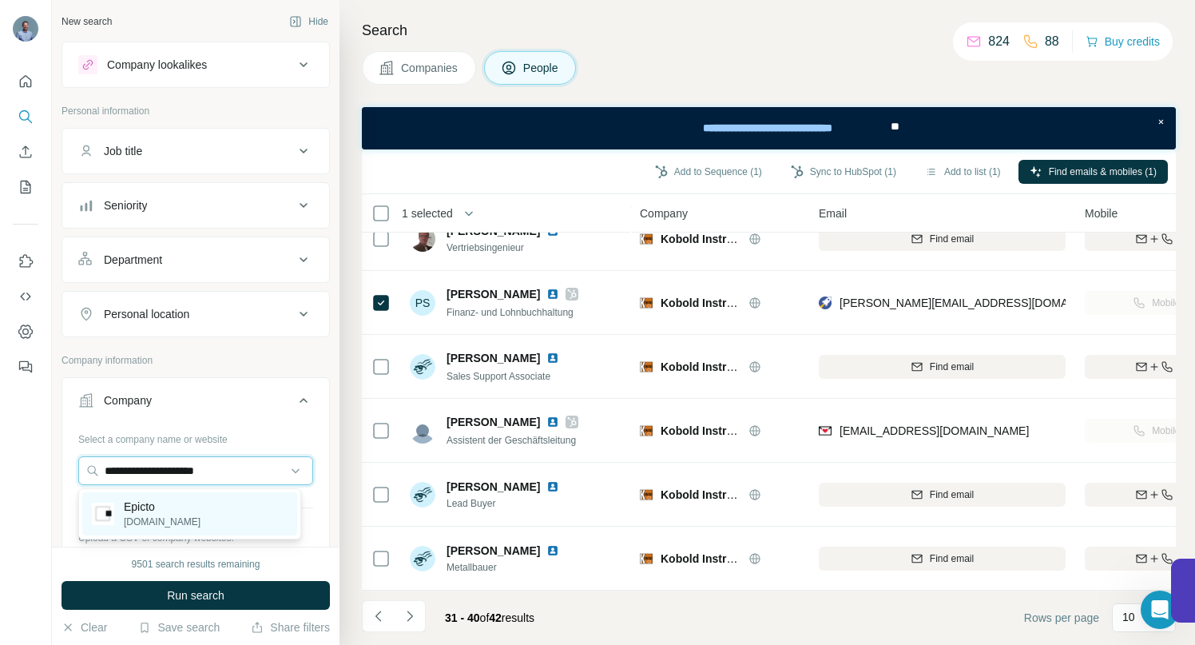
type input "**********"
click at [145, 512] on p "Epicto" at bounding box center [162, 507] width 77 height 16
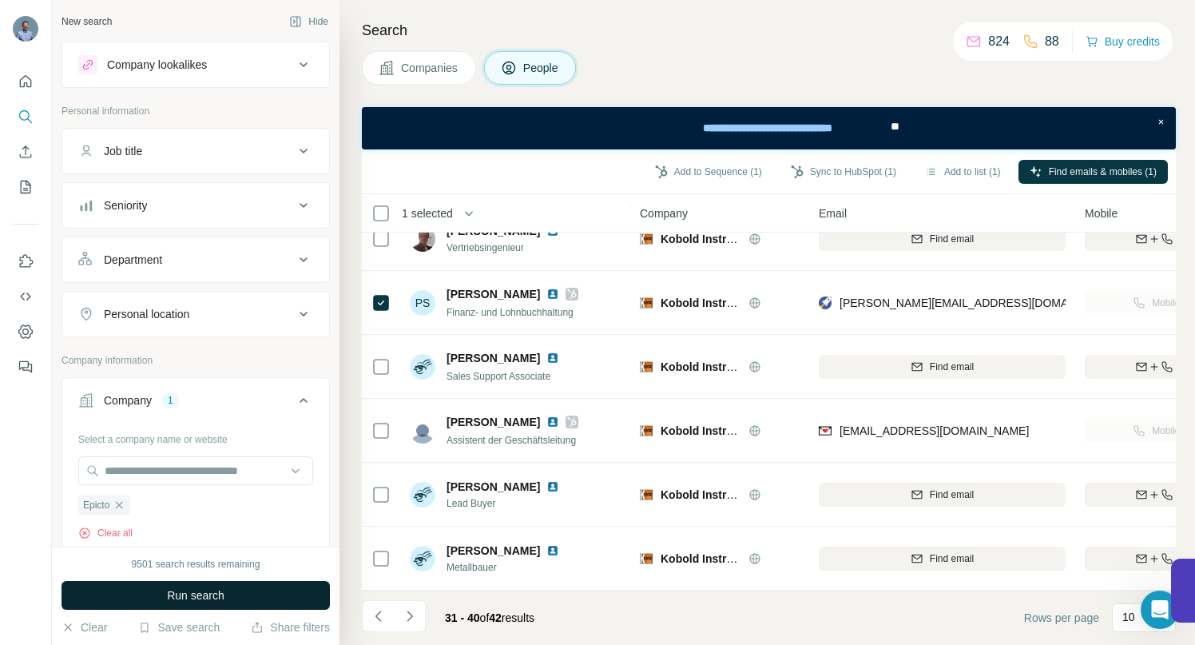
click at [167, 603] on button "Run search" at bounding box center [196, 595] width 269 height 29
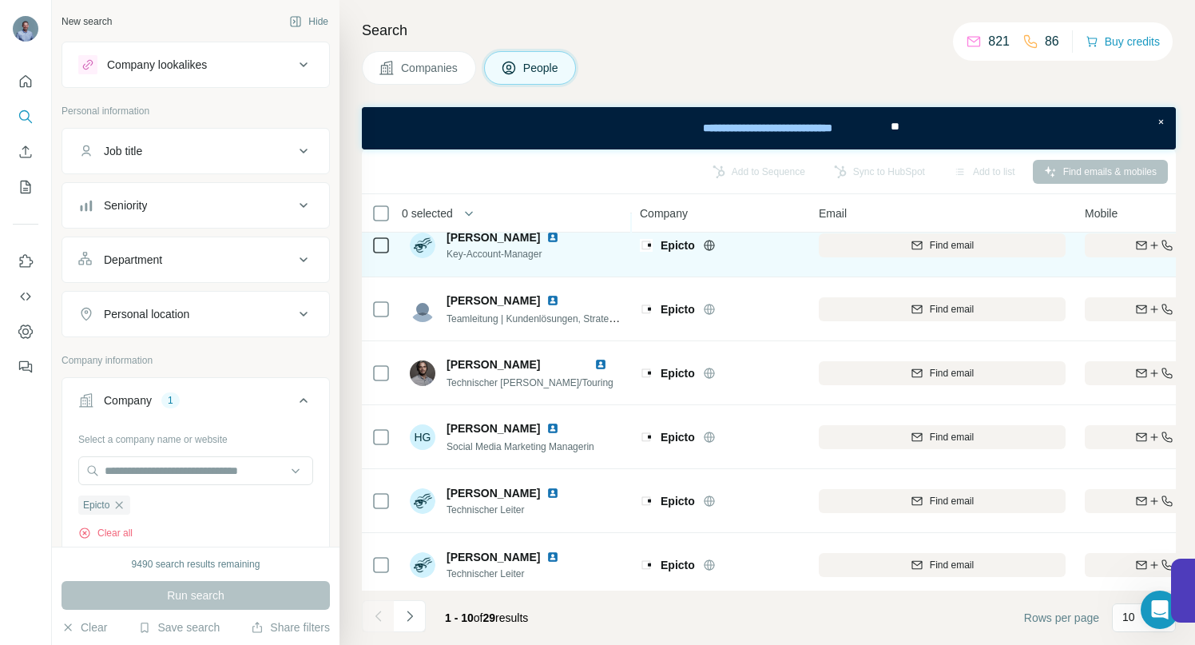
scroll to position [290, 0]
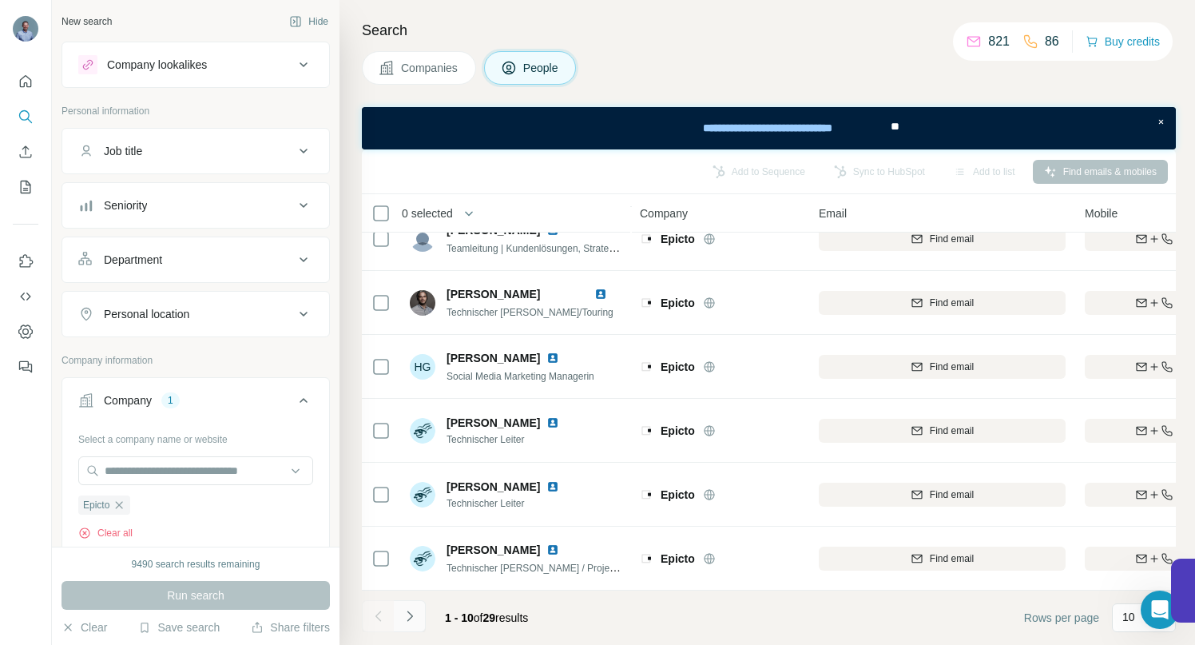
click at [406, 617] on icon "Navigate to next page" at bounding box center [410, 616] width 16 height 16
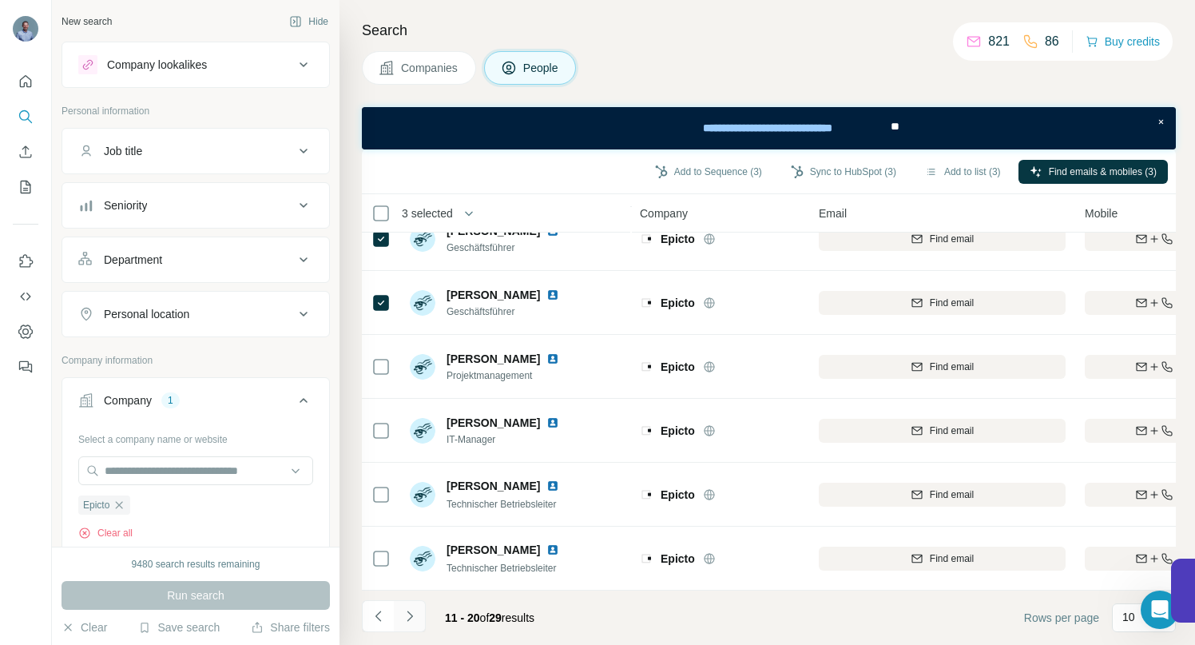
click at [406, 615] on icon "Navigate to next page" at bounding box center [410, 616] width 16 height 16
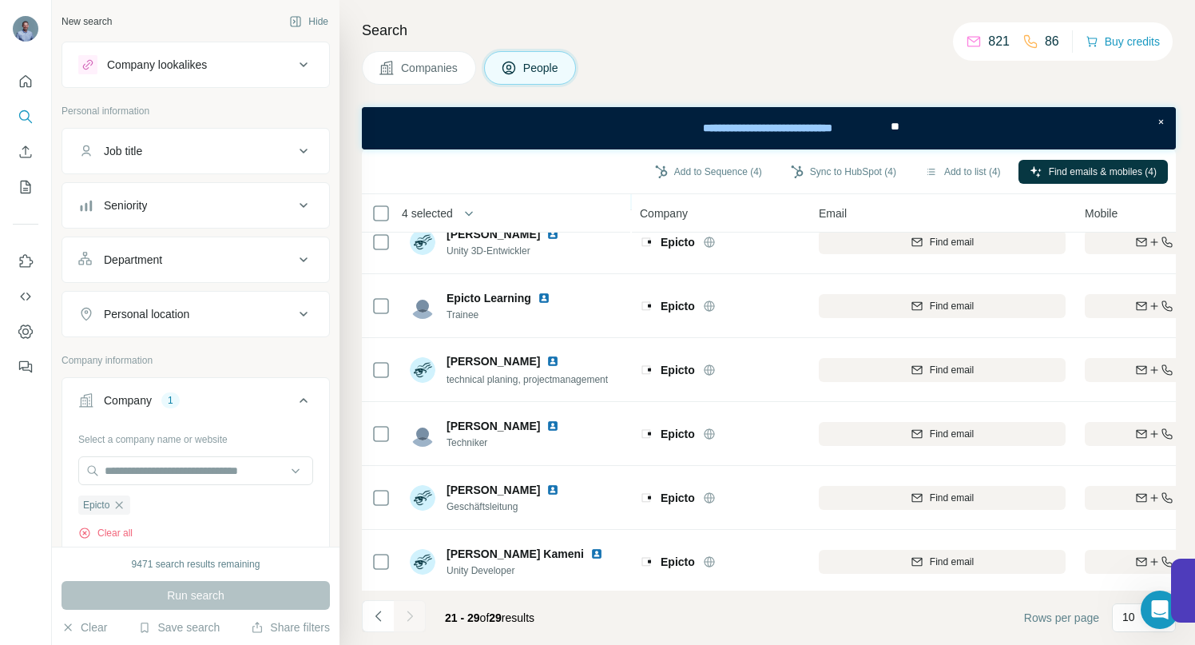
scroll to position [226, 0]
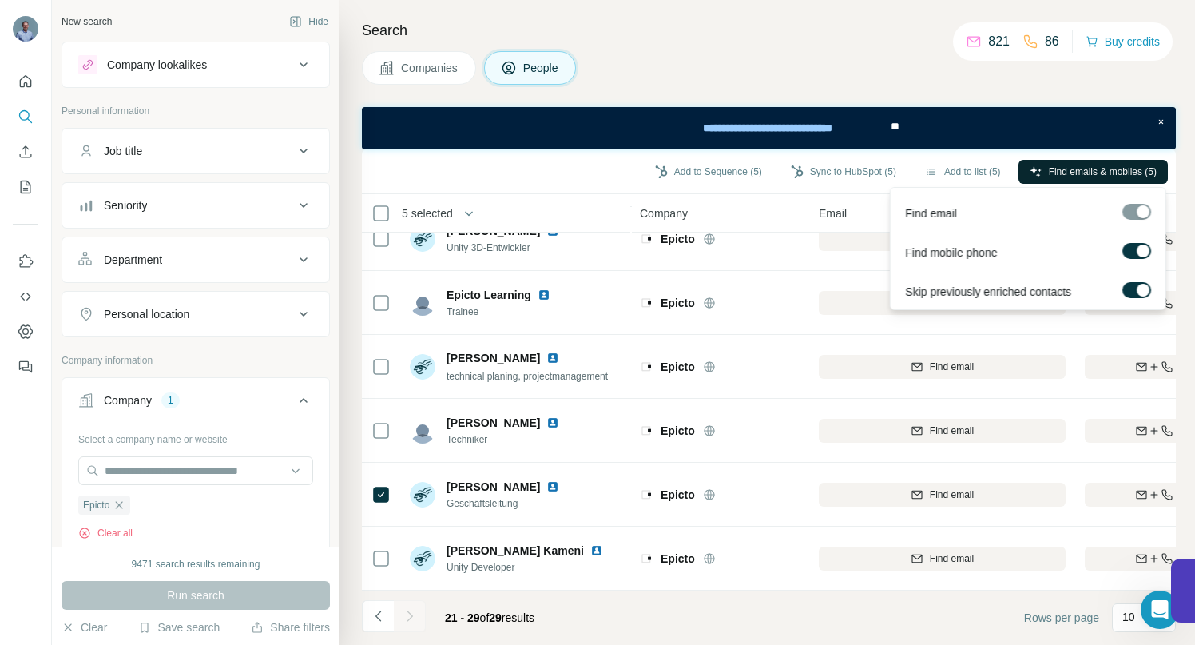
click at [1065, 170] on span "Find emails & mobiles (5)" at bounding box center [1103, 172] width 108 height 14
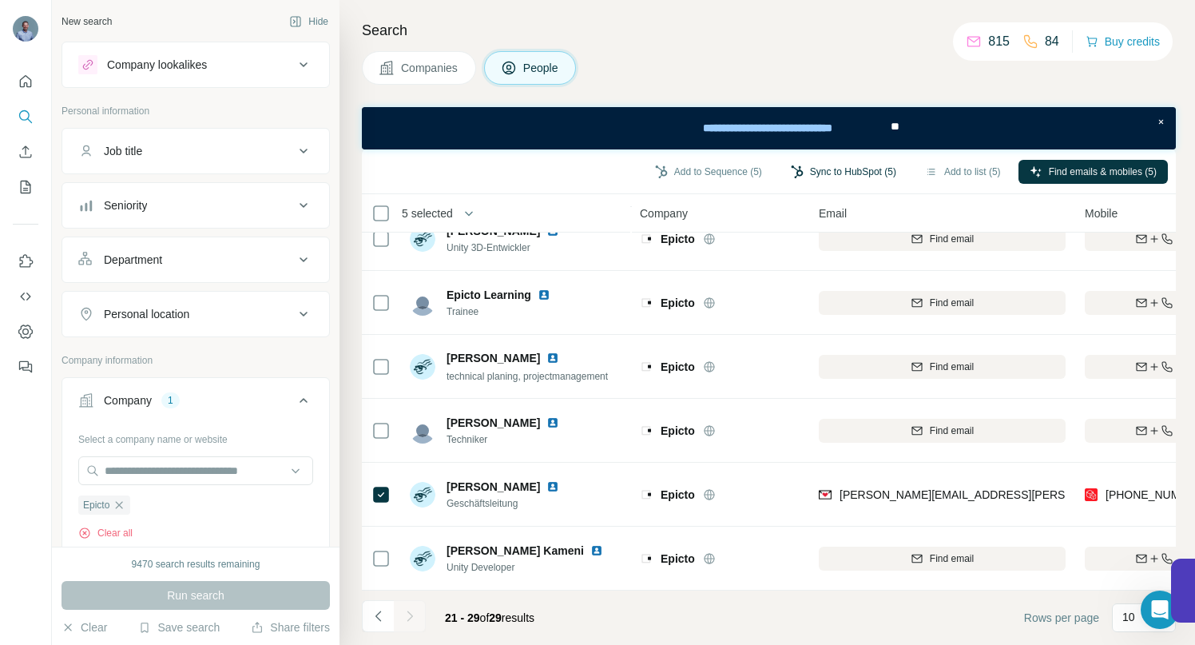
click at [840, 173] on button "Sync to HubSpot (5)" at bounding box center [844, 172] width 128 height 24
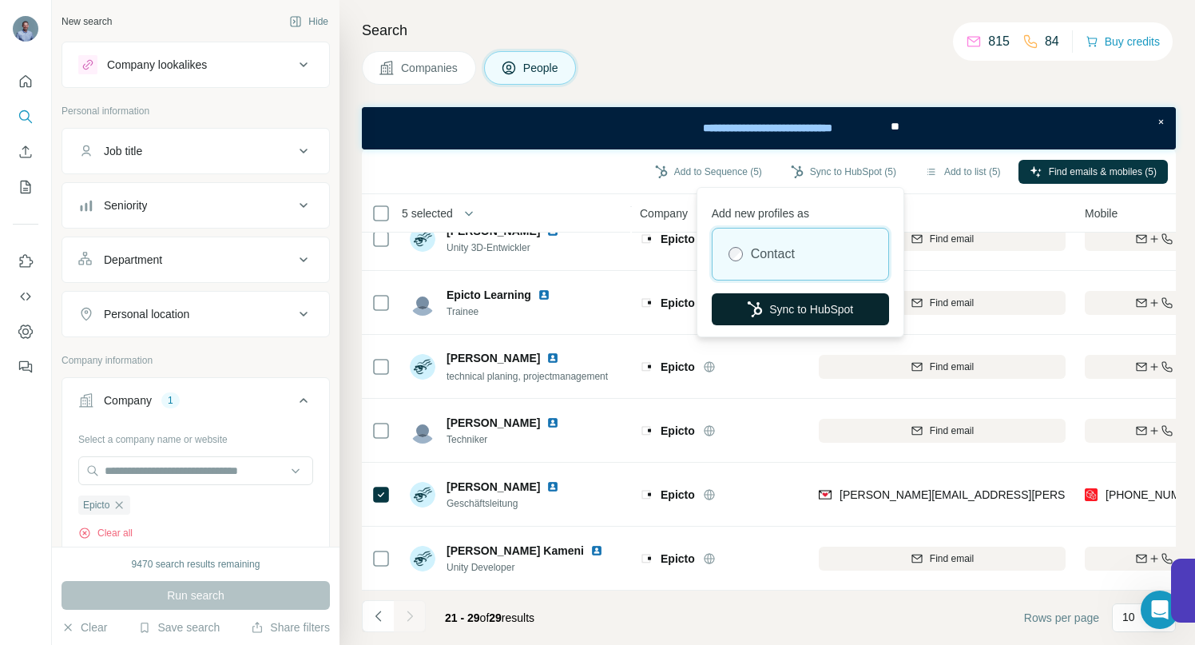
click at [802, 323] on button "Sync to HubSpot" at bounding box center [800, 309] width 177 height 32
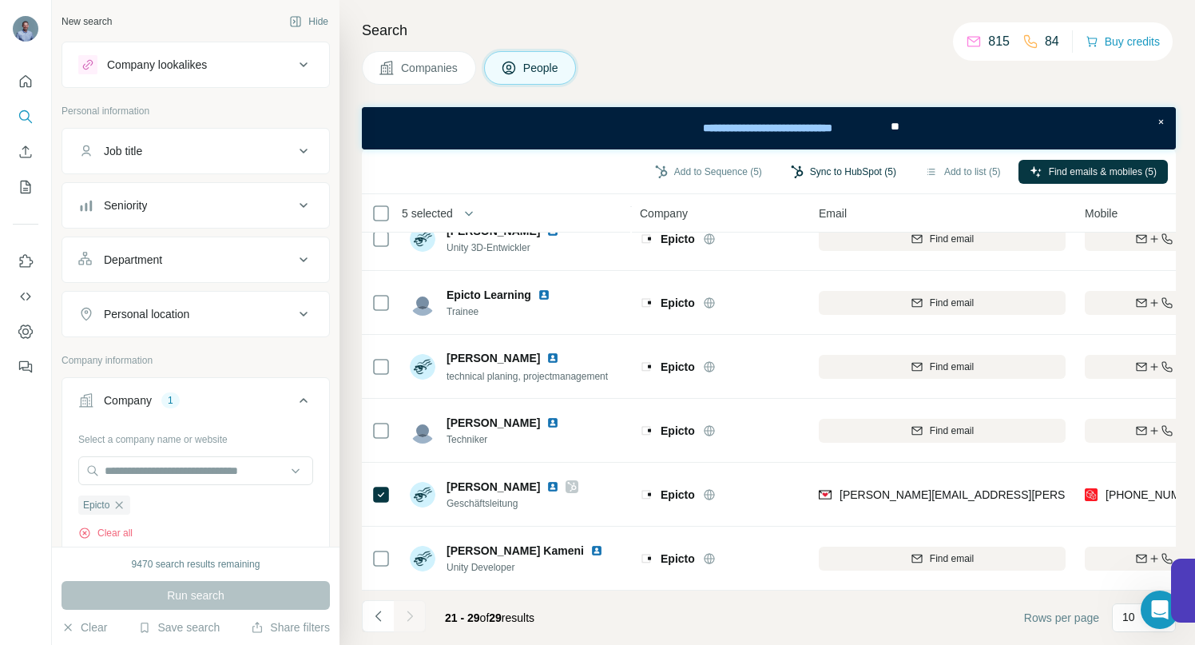
click at [792, 168] on button "Sync to HubSpot (5)" at bounding box center [844, 172] width 128 height 24
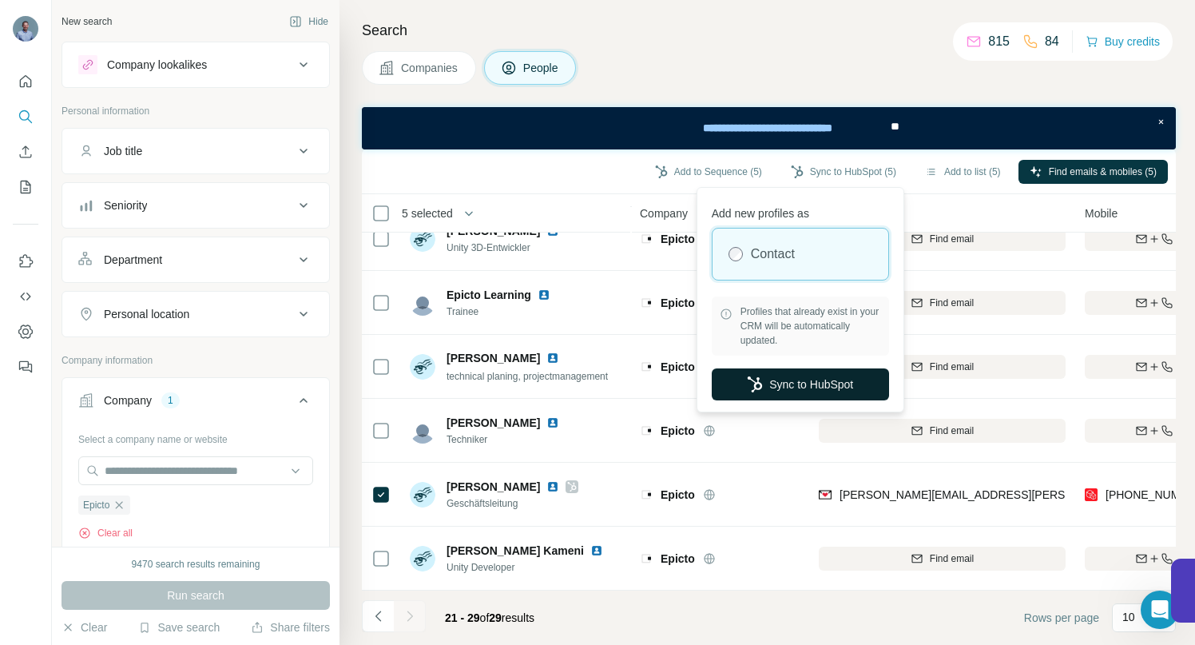
click at [802, 384] on button "Sync to HubSpot" at bounding box center [800, 384] width 177 height 32
